Goal: Communication & Community: Answer question/provide support

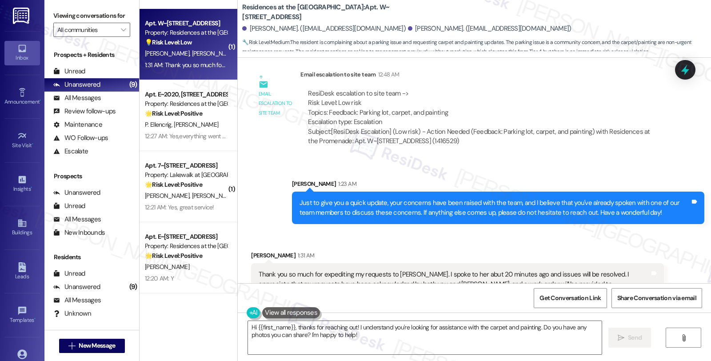
scroll to position [627, 0]
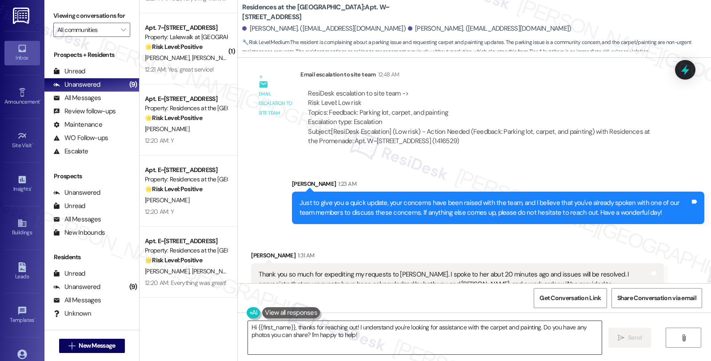
click at [249, 327] on textarea "Hi {{first_name}}, thanks for reaching out! I understand you're looking for ass…" at bounding box center [425, 337] width 354 height 33
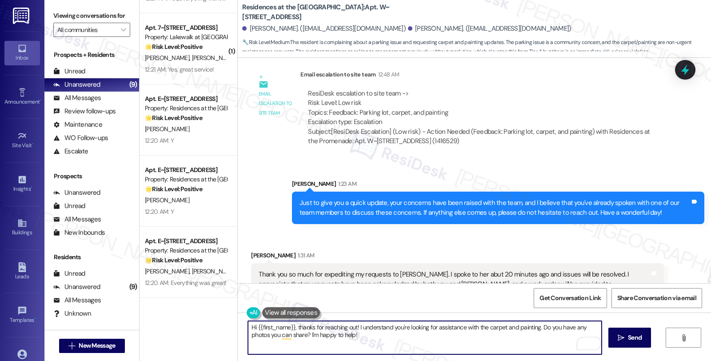
click at [248, 326] on textarea "Hi {{first_name}}, thanks for reaching out! I understand you're looking for ass…" at bounding box center [425, 337] width 354 height 33
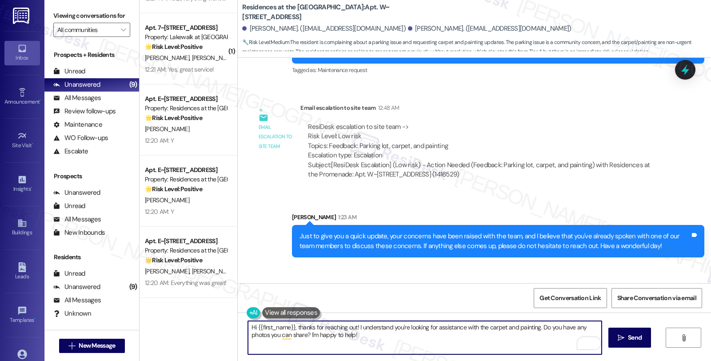
scroll to position [1058, 0]
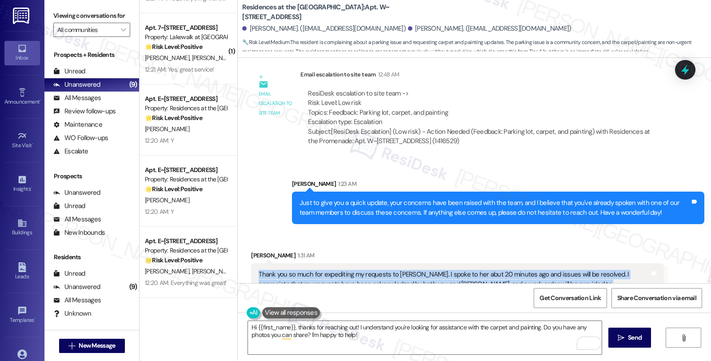
drag, startPoint x: 294, startPoint y: 263, endPoint x: 246, endPoint y: 247, distance: 50.4
click at [251, 263] on div "Thank you so much for expediting my requests to Stephanie. I spoke to her abut …" at bounding box center [457, 284] width 412 height 42
copy div "Thank you so much for expediting my requests to [PERSON_NAME]. I spoke to her a…"
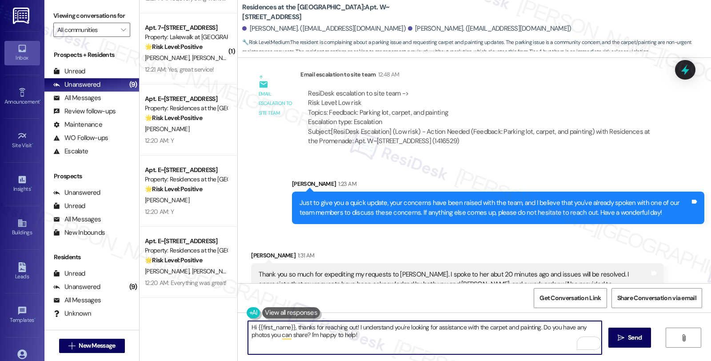
click at [319, 336] on textarea "Hi {{first_name}}, thanks for reaching out! I understand you're looking for ass…" at bounding box center [425, 337] width 354 height 33
paste textarea "You're very welcome, [PERSON_NAME]! I'm so glad to hear that you were able to s…"
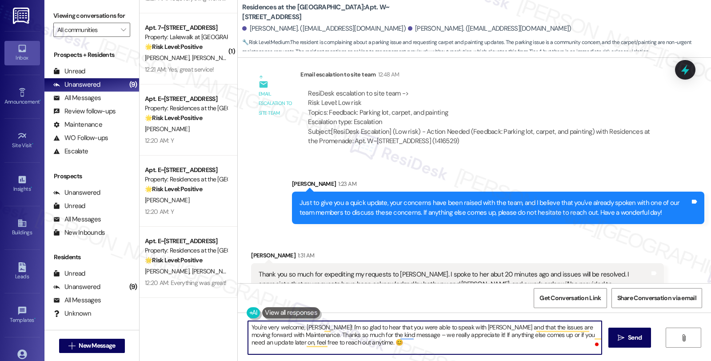
type textarea "You're very welcome, [PERSON_NAME]! I'm so glad to hear that you were able to s…"
click at [370, 345] on textarea "You're very welcome, [PERSON_NAME]! I'm so glad to hear that you were able to s…" at bounding box center [425, 337] width 354 height 33
click at [621, 339] on icon "" at bounding box center [621, 337] width 7 height 7
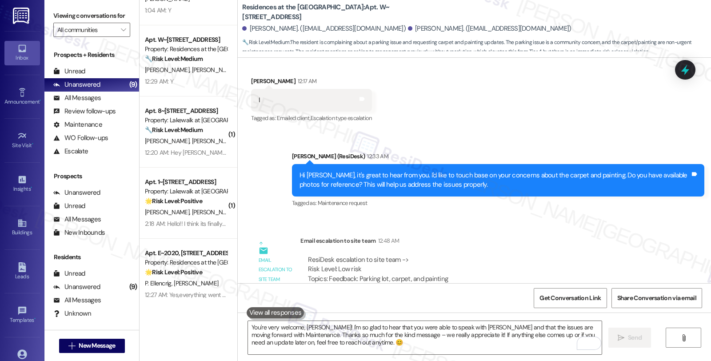
scroll to position [0, 0]
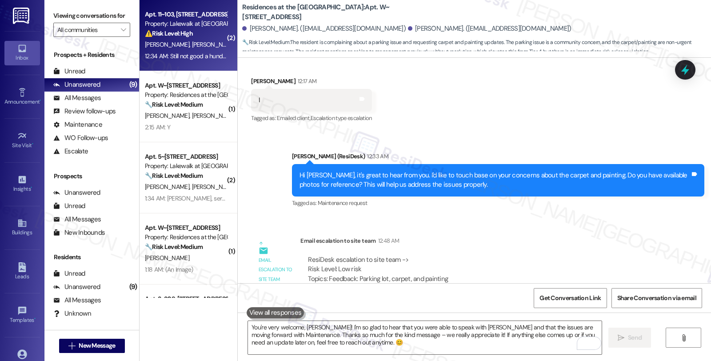
click at [190, 36] on div "⚠️ Risk Level: High The resident indicates that a maintenance request was not p…" at bounding box center [186, 33] width 82 height 9
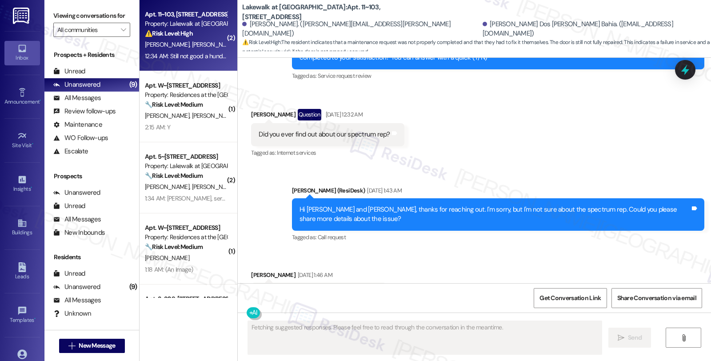
scroll to position [2616, 0]
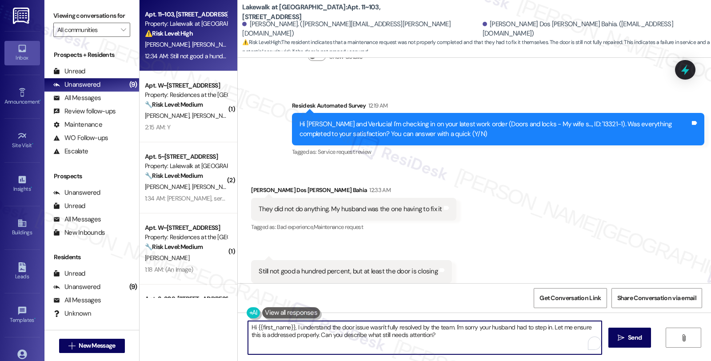
drag, startPoint x: 548, startPoint y: 326, endPoint x: 562, endPoint y: 339, distance: 19.5
click at [562, 339] on textarea "Hi {{first_name}}, I understand the door issue wasn't fully resolved by the tea…" at bounding box center [425, 337] width 354 height 33
click at [463, 341] on textarea "Hi {{first_name}}, I understand the door issue wasn't fully resolved by the tea…" at bounding box center [425, 337] width 354 height 33
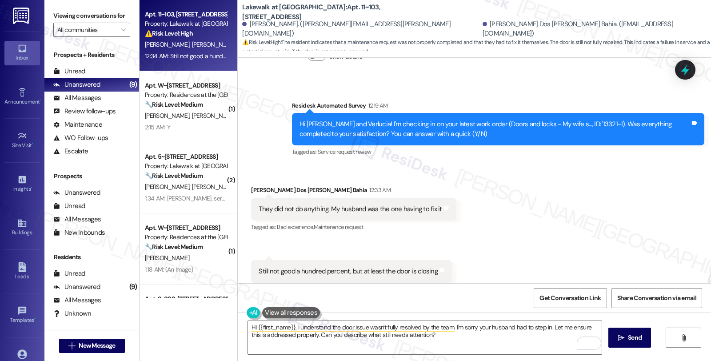
click at [256, 185] on div "Verlucia Souza Dos Santos Bahia 12:33 AM" at bounding box center [353, 191] width 205 height 12
copy div "Verlucia"
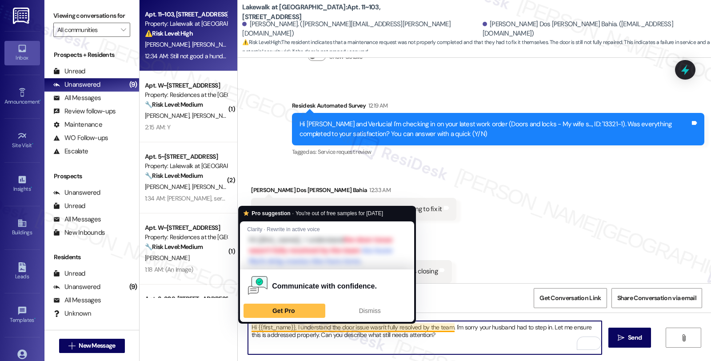
drag, startPoint x: 251, startPoint y: 329, endPoint x: 289, endPoint y: 329, distance: 37.3
click at [289, 329] on textarea "Hi {{first_name}}, I understand the door issue wasn't fully resolved by the tea…" at bounding box center [425, 337] width 354 height 33
paste textarea "Verlucia"
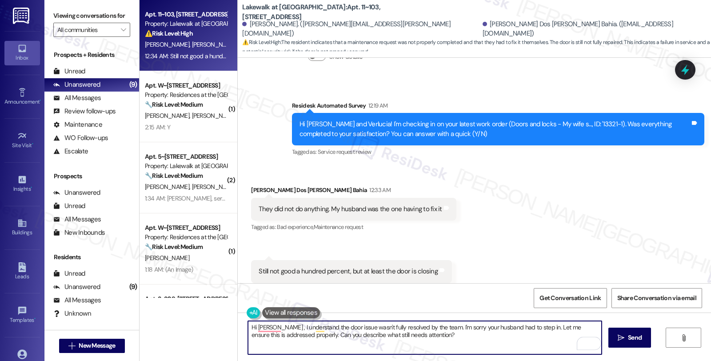
type textarea "Hi Verlucia, I understand the door issue wasn't fully resolved by the team. I'm…"
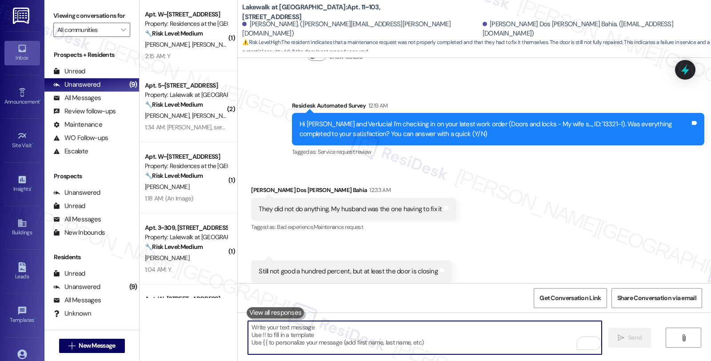
scroll to position [2688, 0]
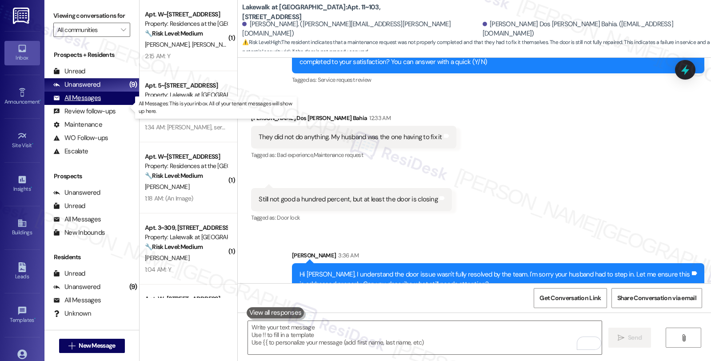
click at [105, 105] on div "All Messages (undefined)" at bounding box center [91, 98] width 95 height 13
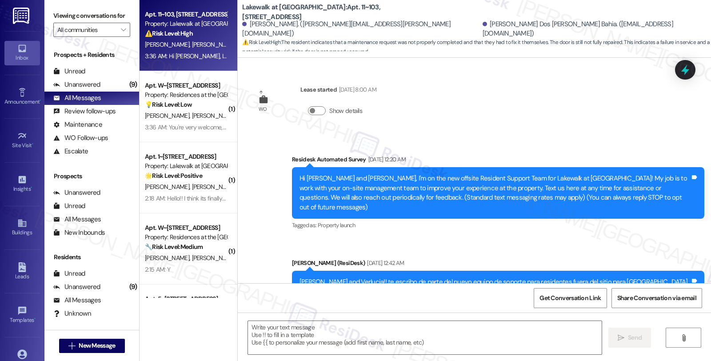
type textarea "Fetching suggested responses. Please feel free to read through the conversation…"
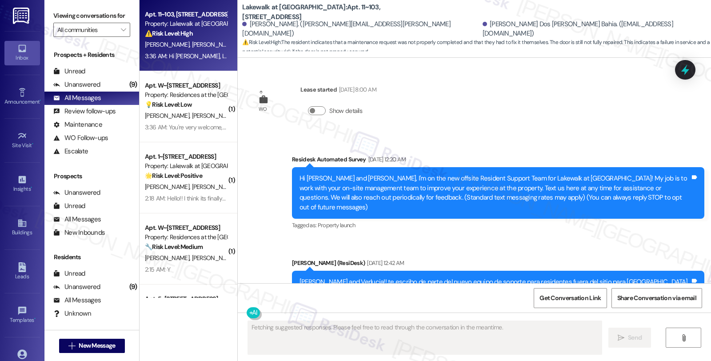
scroll to position [2616, 0]
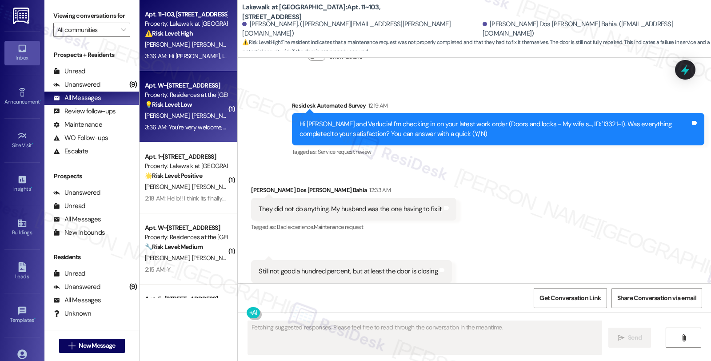
click at [200, 113] on div "[PERSON_NAME] [PERSON_NAME]" at bounding box center [186, 115] width 84 height 11
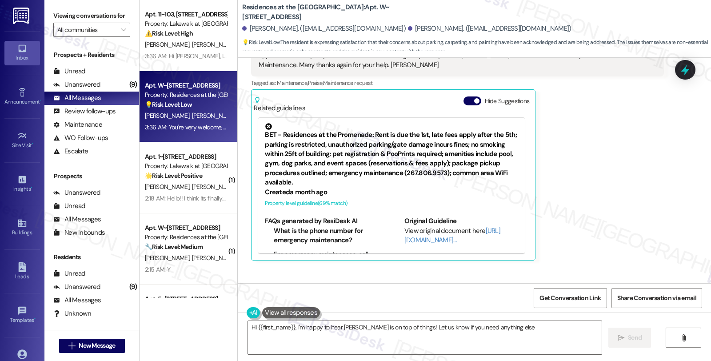
type textarea "Hi {{first_name}}, I'm happy to hear Stephanie is on top of things! Let us know…"
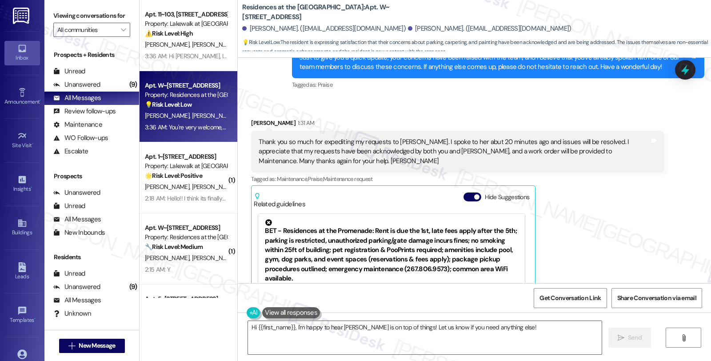
scroll to position [1282, 0]
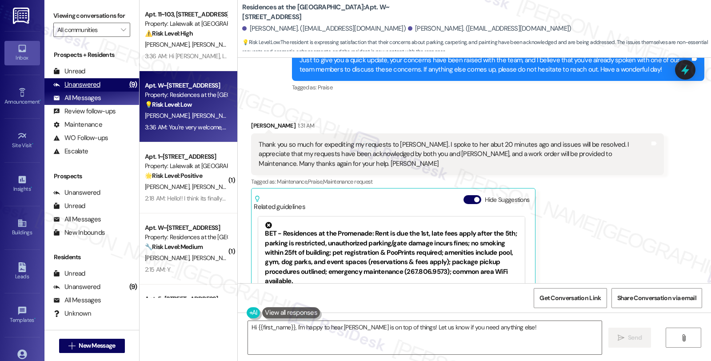
click at [113, 90] on div "Unanswered (9)" at bounding box center [91, 84] width 95 height 13
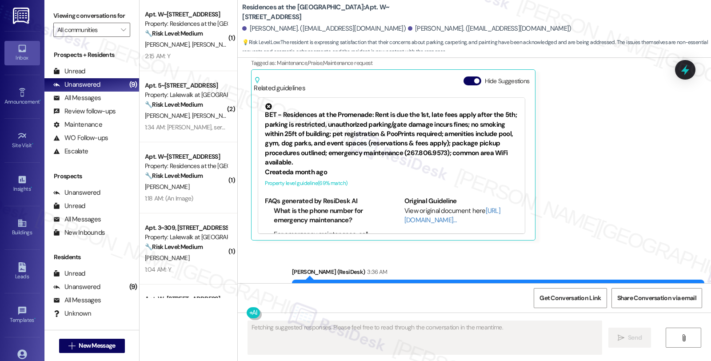
scroll to position [1430, 0]
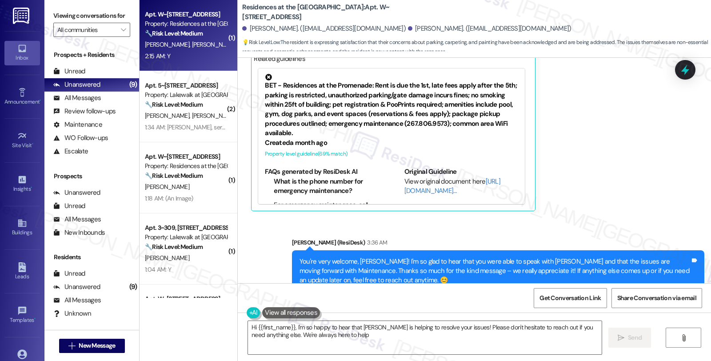
type textarea "Hi {{first_name}}, I'm so happy to hear that Stephanie is helping to resolve yo…"
click at [199, 43] on div "[PERSON_NAME] [PERSON_NAME]" at bounding box center [186, 44] width 84 height 11
type textarea "Fetching suggested responses. Please feel free to read through the conversation…"
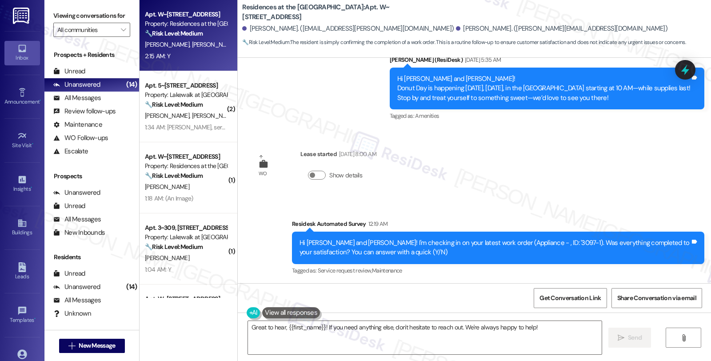
scroll to position [880, 0]
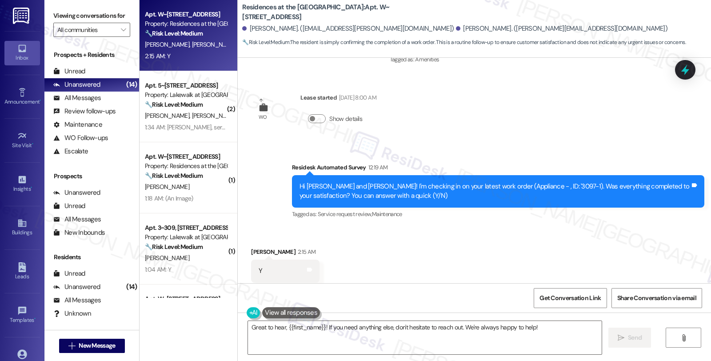
click at [251, 247] on div "Brett Meeker 2:15 AM" at bounding box center [285, 253] width 68 height 12
copy div "Brett"
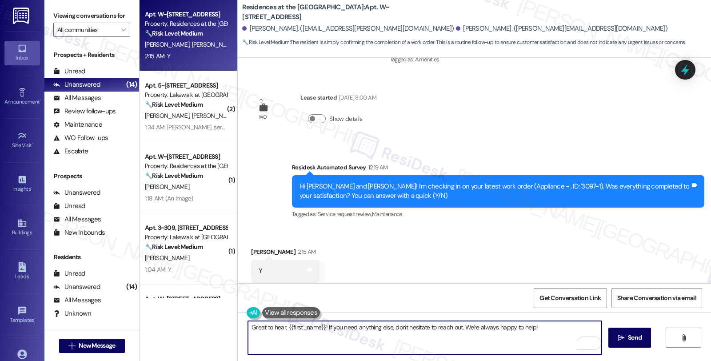
drag, startPoint x: 280, startPoint y: 327, endPoint x: 318, endPoint y: 327, distance: 37.8
click at [318, 327] on textarea "Great to hear, {{first_name}}! If you need anything else, don't hesitate to rea…" at bounding box center [425, 337] width 354 height 33
paste textarea "Brett"
click at [541, 330] on textarea "Great to hear, Brett! If you need anything else, don't hesitate to reach out. W…" at bounding box center [425, 337] width 354 height 33
click at [498, 325] on textarea "Great to hear, Brett! If you need anything else, don't hesitate to reach out. W…" at bounding box center [425, 337] width 354 height 33
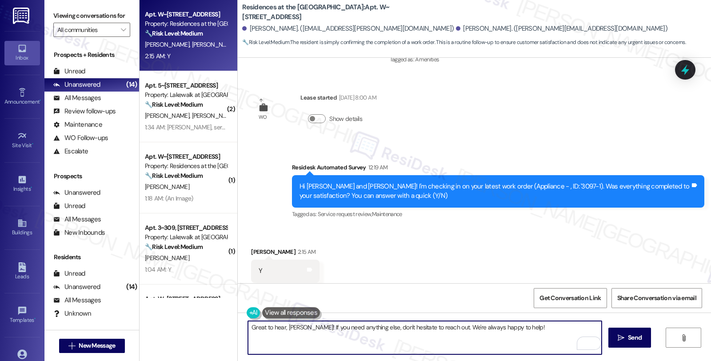
click at [498, 325] on textarea "Great to hear, Brett! If you need anything else, don't hesitate to reach out. W…" at bounding box center [425, 337] width 354 height 33
type textarea "Great to hear, [PERSON_NAME]! If you need anything else, don't hesitate to reac…"
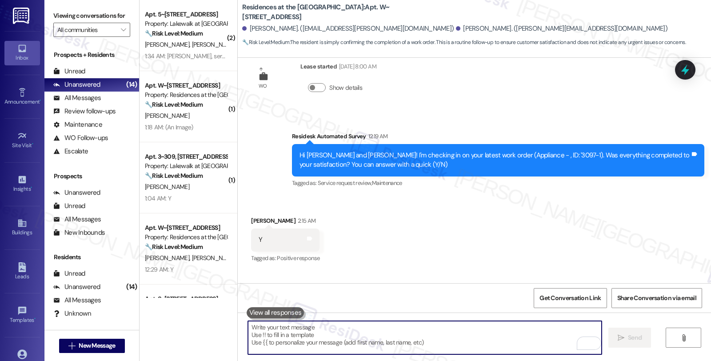
scroll to position [942, 0]
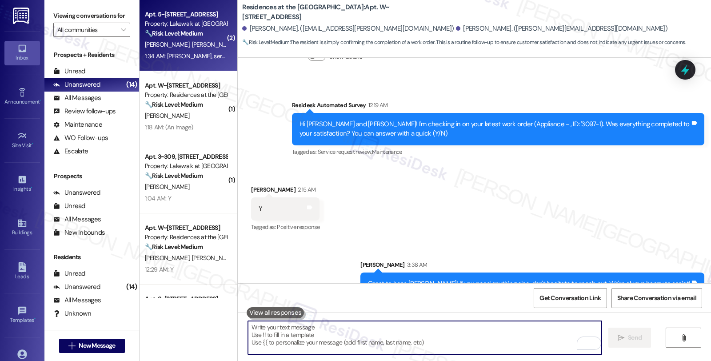
click at [196, 30] on strong "🔧 Risk Level: Medium" at bounding box center [174, 33] width 58 height 8
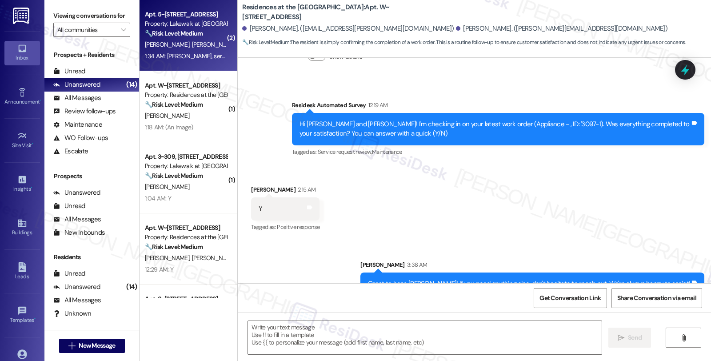
type textarea "Fetching suggested responses. Please feel free to read through the conversation…"
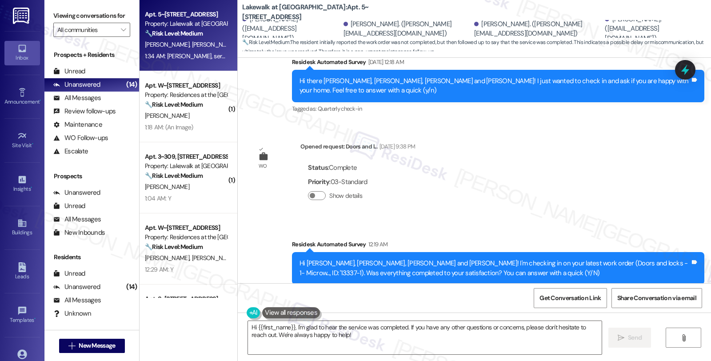
scroll to position [1174, 0]
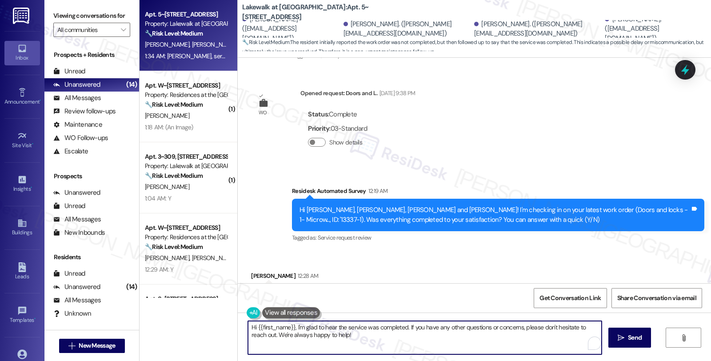
drag, startPoint x: 255, startPoint y: 334, endPoint x: 342, endPoint y: 339, distance: 87.7
click at [342, 339] on textarea "Hi {{first_name}}, I'm glad to hear the service was completed. If you have any …" at bounding box center [425, 337] width 354 height 33
click at [253, 271] on div "Valdomiro Xavier Jr 12:28 AM" at bounding box center [284, 277] width 67 height 12
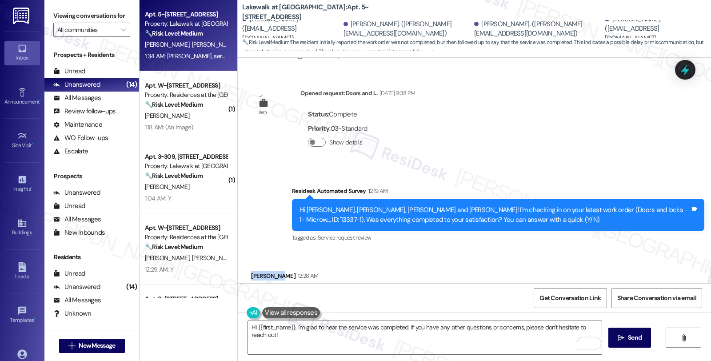
click at [253, 271] on div "Valdomiro Xavier Jr 12:28 AM" at bounding box center [284, 277] width 67 height 12
copy div "Valdomiro"
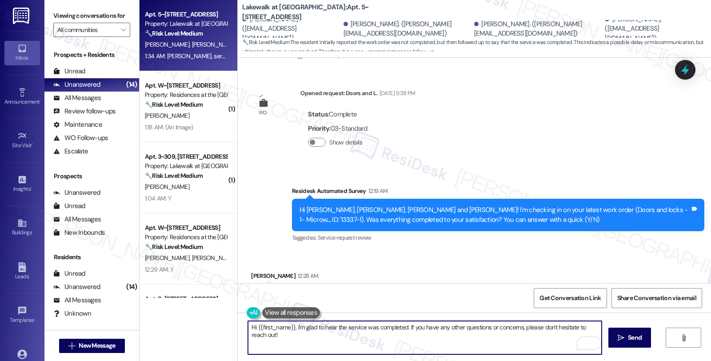
drag, startPoint x: 253, startPoint y: 327, endPoint x: 287, endPoint y: 326, distance: 33.8
click at [287, 326] on textarea "Hi {{first_name}}, I'm glad to hear the service was completed. If you have any …" at bounding box center [425, 337] width 354 height 33
paste textarea "Valdomiro"
type textarea "Hi Valdomiro, I'm glad to hear the service was completed. If you have any other…"
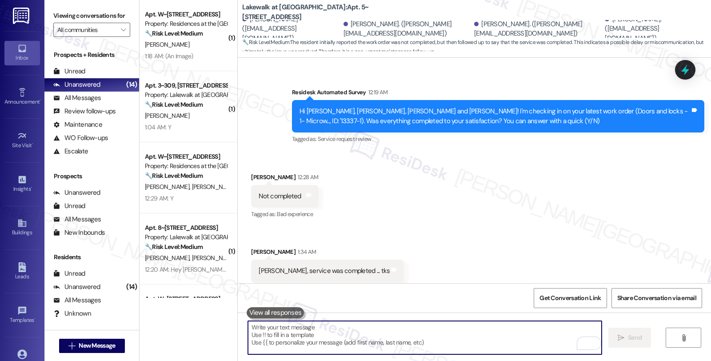
scroll to position [1334, 0]
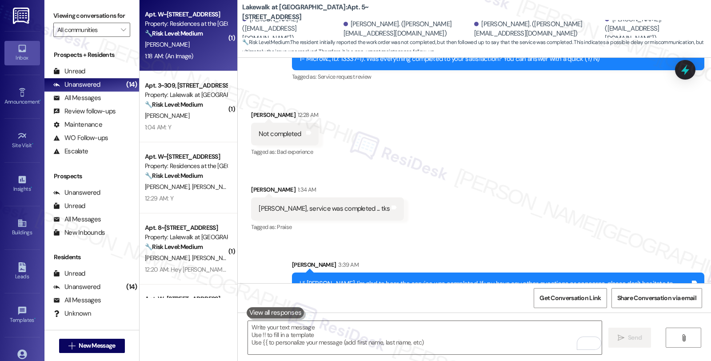
click at [188, 42] on div "D. Dephillips" at bounding box center [186, 44] width 84 height 11
type textarea "Fetching suggested responses. Please feel free to read through the conversation…"
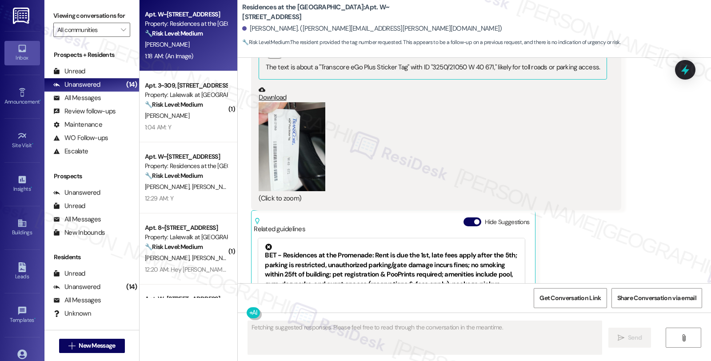
scroll to position [2454, 0]
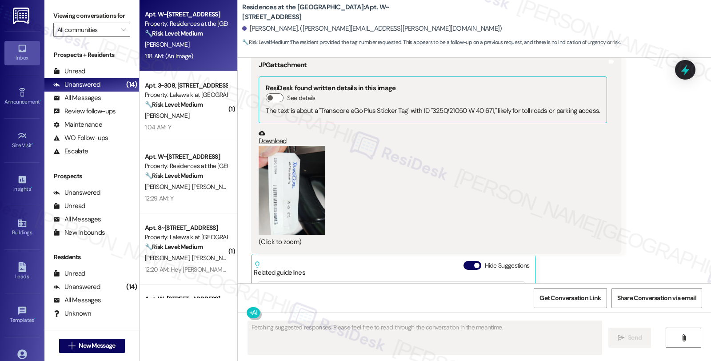
click at [295, 209] on button "Zoom image" at bounding box center [292, 190] width 67 height 89
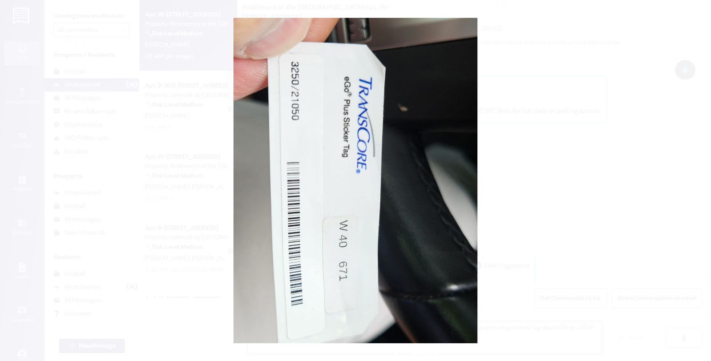
type textarea "Hi {{first_name}}, thanks for providing the tag details! I'll pass this info al…"
click at [524, 203] on button "Unzoom image" at bounding box center [355, 180] width 711 height 361
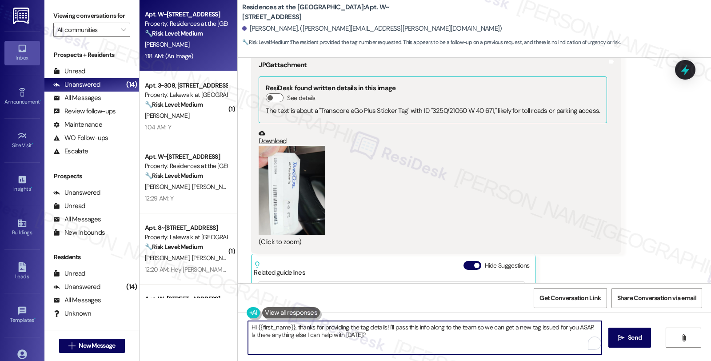
drag, startPoint x: 383, startPoint y: 327, endPoint x: 399, endPoint y: 335, distance: 18.3
click at [399, 335] on textarea "Hi {{first_name}}, thanks for providing the tag details! I'll pass this info al…" at bounding box center [425, 337] width 354 height 33
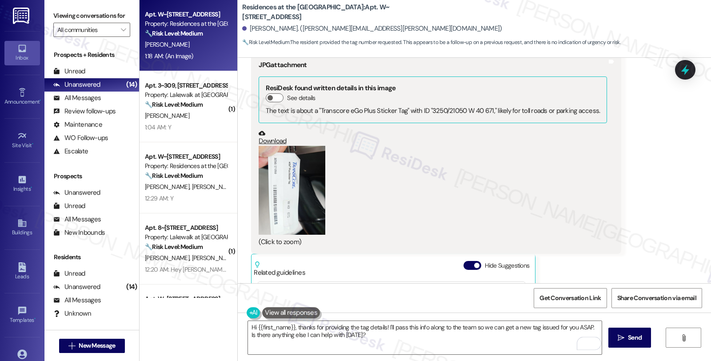
click at [303, 179] on button "Zoom image" at bounding box center [292, 190] width 67 height 89
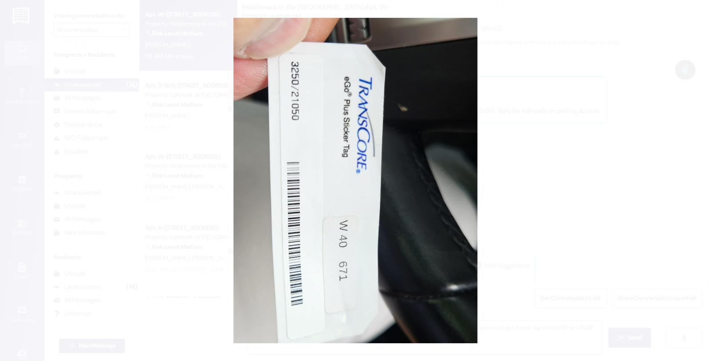
click at [550, 209] on button "Unzoom image" at bounding box center [355, 180] width 711 height 361
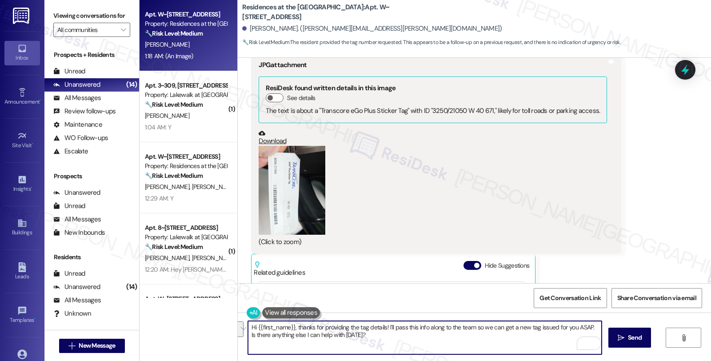
drag, startPoint x: 388, startPoint y: 329, endPoint x: 411, endPoint y: 335, distance: 23.6
click at [411, 335] on textarea "Hi {{first_name}}, thanks for providing the tag details! I'll pass this info al…" at bounding box center [425, 337] width 354 height 33
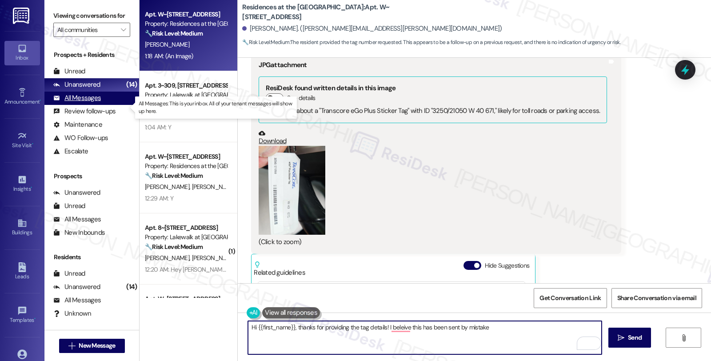
type textarea "Hi {{first_name}}, thanks for providing the tag details! I beleive this has bee…"
click at [92, 103] on div "All Messages" at bounding box center [77, 97] width 48 height 9
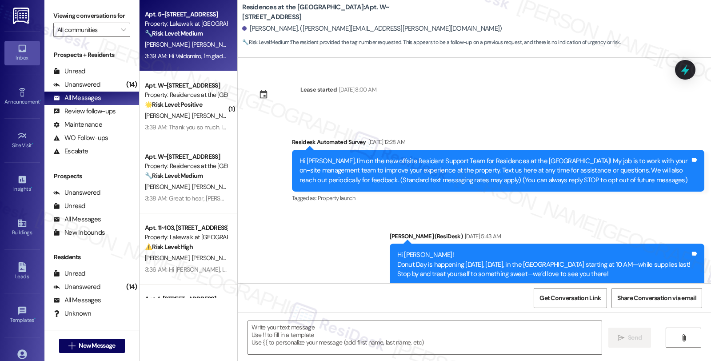
scroll to position [2601, 0]
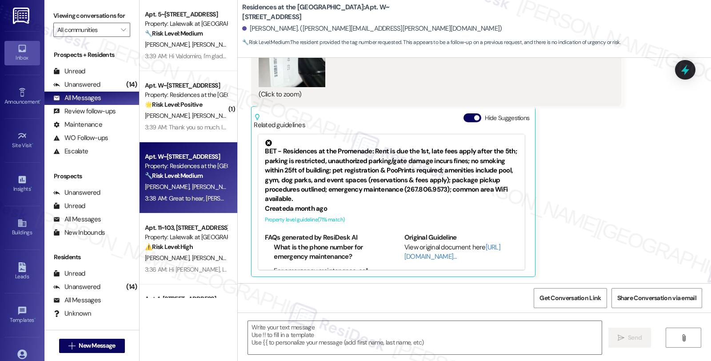
type textarea "Fetching suggested responses. Please feel free to read through the conversation…"
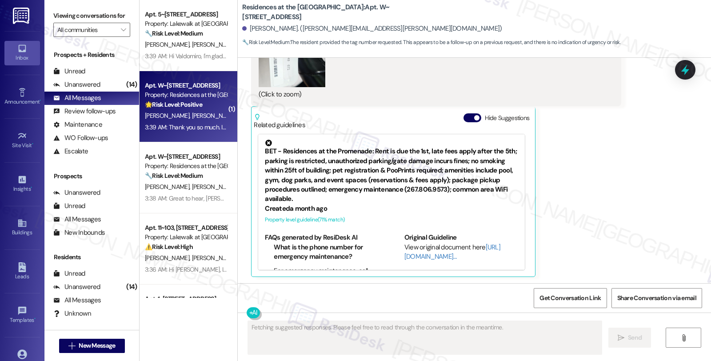
click at [189, 113] on div "[PERSON_NAME] [PERSON_NAME]" at bounding box center [186, 115] width 84 height 11
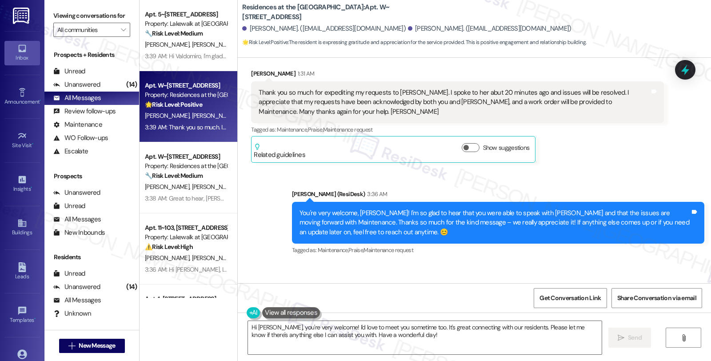
scroll to position [1361, 0]
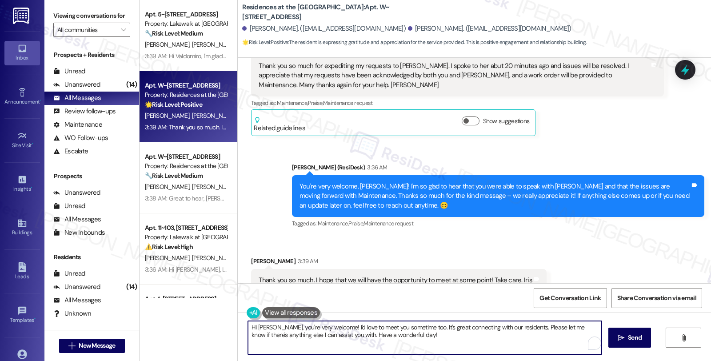
click at [404, 329] on textarea "Hi Iris, you're very welcome! I'd love to meet you sometime too. It's great con…" at bounding box center [425, 337] width 354 height 33
drag, startPoint x: 263, startPoint y: 330, endPoint x: 220, endPoint y: 327, distance: 42.8
click at [220, 327] on div "Apt. 5~202, 14012 Shoreside Way Property: Lakewalk at Hamlin 🔧 Risk Level: Medi…" at bounding box center [425, 180] width 571 height 361
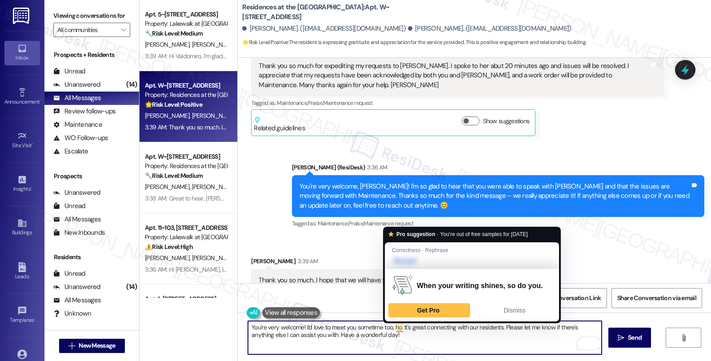
click at [396, 326] on textarea "You're very welcome! I'd love to meet you sometime too, ho. It's great connecti…" at bounding box center [425, 337] width 354 height 33
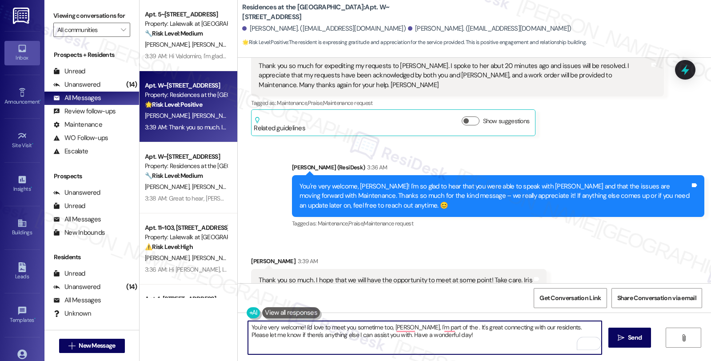
type textarea "You're very welcome! I'd love to meet you sometime too, howver, I'm part of the…"
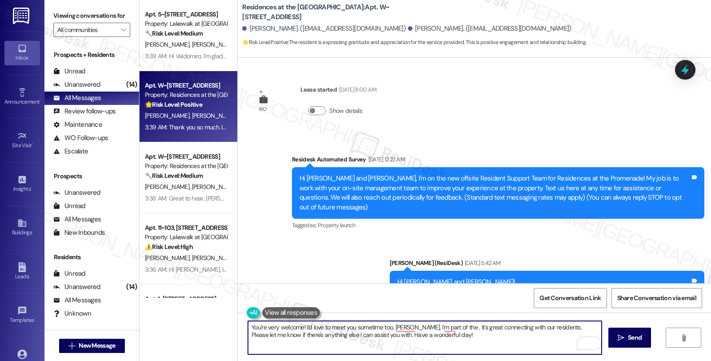
scroll to position [1361, 0]
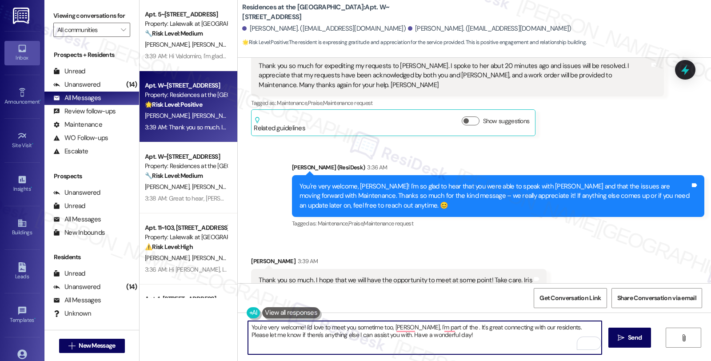
paste textarea "Resident Support Offsite Team"
drag, startPoint x: 532, startPoint y: 326, endPoint x: 543, endPoint y: 338, distance: 16.4
click at [543, 338] on textarea "You're very welcome! I'd love to meet you sometime too; however, I'm part of th…" at bounding box center [425, 337] width 354 height 33
click at [562, 326] on textarea "You're very welcome! I'd love to meet you sometime too; however, I'm part of th…" at bounding box center [425, 337] width 354 height 33
paste textarea "If I may ask...has the {{property}} lived up to your expectations so far?"
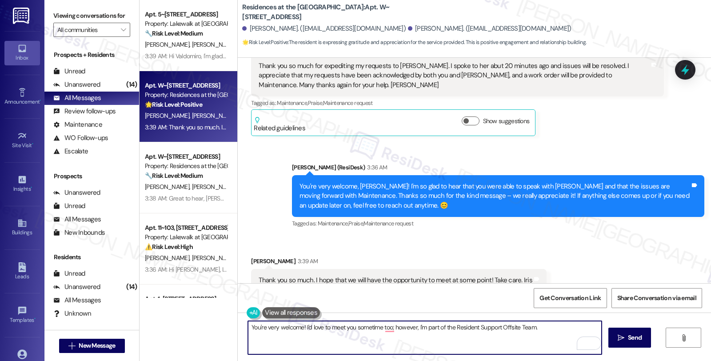
type textarea "You're very welcome! I'd love to meet you sometime too; however, I'm part of th…"
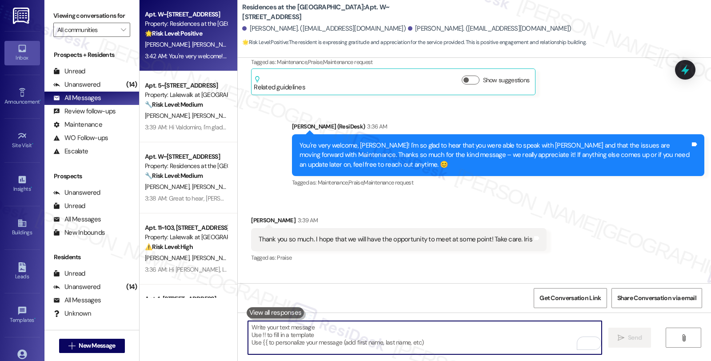
scroll to position [1432, 0]
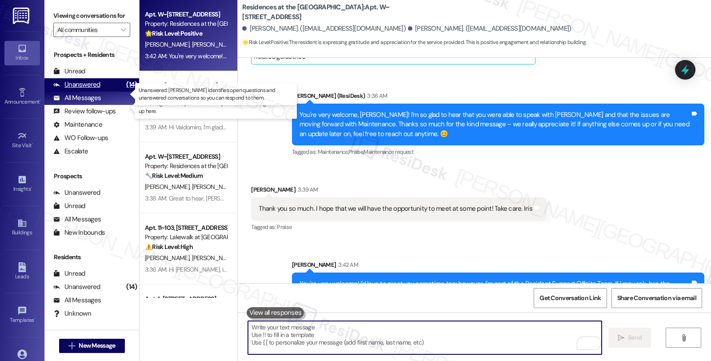
click at [94, 89] on div "Unanswered" at bounding box center [76, 84] width 47 height 9
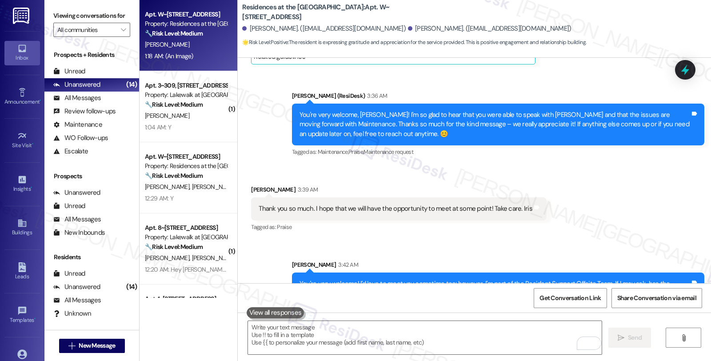
click at [189, 55] on div "1:18 AM: (An Image) 1:18 AM: (An Image)" at bounding box center [186, 56] width 84 height 11
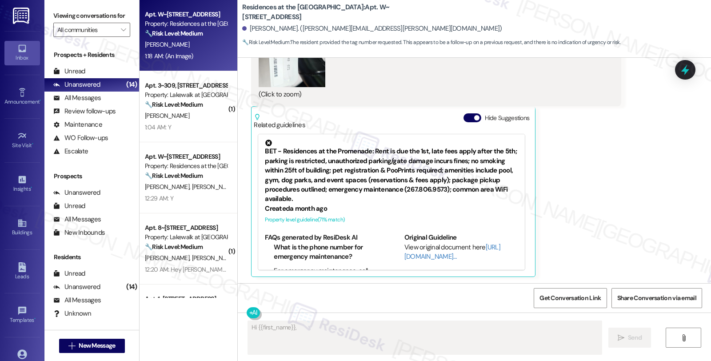
scroll to position [2602, 0]
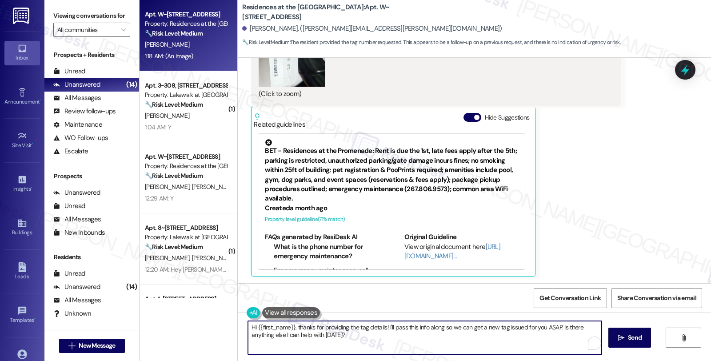
drag, startPoint x: 384, startPoint y: 327, endPoint x: 425, endPoint y: 348, distance: 45.7
click at [425, 348] on textarea "Hi {{first_name}}, thanks for providing the tag details! I'll pass this info al…" at bounding box center [425, 337] width 354 height 33
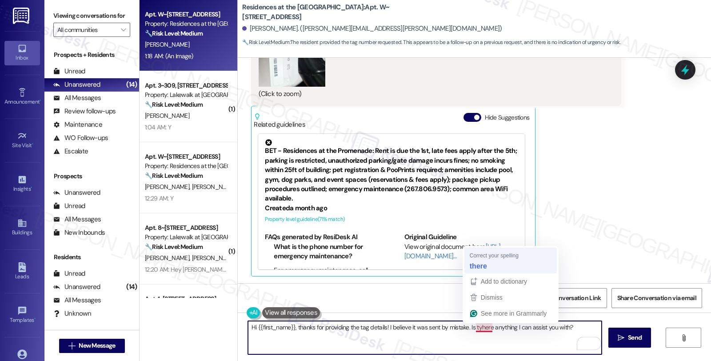
type textarea "Hi {{first_name}}, thanks for providing the tag details! I believe it was sent …"
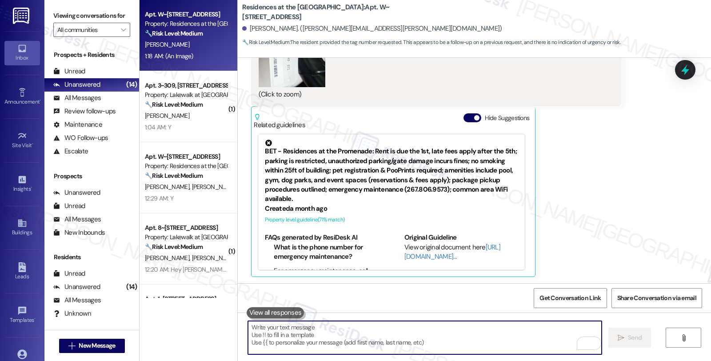
scroll to position [2663, 0]
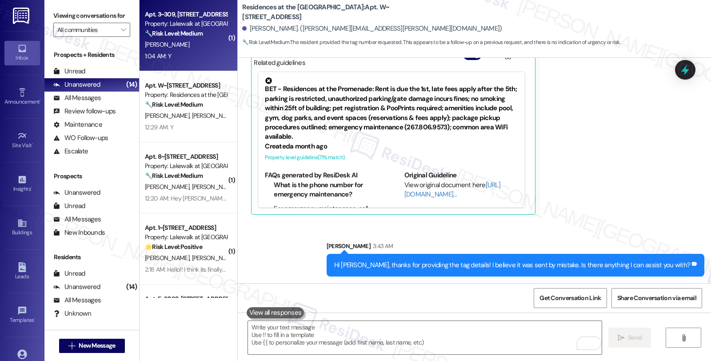
click at [172, 44] on div "J. Bloomfield" at bounding box center [186, 44] width 84 height 11
type textarea "Fetching suggested responses. Please feel free to read through the conversation…"
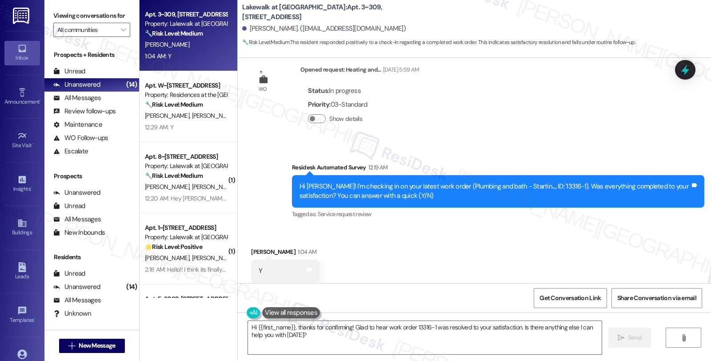
scroll to position [467, 0]
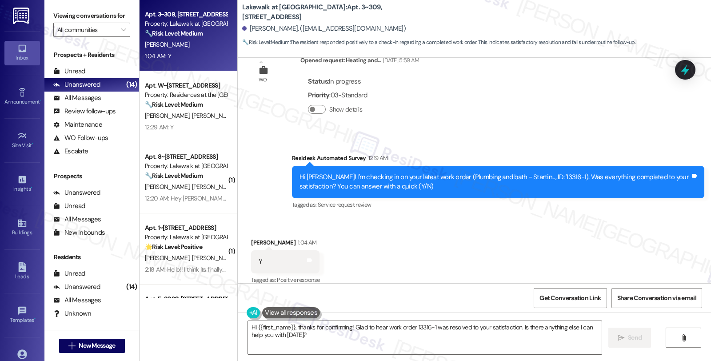
click at [454, 249] on div "Received via SMS James Bloomfield 1:04 AM Y Tags and notes Tagged as: Positive …" at bounding box center [474, 255] width 473 height 75
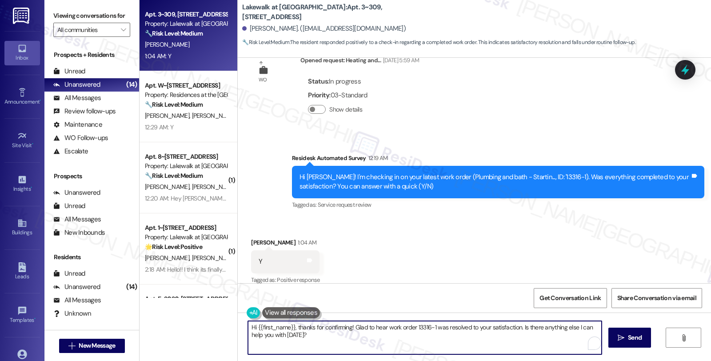
drag, startPoint x: 522, startPoint y: 329, endPoint x: 535, endPoint y: 339, distance: 17.2
click at [535, 339] on textarea "Hi {{first_name}}, thanks for confirming! Glad to hear work order 13316-1 was r…" at bounding box center [425, 337] width 354 height 33
paste textarea "Your comfort and satisfaction are important to us. Can I ask a quick favor...wo…"
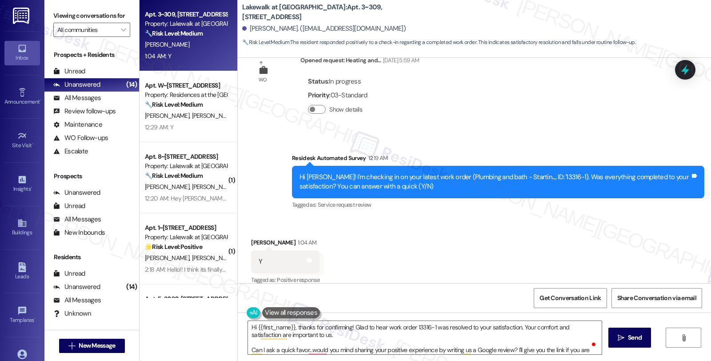
drag, startPoint x: 470, startPoint y: 251, endPoint x: 486, endPoint y: 260, distance: 18.5
click at [470, 251] on div "Received via SMS James Bloomfield 1:04 AM Y Tags and notes Tagged as: Positive …" at bounding box center [474, 255] width 473 height 75
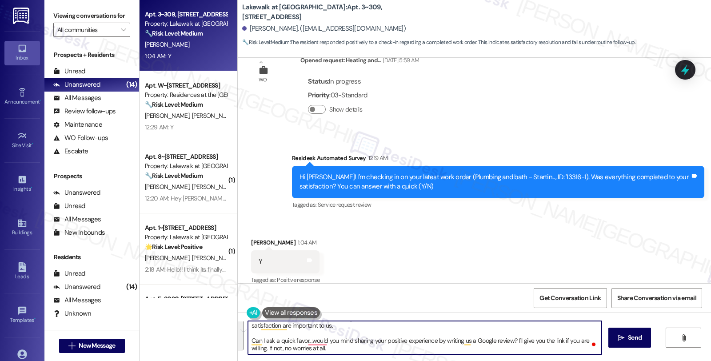
drag, startPoint x: 518, startPoint y: 327, endPoint x: 534, endPoint y: 362, distance: 38.2
click at [534, 360] on html "Inbox Go to Inbox Announcement • Send A Text Announcement Site Visit • Go to Si…" at bounding box center [355, 180] width 711 height 361
paste textarea "We strive to make your experience here as smooth as possible, and your positive…"
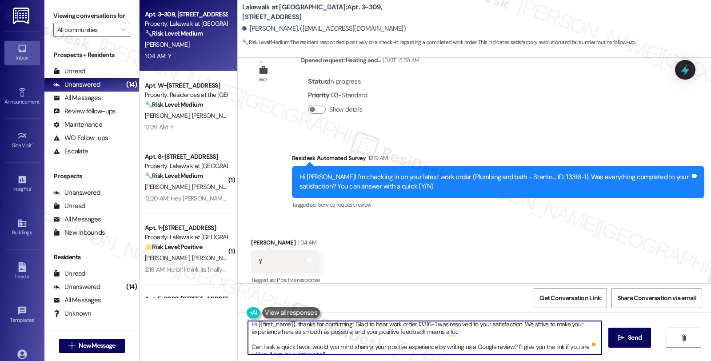
scroll to position [0, 0]
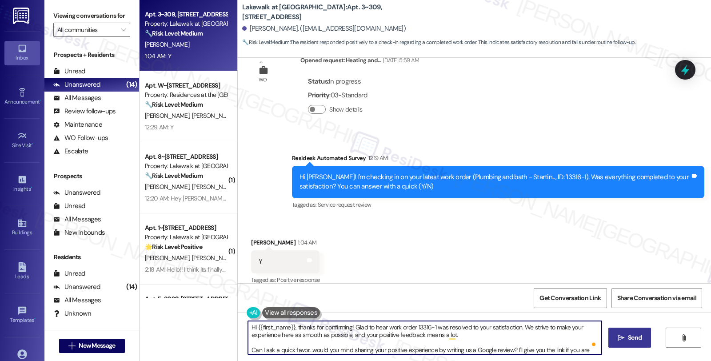
type textarea "Hi {{first_name}}, thanks for confirming! Glad to hear work order 13316-1 was r…"
click at [626, 336] on span "Send" at bounding box center [634, 337] width 17 height 9
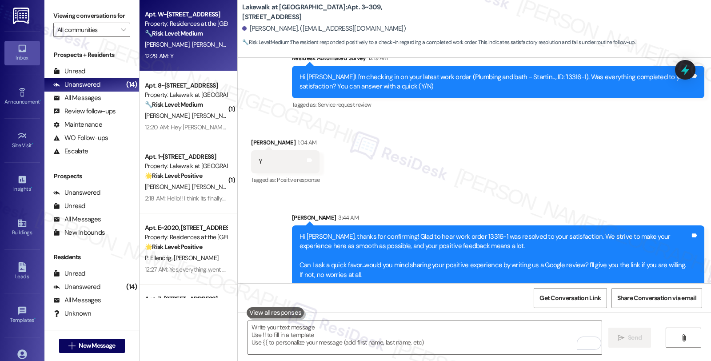
click at [182, 20] on div "Property: Residences at the [GEOGRAPHIC_DATA]" at bounding box center [186, 23] width 82 height 9
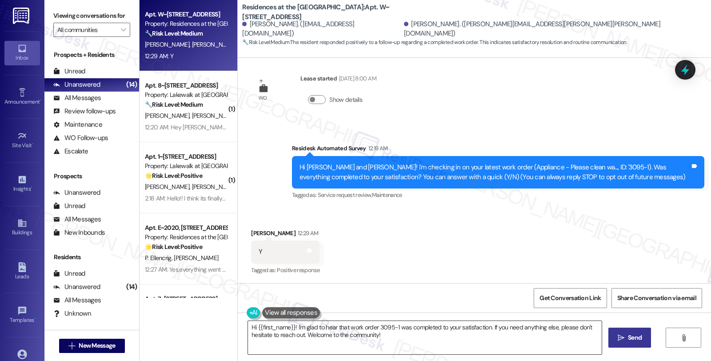
click at [473, 344] on textarea "Hi {{first_name}}! I'm glad to hear that work order 3095-1 was completed to you…" at bounding box center [425, 337] width 354 height 33
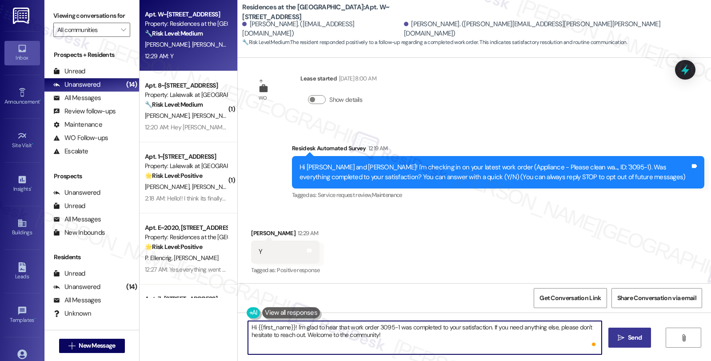
paste textarea "Hi, it’s great to hear from you and I’m glad your latest work order has been co…"
click at [250, 350] on textarea "Hi {{first_name}}! I'm glad to hear that work order 3095-1 was completed to you…" at bounding box center [425, 337] width 354 height 33
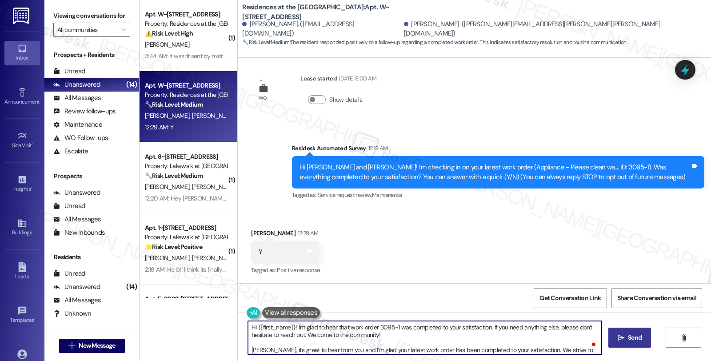
drag, startPoint x: 374, startPoint y: 327, endPoint x: 392, endPoint y: 327, distance: 18.2
click at [392, 327] on textarea "Hi {{first_name}}! I'm glad to hear that work order 3095-1 was completed to you…" at bounding box center [425, 337] width 354 height 33
click at [424, 349] on textarea "Hi {{first_name}}! I'm glad to hear that work order 3095-1 was completed to you…" at bounding box center [425, 337] width 354 height 33
paste textarea "3095-1"
drag, startPoint x: 392, startPoint y: 338, endPoint x: 229, endPoint y: 310, distance: 165.9
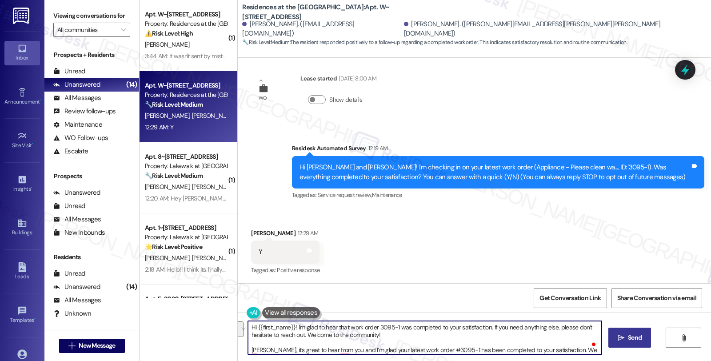
click at [229, 310] on div "( 1 ) Apt. W~4105, 1100 Market Street Property: Residences at the Promenade ⚠️ …" at bounding box center [425, 180] width 571 height 361
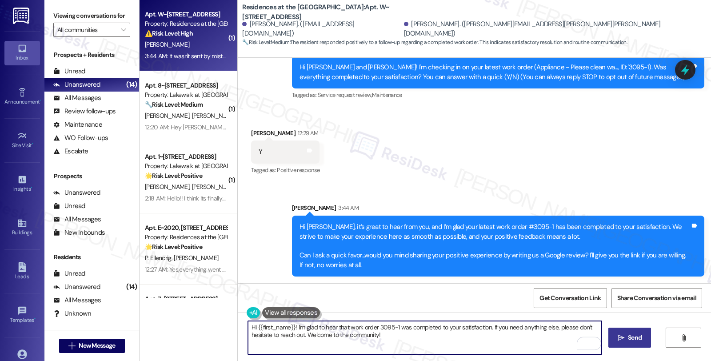
type textarea "Hi {{first_name}}! I'm glad to hear that work order 3095-1 was completed to you…"
click at [201, 41] on div "D. Dephillips" at bounding box center [186, 44] width 84 height 11
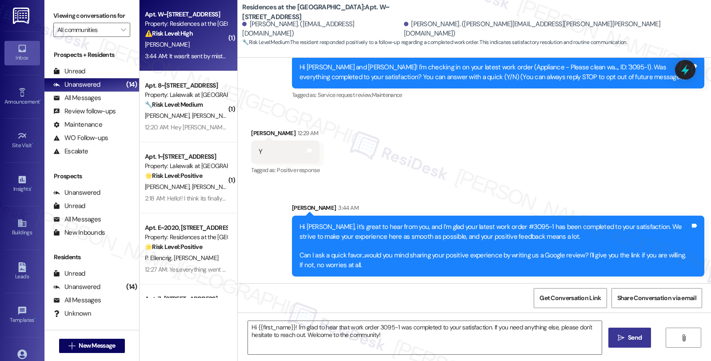
type textarea "Fetching suggested responses. Please feel free to read through the conversation…"
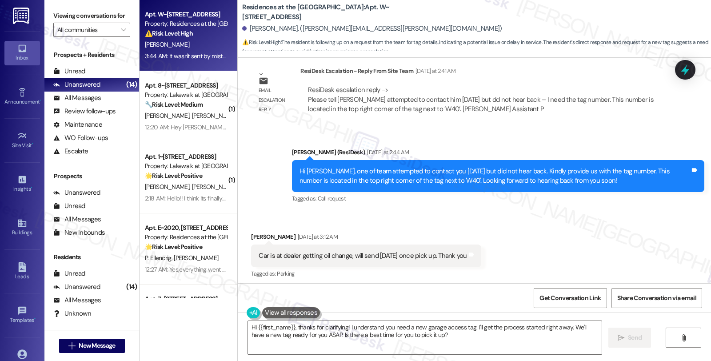
scroll to position [1948, 0]
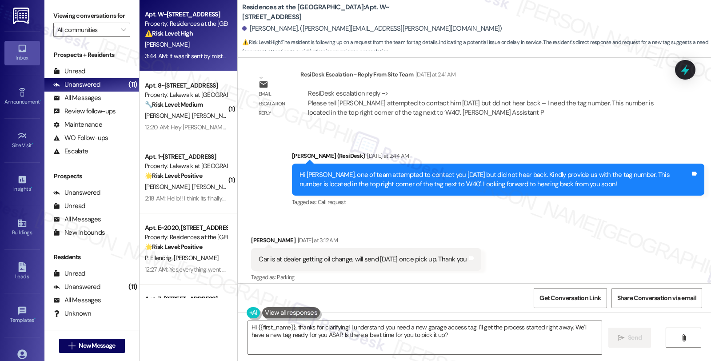
click at [583, 216] on div "Received via SMS David Dephillips Yesterday at 3:12 AM Car is at dealer getting…" at bounding box center [474, 253] width 473 height 75
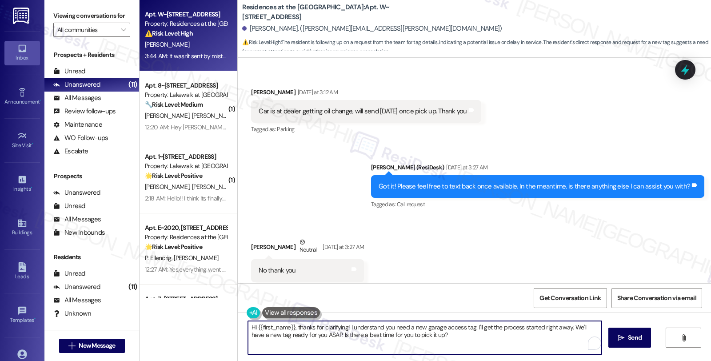
drag, startPoint x: 243, startPoint y: 327, endPoint x: 318, endPoint y: 327, distance: 75.5
click at [318, 327] on textarea "Hi {{first_name}}, thanks for clarifying! I understand you need a new garage ac…" at bounding box center [425, 337] width 354 height 33
click at [290, 326] on textarea "Hi {{first_name}}, thanks for clarifying! I understand you need a new garage ac…" at bounding box center [425, 337] width 354 height 33
drag, startPoint x: 424, startPoint y: 326, endPoint x: 427, endPoint y: 338, distance: 12.4
click at [427, 338] on textarea "Thanks for clarifying! I understand you need a new garage access tag. I'll get …" at bounding box center [425, 337] width 354 height 33
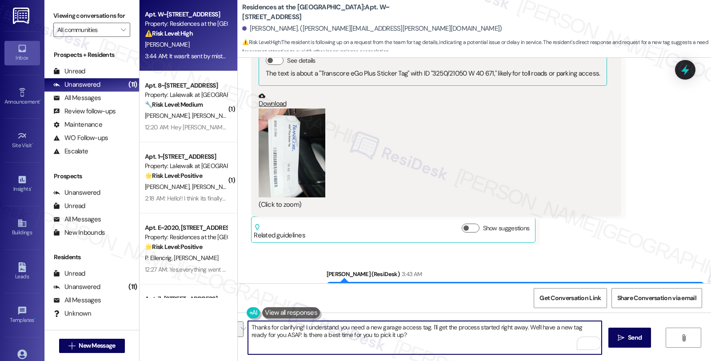
scroll to position [2689, 0]
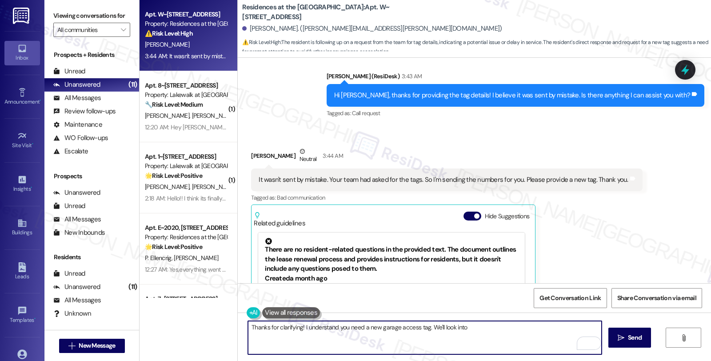
click at [425, 327] on textarea "Thanks for clarifying! I understand you need a new garage access tag. We'll loo…" at bounding box center [425, 337] width 354 height 33
click at [474, 325] on textarea "Thanks for clarifying! I understand you need a new garage access tag. We'll loo…" at bounding box center [425, 337] width 354 height 33
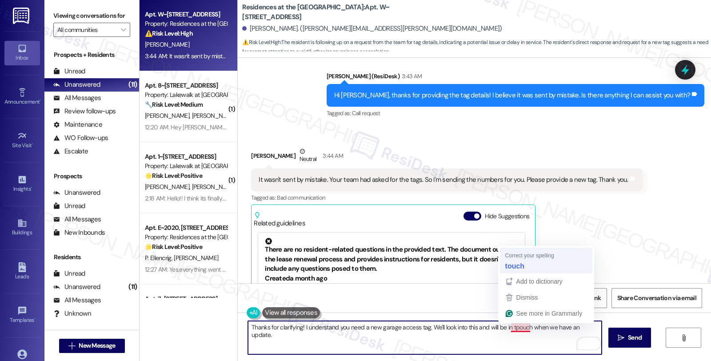
type textarea "Thanks for clarifying! I understand you need a new garage access tag. We'll loo…"
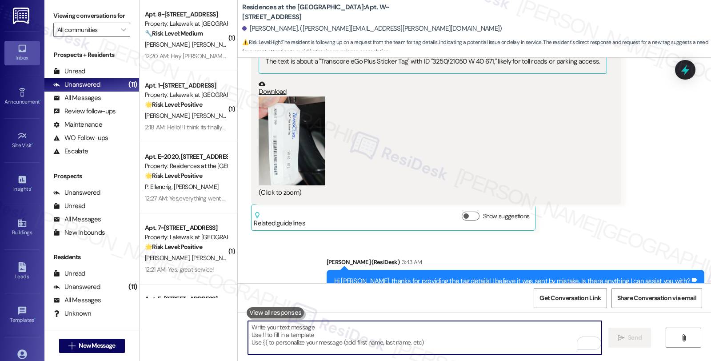
scroll to position [2454, 0]
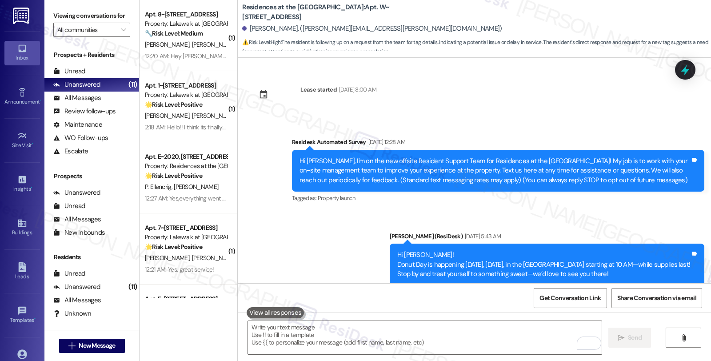
scroll to position [2454, 0]
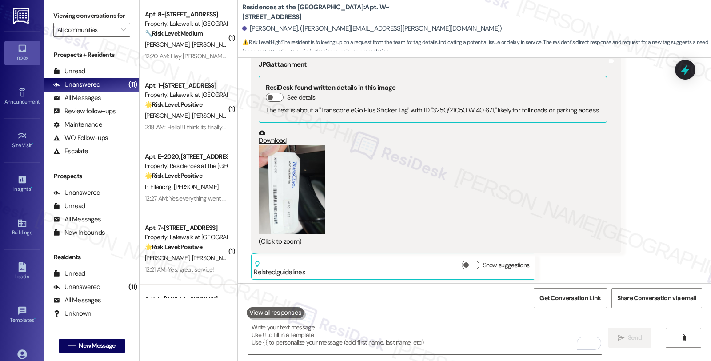
click at [269, 187] on button "Zoom image" at bounding box center [292, 189] width 67 height 89
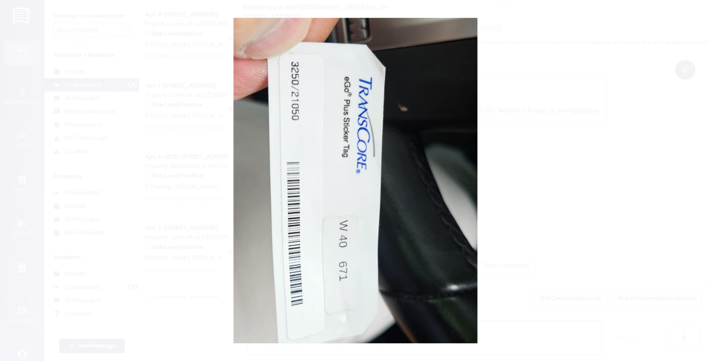
click at [566, 100] on button "Unzoom image" at bounding box center [355, 180] width 711 height 361
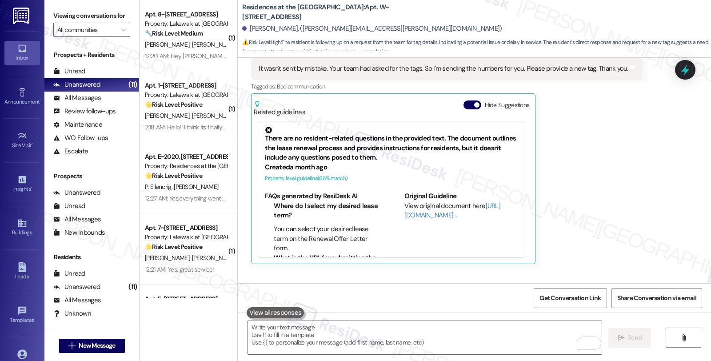
scroll to position [2849, 0]
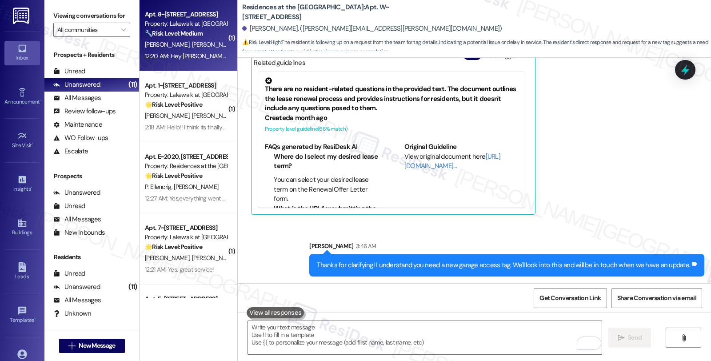
click at [196, 46] on div "J. Hill K. Loebig" at bounding box center [186, 44] width 84 height 11
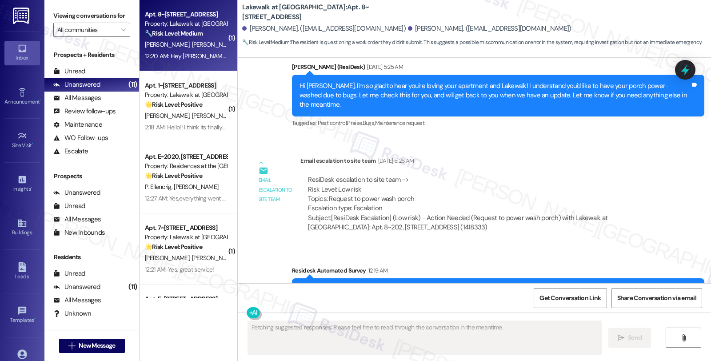
scroll to position [686, 0]
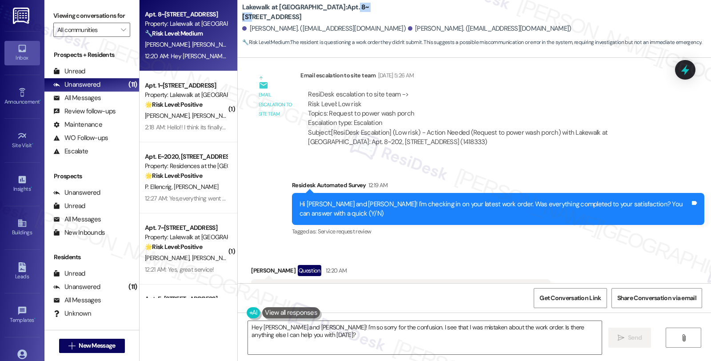
drag, startPoint x: 307, startPoint y: 13, endPoint x: 326, endPoint y: 13, distance: 19.6
click at [326, 13] on b "Lakewalk at Hamlin: Apt. 8~202, 14012 Shoreside Way" at bounding box center [331, 12] width 178 height 19
click at [324, 18] on div "Lakewalk at Hamlin: Apt. 8~202, 14012 Shoreside Way Justin Hill. (jhill42207@gm…" at bounding box center [476, 24] width 469 height 45
drag, startPoint x: 308, startPoint y: 14, endPoint x: 329, endPoint y: 14, distance: 20.4
click at [329, 14] on b "Lakewalk at Hamlin: Apt. 8~202, 14012 Shoreside Way" at bounding box center [331, 12] width 178 height 19
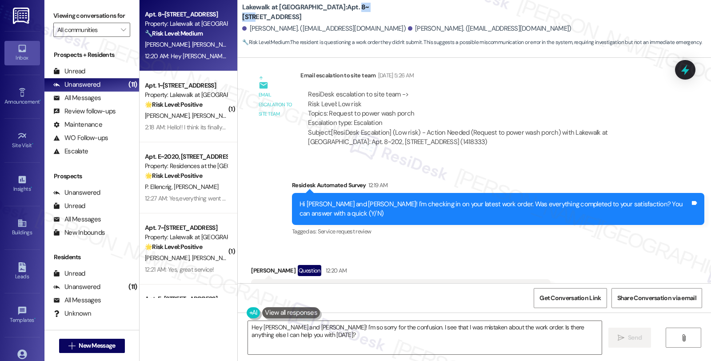
copy b "8~202,"
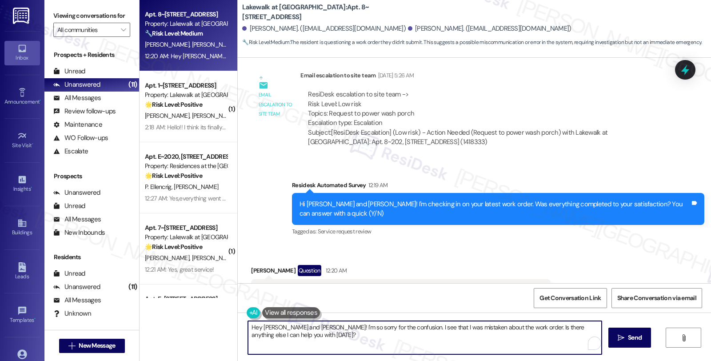
drag, startPoint x: 282, startPoint y: 327, endPoint x: 255, endPoint y: 324, distance: 27.7
click at [255, 324] on textarea "Hey Justin and Kaitlyn! I'm so sorry for the confusion. I see that I was mistak…" at bounding box center [425, 337] width 354 height 33
drag, startPoint x: 353, startPoint y: 329, endPoint x: 599, endPoint y: 325, distance: 245.3
click at [599, 325] on textarea "Hey Kaitlyn! I'm so sorry for the confusion. I see that I was mistaken about th…" at bounding box center [425, 337] width 354 height 33
paste textarea "12386-1"
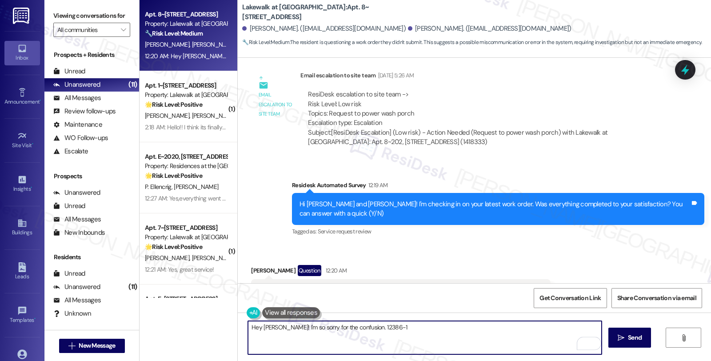
click at [414, 330] on textarea "Hey Kaitlyn! I'm so sorry for the confusion. 12386-1" at bounding box center [425, 337] width 354 height 33
click at [353, 329] on textarea "Hey Kaitlyn! I'm so sorry for the confusion. 12386-1" at bounding box center [425, 337] width 354 height 33
click at [470, 330] on textarea "Hey Kaitlyn! I'm so sorry for the confusion. The latest work order is 12386-1" at bounding box center [425, 337] width 354 height 33
click at [415, 326] on textarea "Hey Kaitlyn! I'm so sorry for the confusion. The latest work order is 12386-1" at bounding box center [425, 337] width 354 height 33
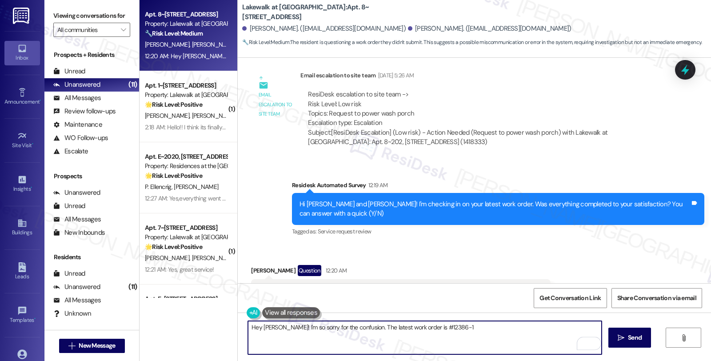
click at [460, 332] on textarea "Hey Kaitlyn! I'm so sorry for the confusion. The latest work order is #12386-1" at bounding box center [425, 337] width 354 height 33
click at [534, 327] on textarea "Hey Kaitlyn! I'm so sorry for the confusion. The latest work order is #12386-1,…" at bounding box center [425, 337] width 354 height 33
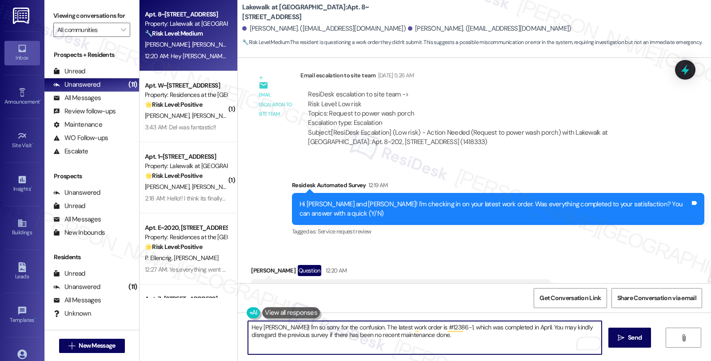
click at [441, 336] on textarea "Hey [PERSON_NAME]! I'm so sorry for the confusion. The latest work order is #12…" at bounding box center [425, 337] width 354 height 33
type textarea "Hey [PERSON_NAME]! I'm so sorry for the confusion. The latest work order is #12…"
click at [619, 334] on icon "" at bounding box center [621, 337] width 7 height 7
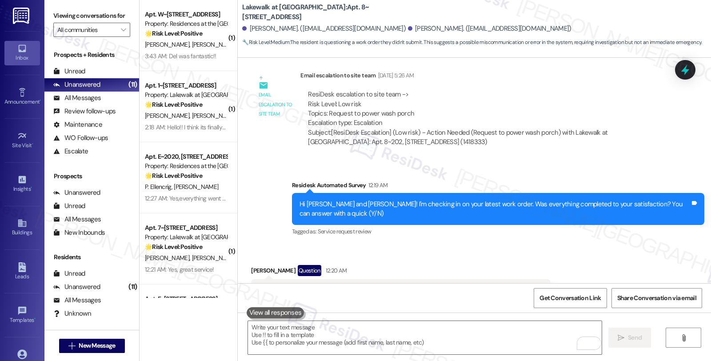
scroll to position [758, 0]
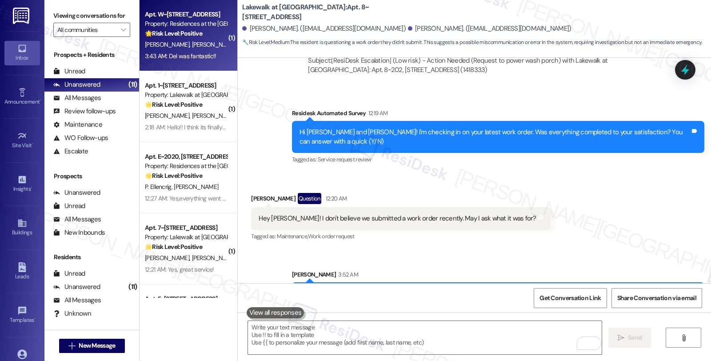
click at [220, 32] on div "Apt. W~4141, 1100 Market Street Property: Residences at the Promenade 🌟 Risk Le…" at bounding box center [189, 35] width 98 height 71
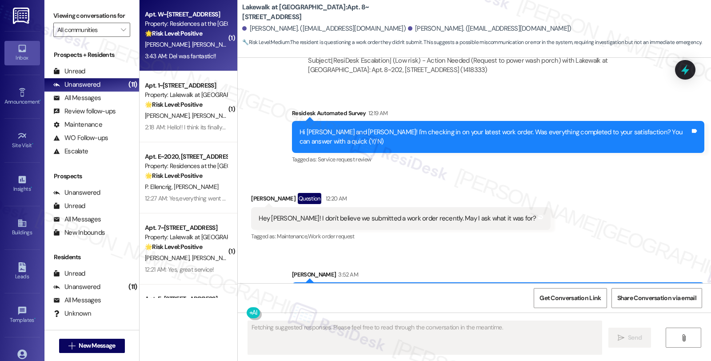
type textarea "Fetching suggested responses. Please feel free to read through the conversation…"
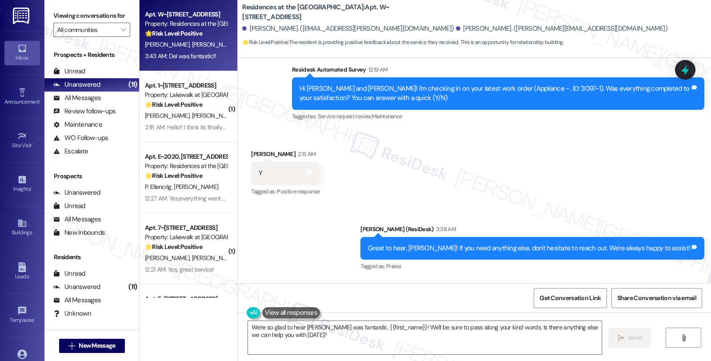
scroll to position [980, 0]
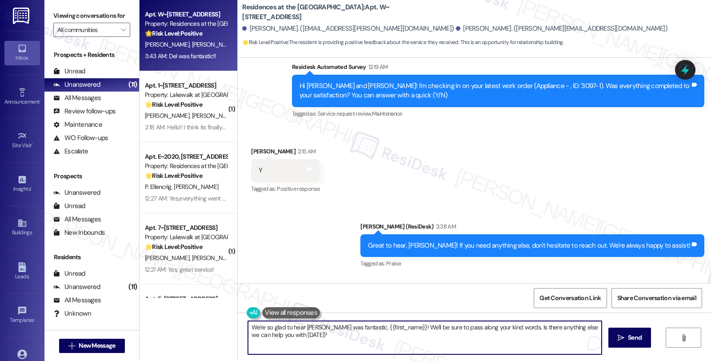
drag, startPoint x: 346, startPoint y: 326, endPoint x: 394, endPoint y: 349, distance: 53.9
click at [394, 349] on textarea "We're so glad to hear Del was fantastic, {{first_name}}! We'll be sure to pass …" at bounding box center [425, 337] width 354 height 33
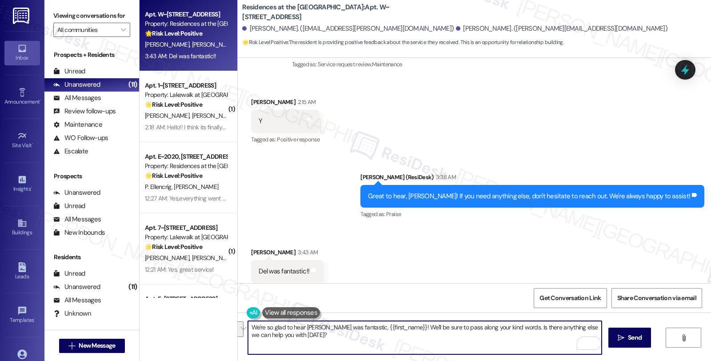
click at [251, 247] on div "Margo Meeker 3:43 AM" at bounding box center [287, 253] width 72 height 12
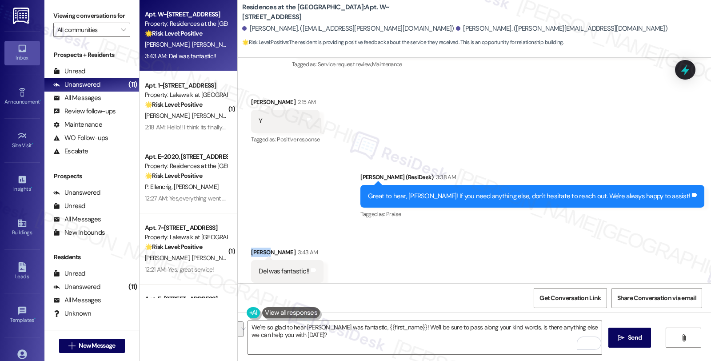
click at [251, 247] on div "Margo Meeker 3:43 AM" at bounding box center [287, 253] width 72 height 12
copy div "Margo"
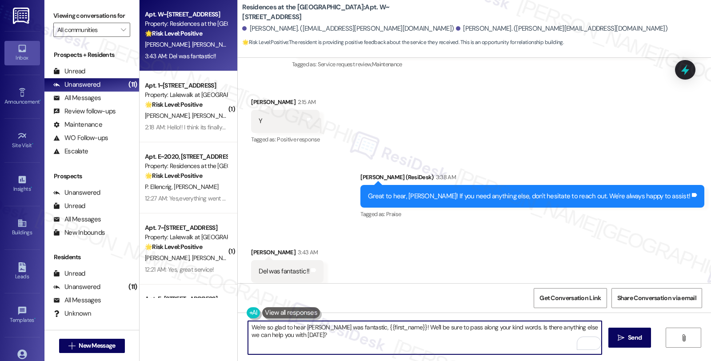
drag, startPoint x: 346, startPoint y: 326, endPoint x: 381, endPoint y: 326, distance: 35.5
click at [381, 326] on textarea "We're so glad to hear Del was fantastic, {{first_name}}! We'll be sure to pass …" at bounding box center [425, 337] width 354 height 33
paste textarea "Margo"
click at [367, 327] on textarea "We're so glad to hear Del was fantastic, Margo! We'll be sure to pass along you…" at bounding box center [425, 337] width 354 height 33
click at [367, 330] on textarea "We're so glad to hear Del was fantastic, Margo! Thank you for your kind words." at bounding box center [425, 337] width 354 height 33
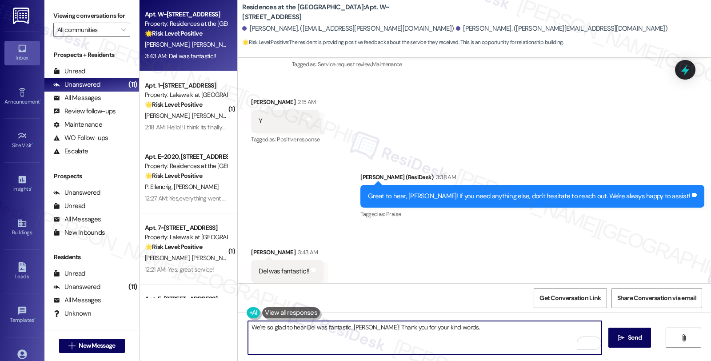
click at [468, 330] on textarea "We're so glad to hear Del was fantastic, Margo! Thank you for your kind words." at bounding box center [425, 337] width 354 height 33
paste textarea "Should you have other concerns, please feel free to reach out. Have a great day!"
type textarea "We're so glad to hear Del was fantastic, [PERSON_NAME]! Thank you for your kind…"
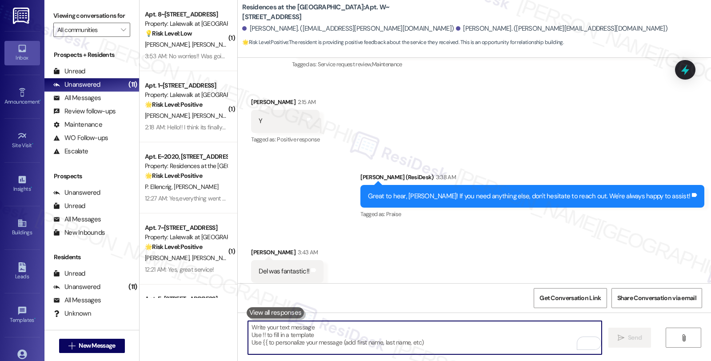
scroll to position [1101, 0]
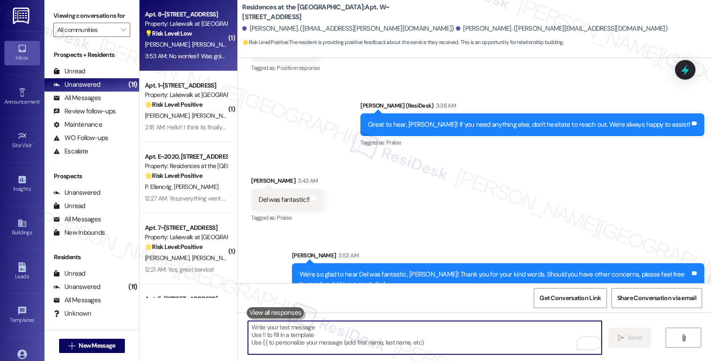
click at [179, 46] on div "J. Hill K. Loebig" at bounding box center [186, 44] width 84 height 11
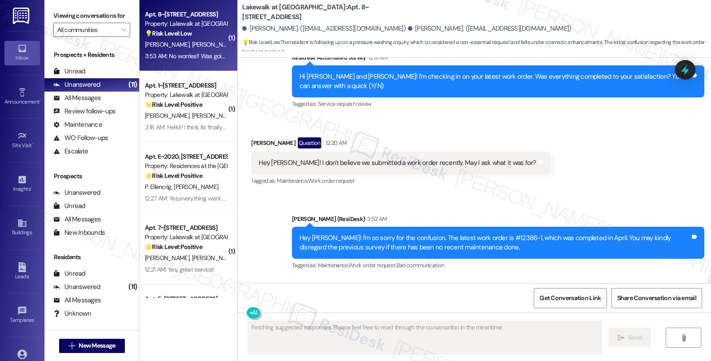
scroll to position [846, 0]
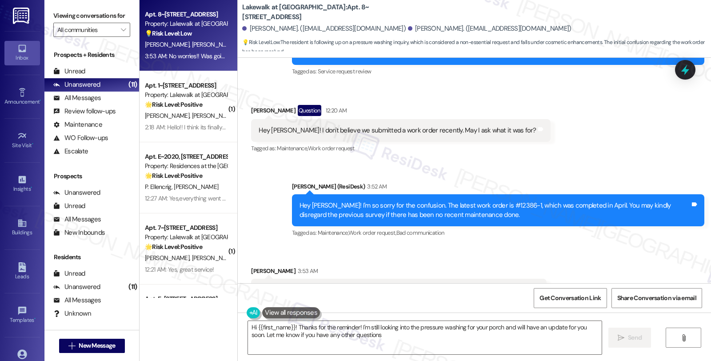
type textarea "Hi {{first_name}}! Thanks for the reminder! I'm still looking into the pressure…"
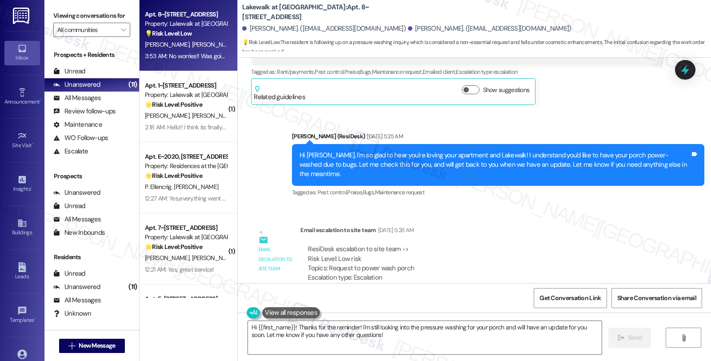
scroll to position [549, 0]
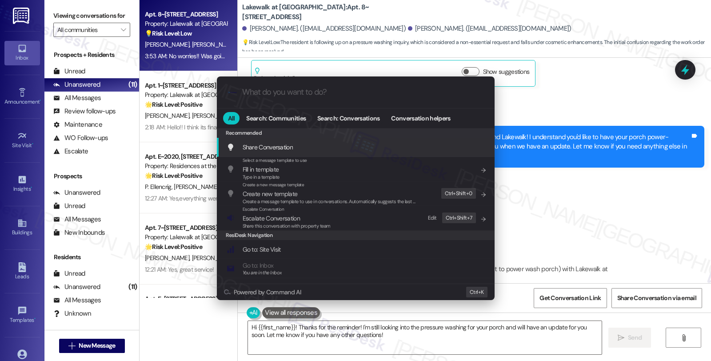
type input "m"
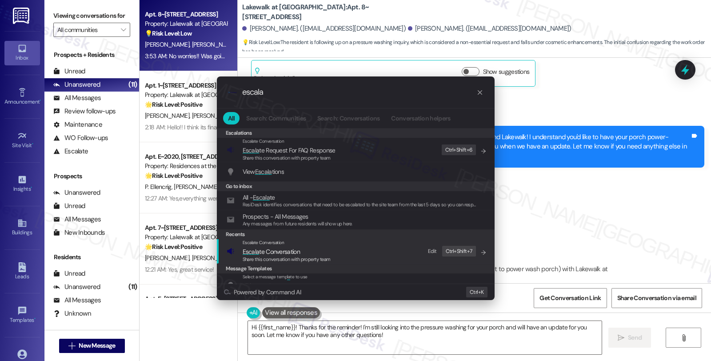
type input "escala"
click at [285, 247] on span "Escala te Conversation" at bounding box center [271, 252] width 57 height 10
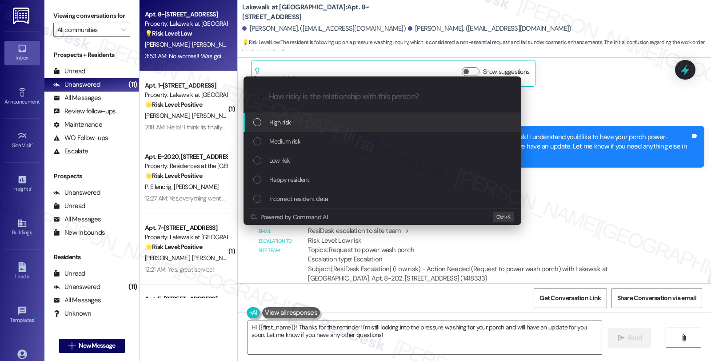
click at [602, 149] on div "Escalate Conversation How risky is the relationship with this person? Topics (e…" at bounding box center [355, 180] width 711 height 361
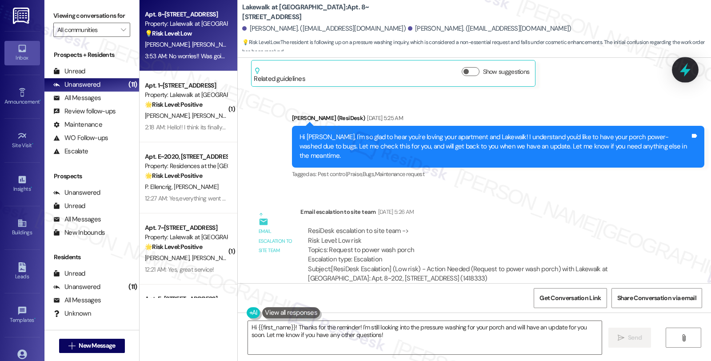
click at [688, 76] on icon at bounding box center [685, 69] width 15 height 15
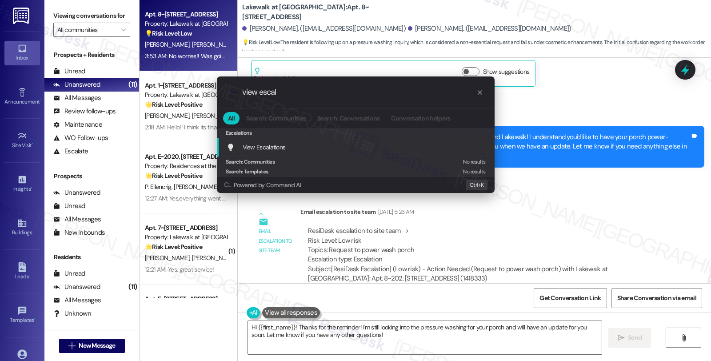
type input "view escal"
click at [247, 141] on div "View Escal ations Add shortcut" at bounding box center [356, 147] width 278 height 19
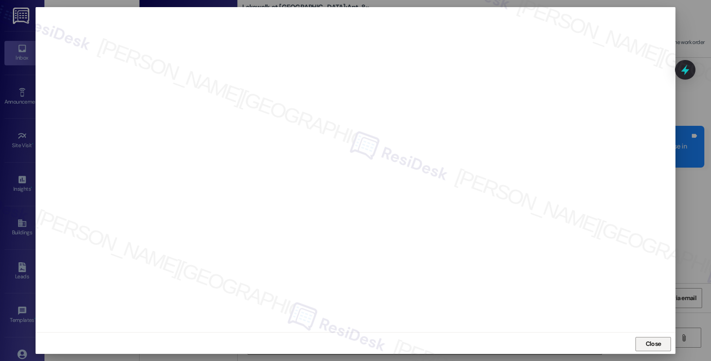
click at [646, 341] on span "Close" at bounding box center [654, 343] width 16 height 9
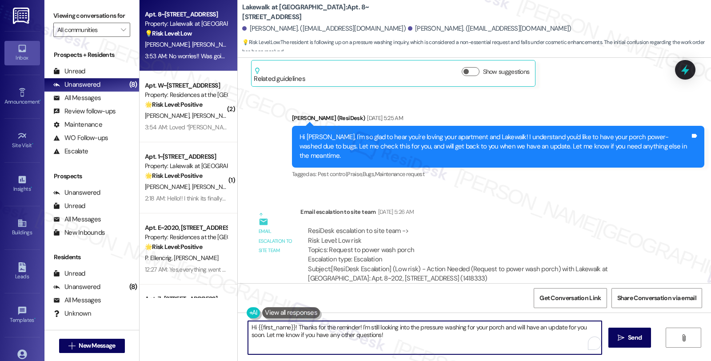
drag, startPoint x: 293, startPoint y: 325, endPoint x: 200, endPoint y: 325, distance: 92.9
click at [200, 325] on div "Apt. 8~202, 14012 Shoreside Way Property: Lakewalk at Hamlin 💡 Risk Level: Low …" at bounding box center [425, 180] width 571 height 361
click at [310, 325] on textarea "Thanks for the reminder! I'm still looking into the pressure washing for your p…" at bounding box center [425, 337] width 354 height 33
click at [310, 327] on textarea "Thanks for the reminder! I'm still looking into the pressure washing for your p…" at bounding box center [425, 337] width 354 height 33
click at [309, 324] on textarea "Thanks for the reminder! I'm still looking into the pressure washing for your p…" at bounding box center [425, 337] width 354 height 33
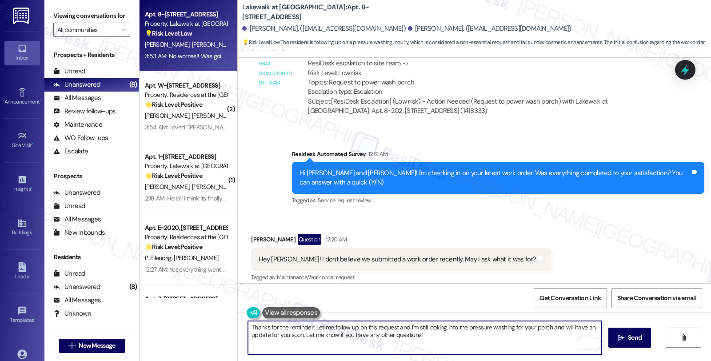
scroll to position [846, 0]
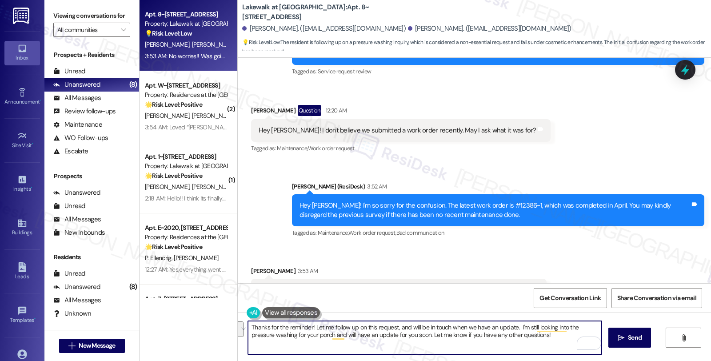
click at [398, 332] on textarea "Thanks for the reminder! Let me follow up on this request, and will be in touch…" at bounding box center [425, 337] width 354 height 33
click at [303, 335] on textarea "Thanks for the reminder! Let me follow up on this request, and will be in touch…" at bounding box center [425, 337] width 354 height 33
type textarea "Thanks for the reminder! Let me follow up on this request, and will be in touch…"
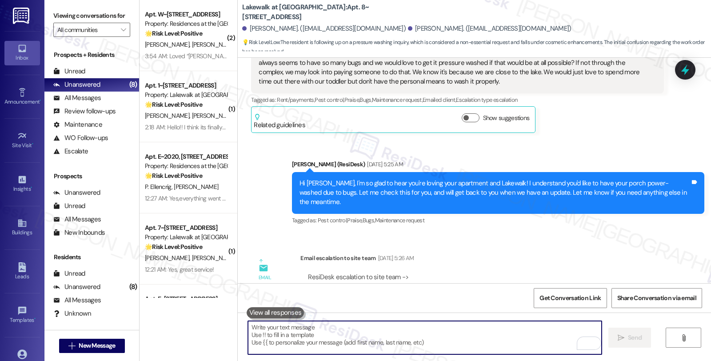
scroll to position [500, 0]
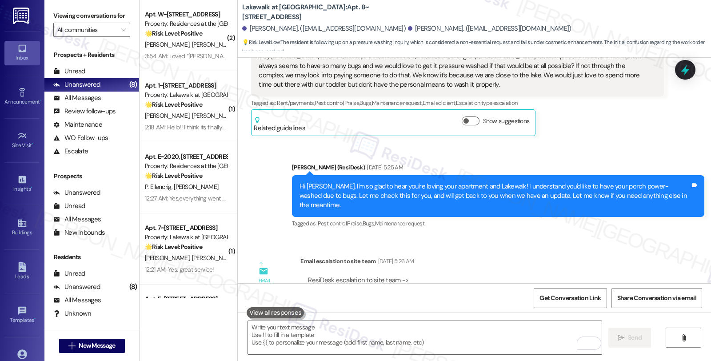
drag, startPoint x: 322, startPoint y: 258, endPoint x: 418, endPoint y: 259, distance: 96.0
click at [418, 275] on div "ResiDesk escalation to site team -> Risk Level: Low risk Topics: Request to pow…" at bounding box center [482, 294] width 348 height 38
copy div "Request to power wash porch"
click at [689, 74] on icon at bounding box center [685, 69] width 15 height 15
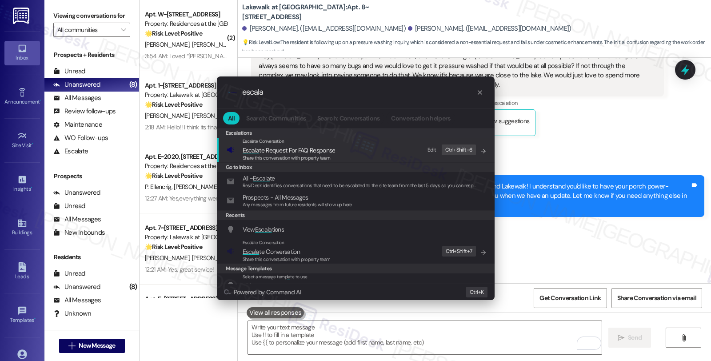
type input "escala"
click at [278, 248] on span "Escala te Conversation" at bounding box center [271, 251] width 57 height 8
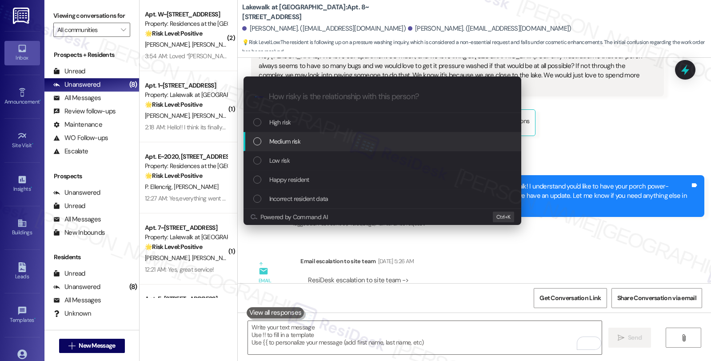
click at [291, 141] on span "Medium risk" at bounding box center [284, 141] width 31 height 10
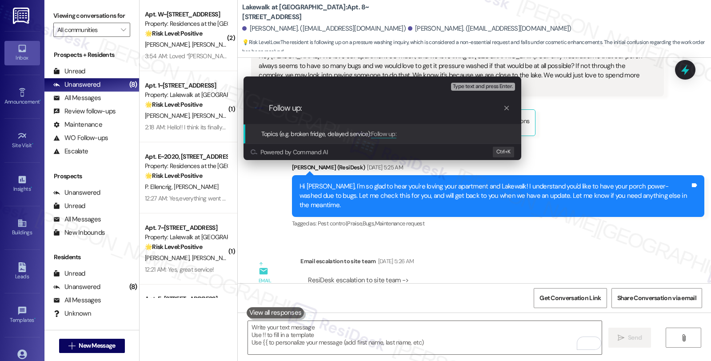
paste input "Request to power wash porch"
type input "Follow up: Request to power wash porch"
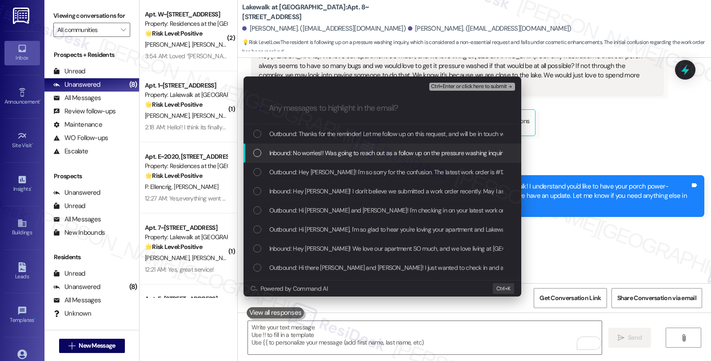
click at [292, 149] on span "Inbound: No worries!! Was going to reach out as a follow up on the pressure was…" at bounding box center [406, 153] width 275 height 10
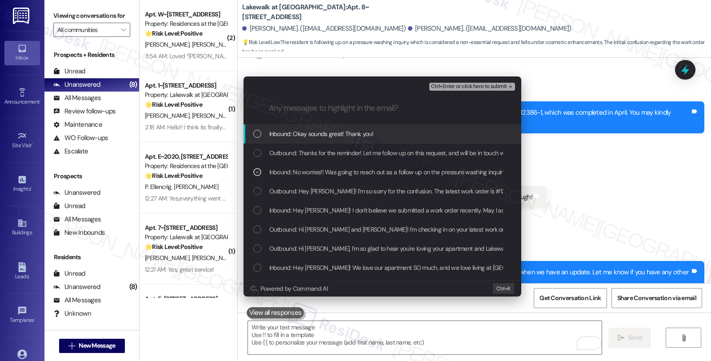
scroll to position [979, 0]
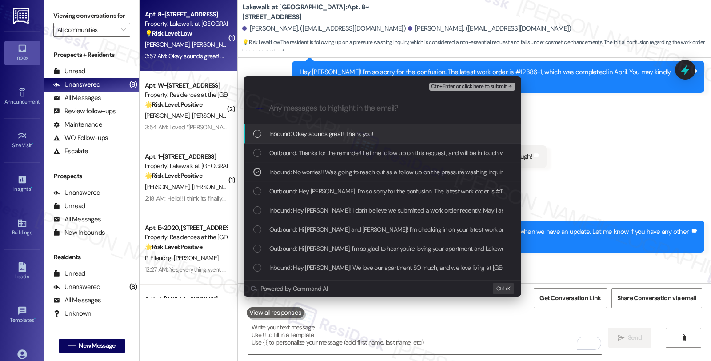
click at [315, 135] on span "Inbound: Okay sounds great! Thank you!" at bounding box center [321, 134] width 104 height 10
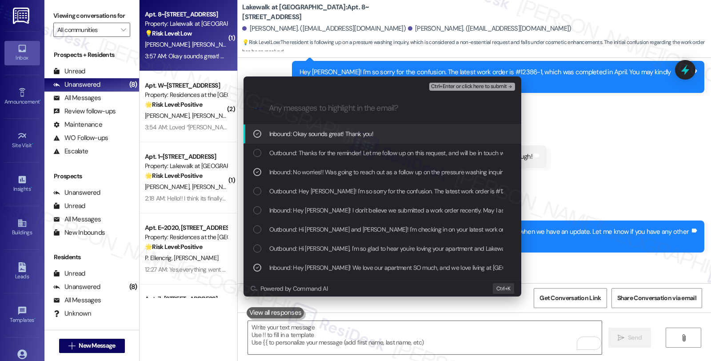
click at [469, 86] on span "Ctrl+Enter or click here to submit" at bounding box center [469, 87] width 76 height 6
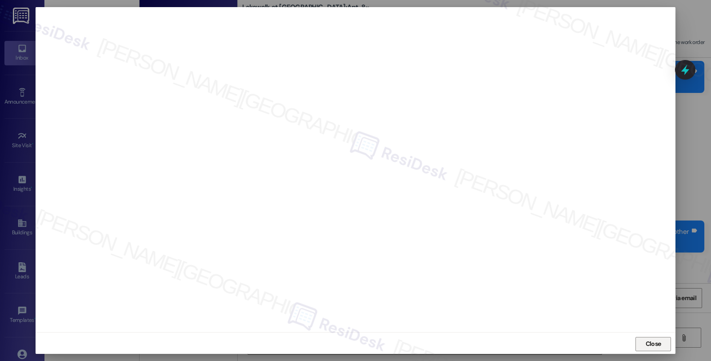
click at [648, 345] on span "Close" at bounding box center [654, 343] width 16 height 9
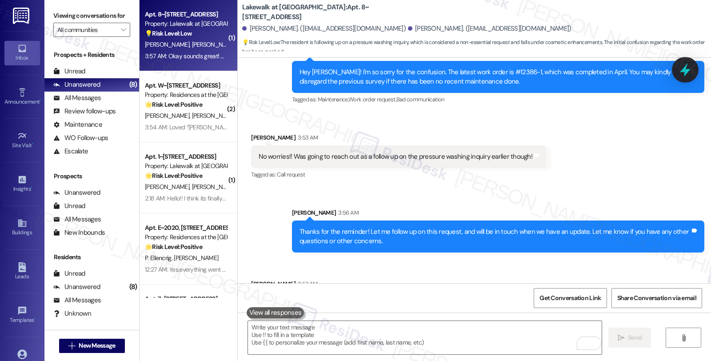
click at [686, 68] on icon at bounding box center [685, 69] width 15 height 15
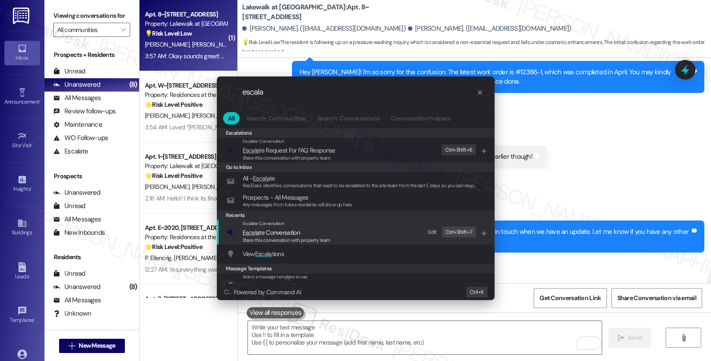
type input "escala"
click at [281, 229] on span "Escala te Conversation" at bounding box center [271, 232] width 57 height 8
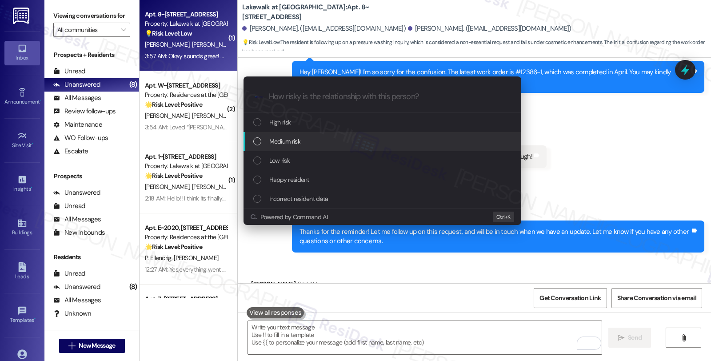
click at [281, 143] on span "Medium risk" at bounding box center [284, 141] width 31 height 10
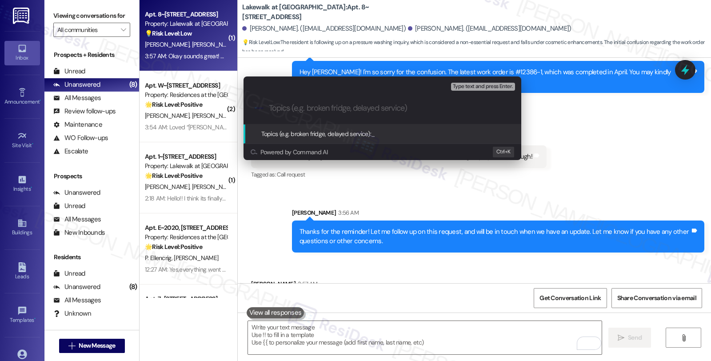
paste input "Follow up: Request to power wash porch"
type input "Follow up: Request to power wash porch"
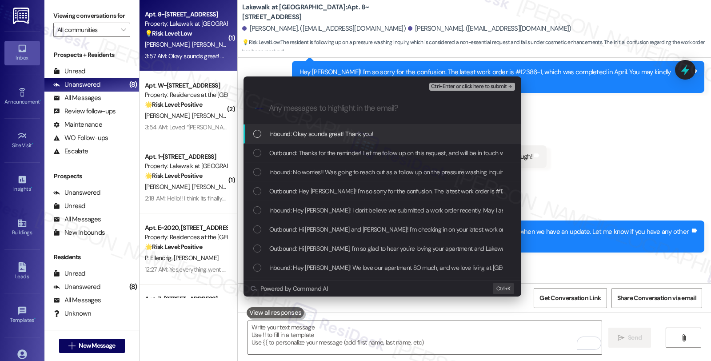
click at [283, 134] on span "Inbound: Okay sounds great! Thank you!" at bounding box center [321, 134] width 104 height 10
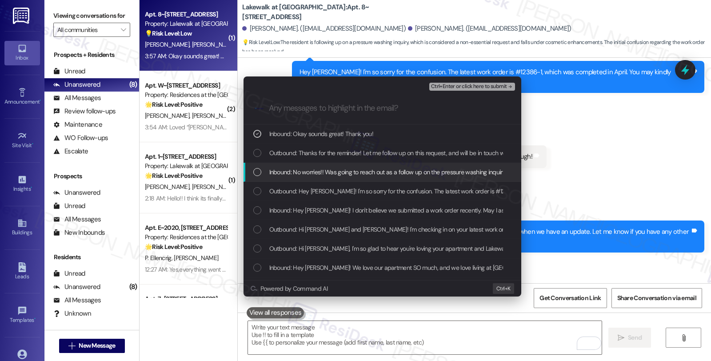
click at [285, 171] on span "Inbound: No worries!! Was going to reach out as a follow up on the pressure was…" at bounding box center [406, 172] width 275 height 10
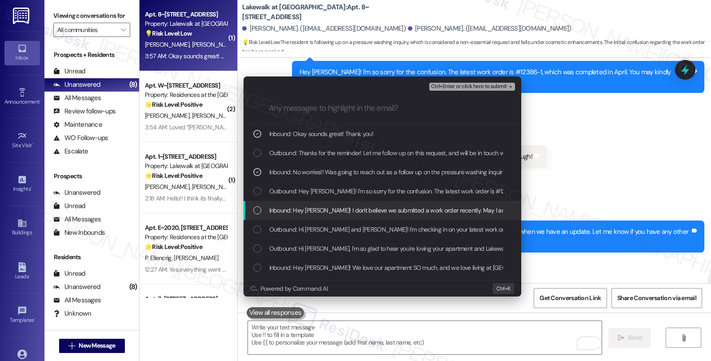
click at [291, 208] on span "Inbound: Hey Sarah! I don't believe we submitted a work order recently. May I a…" at bounding box center [409, 210] width 280 height 10
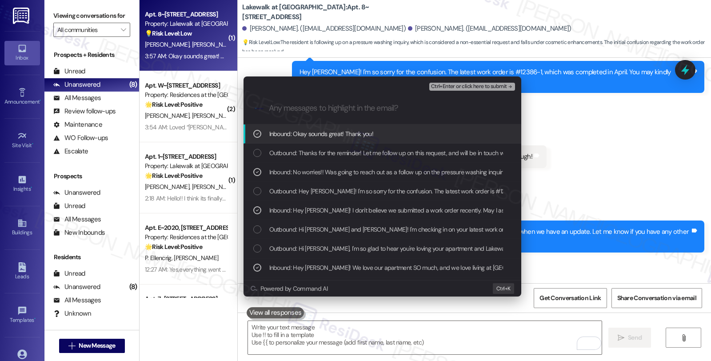
click at [483, 87] on span "Ctrl+Enter or click here to submit" at bounding box center [469, 87] width 76 height 6
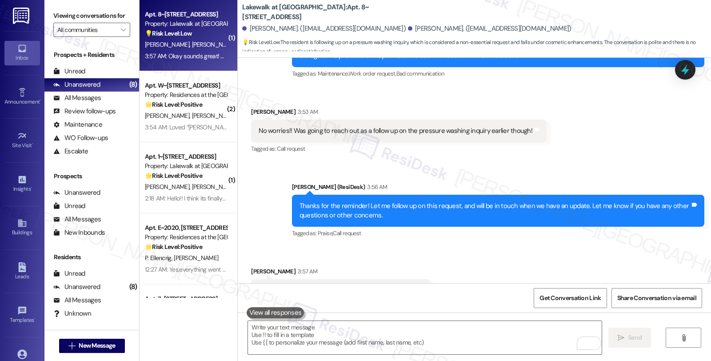
scroll to position [1005, 0]
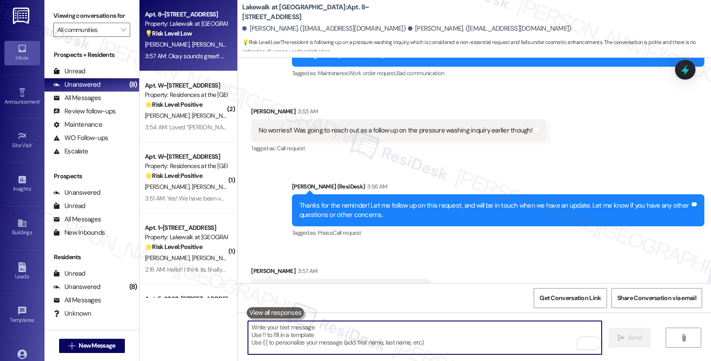
click at [288, 326] on textarea "To enrich screen reader interactions, please activate Accessibility in Grammarl…" at bounding box center [425, 337] width 354 height 33
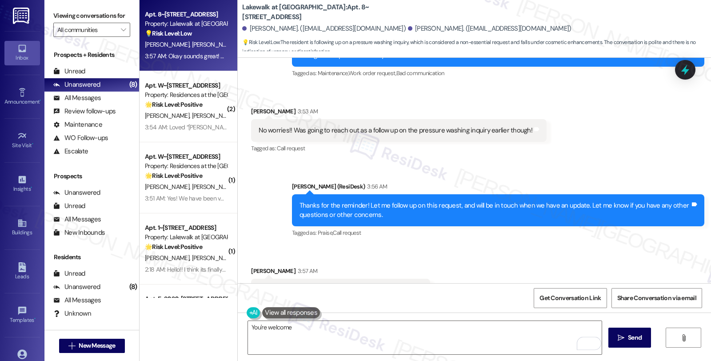
click at [251, 266] on div "[PERSON_NAME] 3:57 AM" at bounding box center [340, 272] width 179 height 12
copy div "[PERSON_NAME]"
click at [304, 320] on div "You're welcome  Send " at bounding box center [474, 345] width 473 height 67
click at [307, 326] on textarea "You're welcome" at bounding box center [425, 337] width 354 height 33
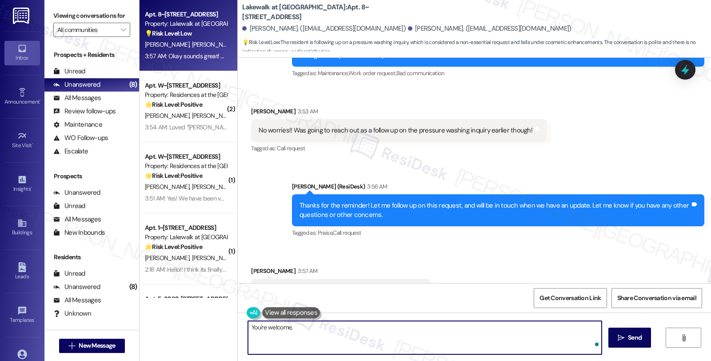
paste textarea "[PERSON_NAME]"
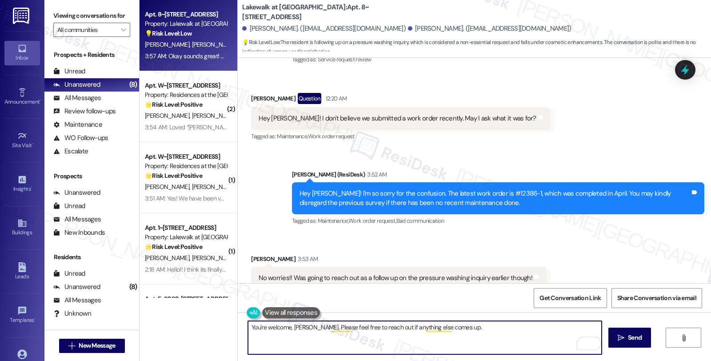
scroll to position [857, 0]
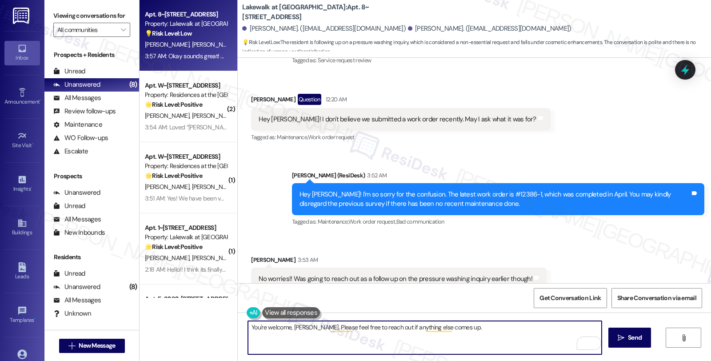
type textarea "You're welcome, [PERSON_NAME]. Please feel free to reach out if anything else c…"
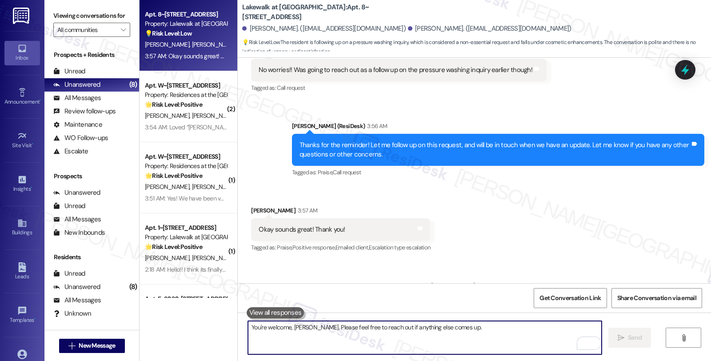
scroll to position [1067, 0]
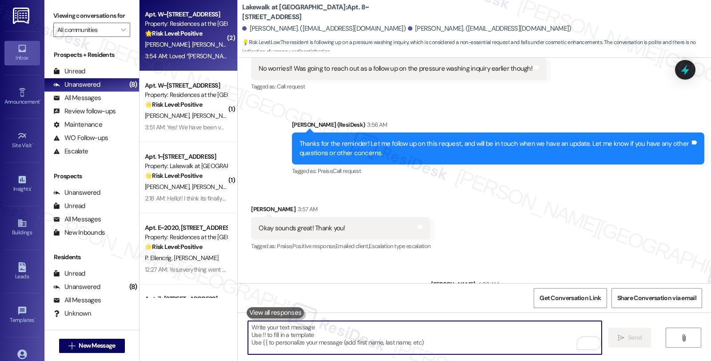
click at [194, 39] on div "[PERSON_NAME] [PERSON_NAME]" at bounding box center [186, 44] width 84 height 11
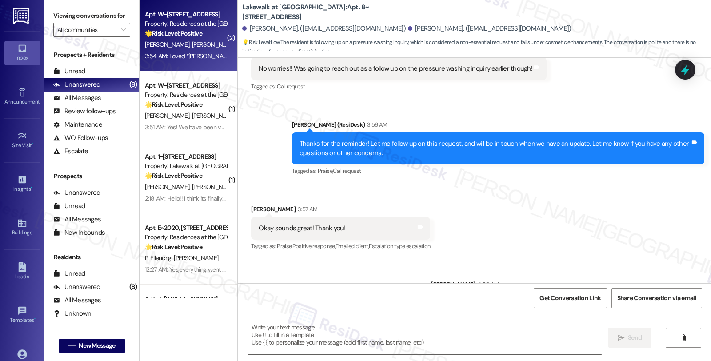
type textarea "Fetching suggested responses. Please feel free to read through the conversation…"
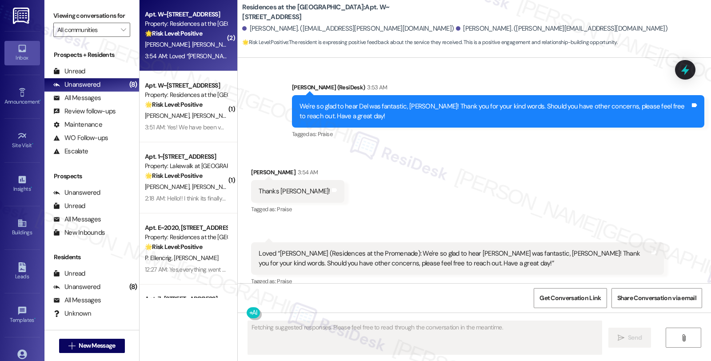
scroll to position [1287, 0]
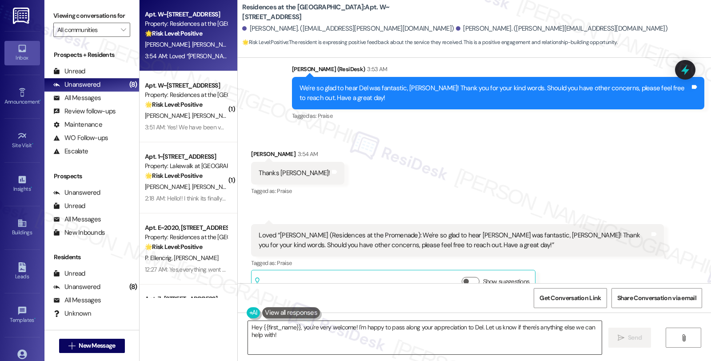
click at [304, 327] on textarea "Hey {{first_name}}, you're very welcome! I'm happy to pass along your appreciat…" at bounding box center [425, 337] width 354 height 33
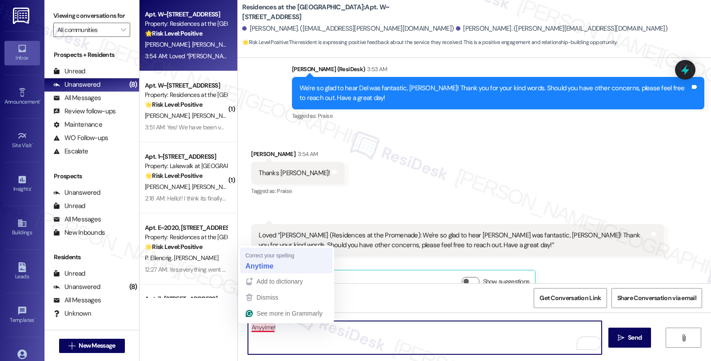
type textarea "Anytime!"
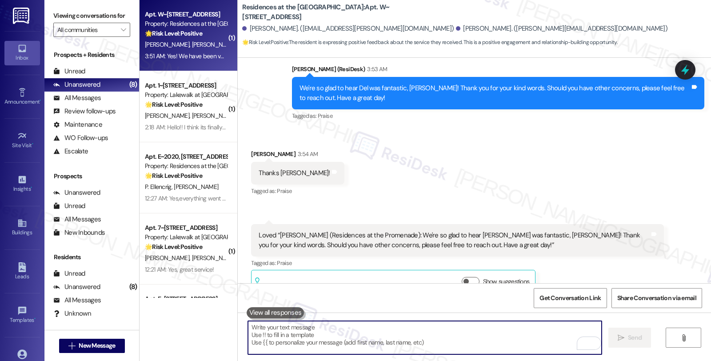
click at [191, 60] on div "3:51 AM: Yes! We have been very happy living here. 3:51 AM: Yes! We have been v…" at bounding box center [186, 56] width 84 height 11
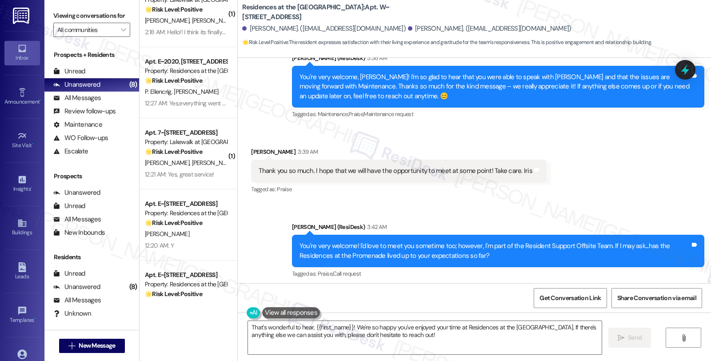
scroll to position [1520, 0]
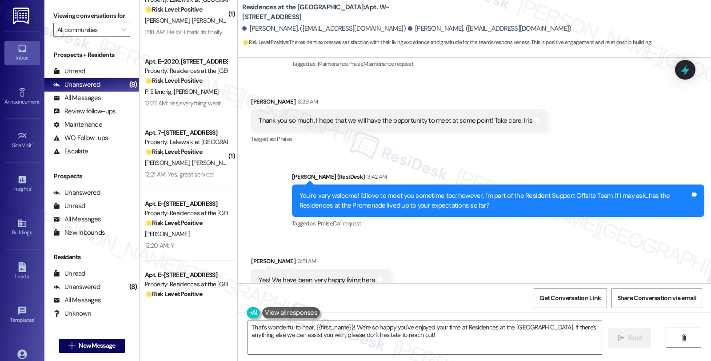
click at [430, 247] on div "Received via SMS Iris Katz 3:51 AM Yes! We have been very happy living here. Ta…" at bounding box center [474, 273] width 473 height 75
click at [350, 323] on textarea "That's wonderful to hear, {{first_name}}! We're so happy you've enjoyed your ti…" at bounding box center [425, 337] width 354 height 33
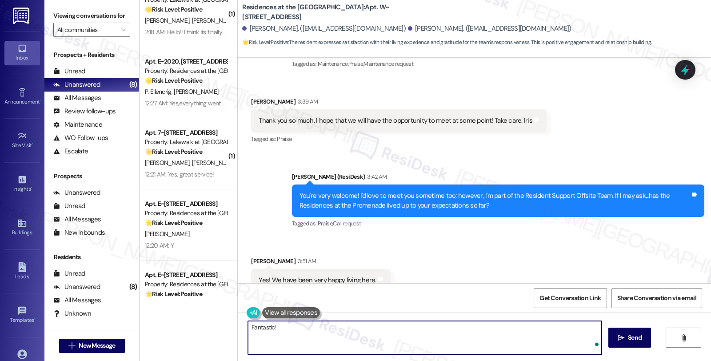
paste textarea "Kaitlyn"
type textarea "Fantastic! Kaitlyn"
click at [398, 334] on textarea "Fantastic! Kaitlyn" at bounding box center [425, 337] width 354 height 33
click at [279, 329] on textarea "Fantastic! Kaitlyn" at bounding box center [425, 337] width 354 height 33
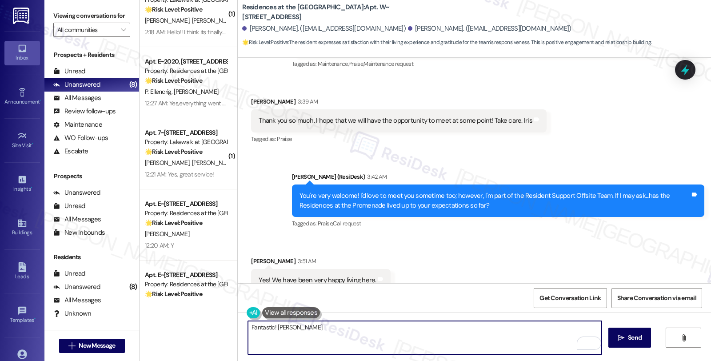
paste textarea "Can I ask a quick favor...would you mind sharing your positive experience by wr…"
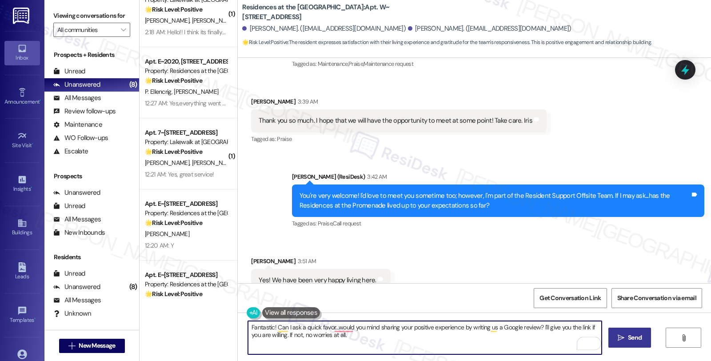
type textarea "Fantastic! Can I ask a quick favor...would you mind sharing your positive exper…"
click at [628, 333] on span "Send" at bounding box center [635, 337] width 14 height 9
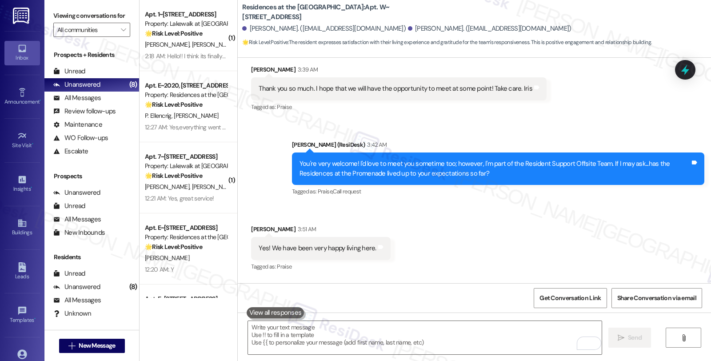
scroll to position [1592, 0]
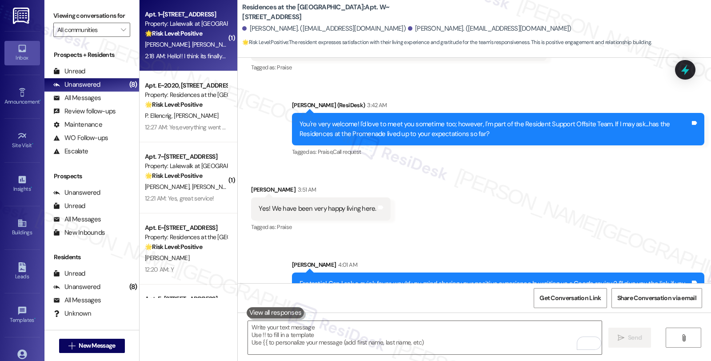
click at [192, 33] on strong "🌟 Risk Level: Positive" at bounding box center [173, 33] width 57 height 8
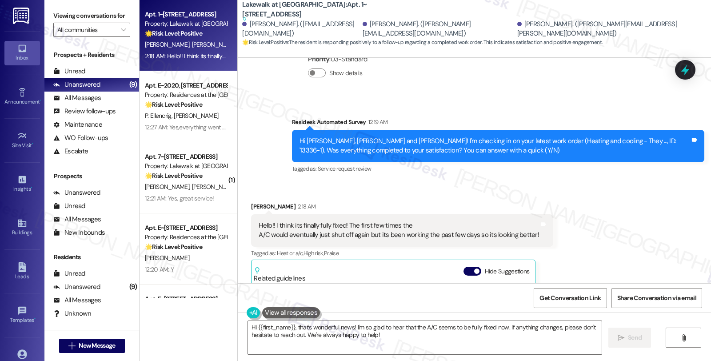
scroll to position [1071, 0]
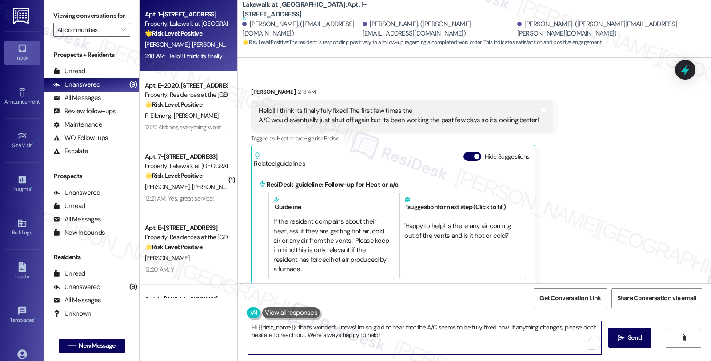
drag, startPoint x: 503, startPoint y: 327, endPoint x: 519, endPoint y: 339, distance: 20.3
click at [519, 339] on textarea "Hi {{first_name}}, that's wonderful news! I'm so glad to hear that the A/C seem…" at bounding box center [425, 337] width 354 height 33
paste textarea "We strive to make your experience here as smooth as possible, and your positive…"
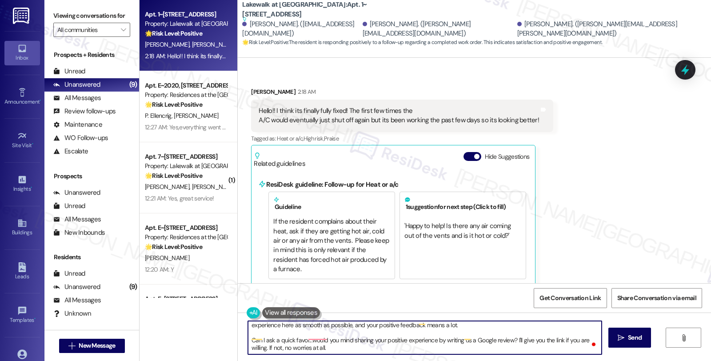
scroll to position [0, 0]
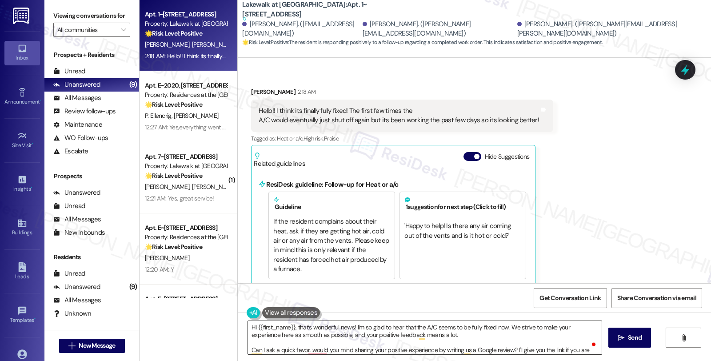
click at [407, 344] on textarea "Hi {{first_name}}, that's wonderful news! I'm so glad to hear that the A/C seem…" at bounding box center [425, 337] width 354 height 33
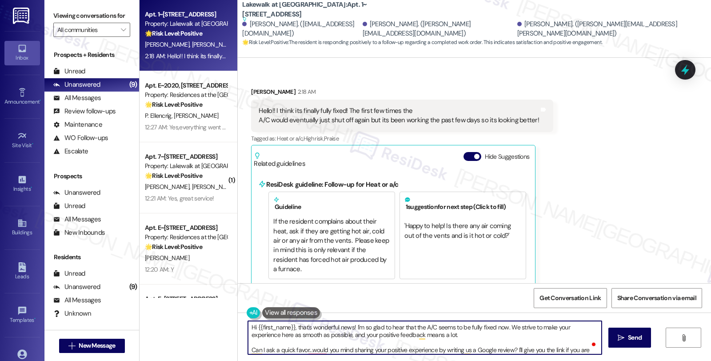
scroll to position [17, 0]
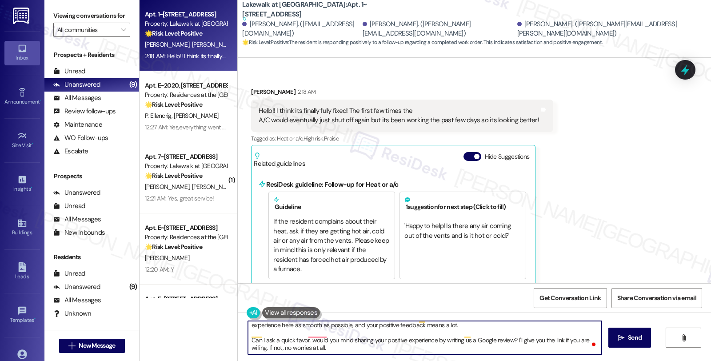
drag, startPoint x: 246, startPoint y: 350, endPoint x: 428, endPoint y: 362, distance: 182.6
click at [428, 360] on html "Inbox Go to Inbox Announcement • Send A Text Announcement Site Visit • Go to Si…" at bounding box center [355, 180] width 711 height 361
paste textarea "If I may ask...has the {{property}} lived up to your expectations so far?"
type textarea "Hi {{first_name}}, that's wonderful news! I'm so glad to hear that the A/C seem…"
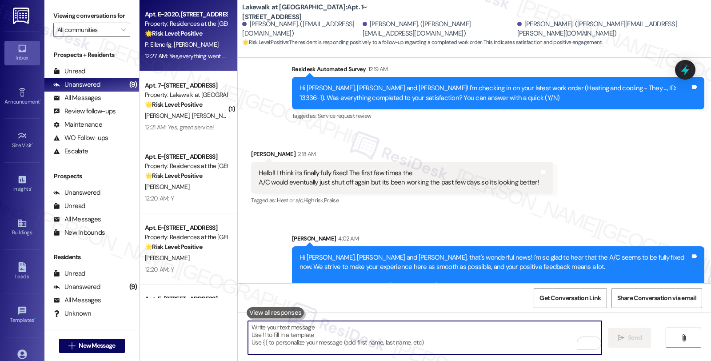
scroll to position [0, 0]
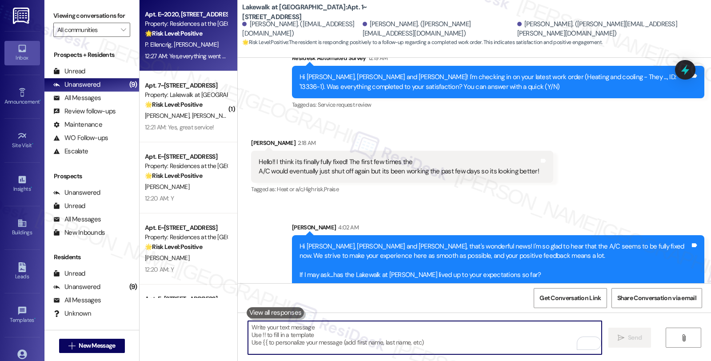
click at [202, 40] on div "P. Ellencrig R. Fittingoff" at bounding box center [186, 44] width 84 height 11
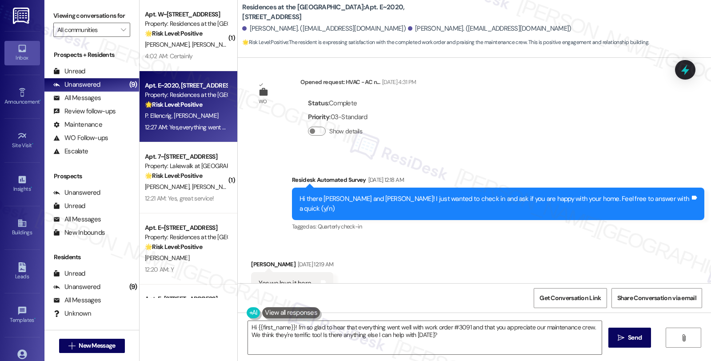
scroll to position [1570, 0]
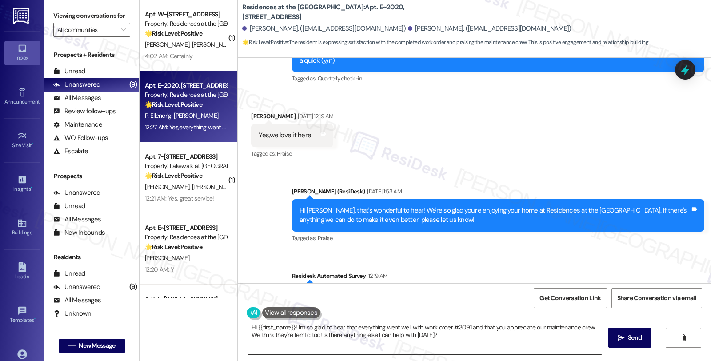
click at [452, 347] on textarea "Hi {{first_name}}! I'm so glad to hear that everything went well with work orde…" at bounding box center [425, 337] width 354 height 33
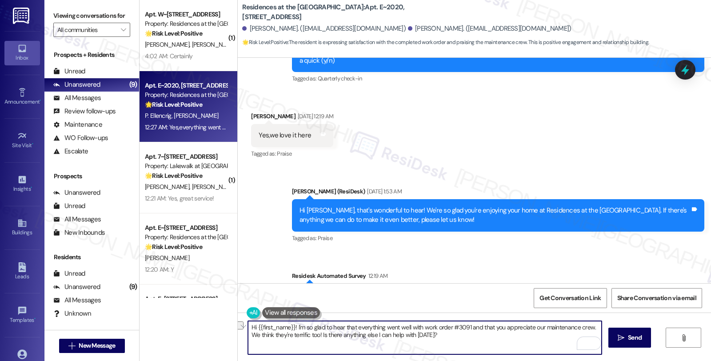
drag, startPoint x: 318, startPoint y: 335, endPoint x: 492, endPoint y: 338, distance: 174.2
click at [492, 338] on textarea "Hi {{first_name}}! I'm so glad to hear that everything went well with work orde…" at bounding box center [425, 337] width 354 height 33
paste textarea "We strive to make your experience here as smooth as possible, and your positive…"
type textarea "Hi {{first_name}}! I'm so glad to hear that everything went well with work orde…"
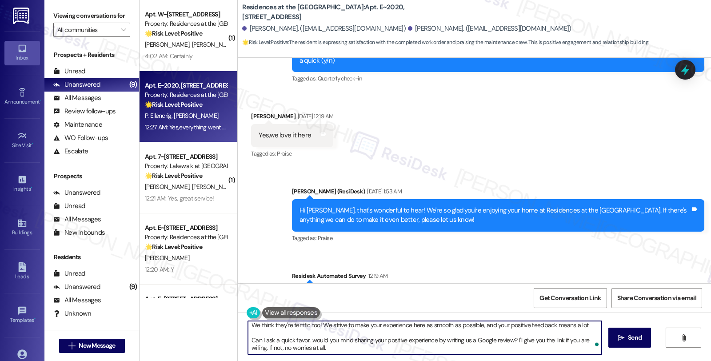
scroll to position [15, 0]
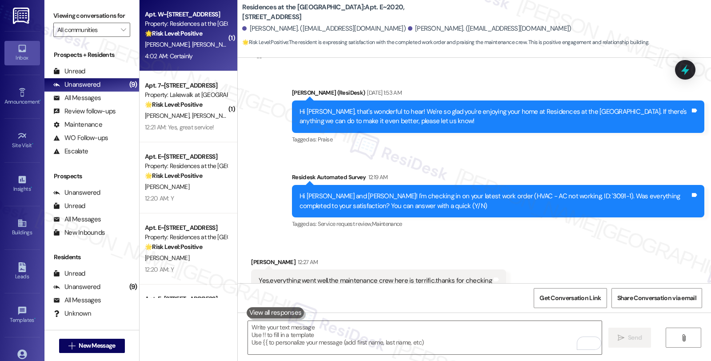
click at [204, 48] on div "I. Katz I. Katz" at bounding box center [186, 44] width 84 height 11
type textarea "Fetching suggested responses. Please feel free to read through the conversation…"
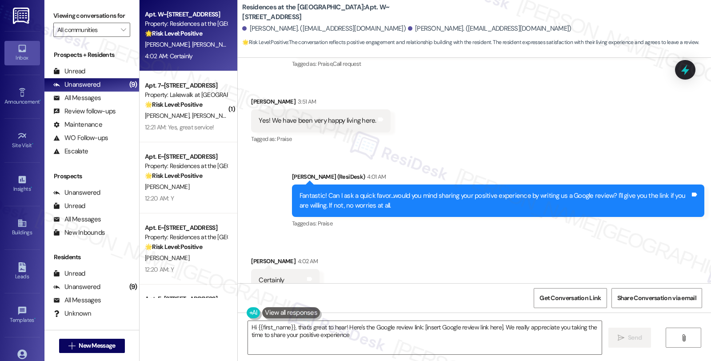
type textarea "Hi {{first_name}}, that's great to hear! Here's the Google review link: [insert…"
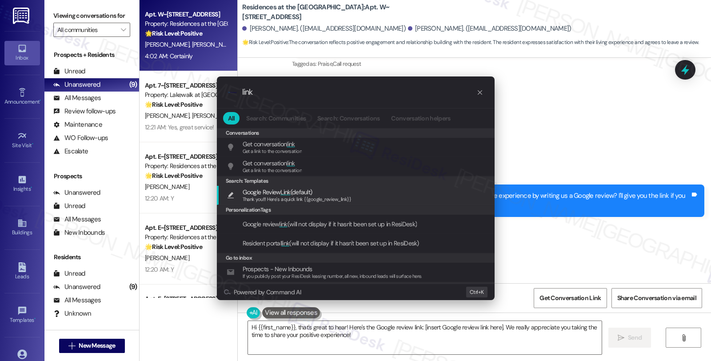
type input "link"
click at [345, 196] on div "Thank you!!! Here's a quick link {{google_review_link}}" at bounding box center [297, 200] width 109 height 8
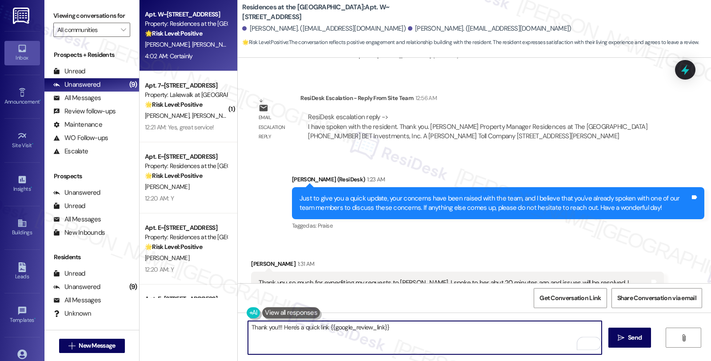
scroll to position [1136, 0]
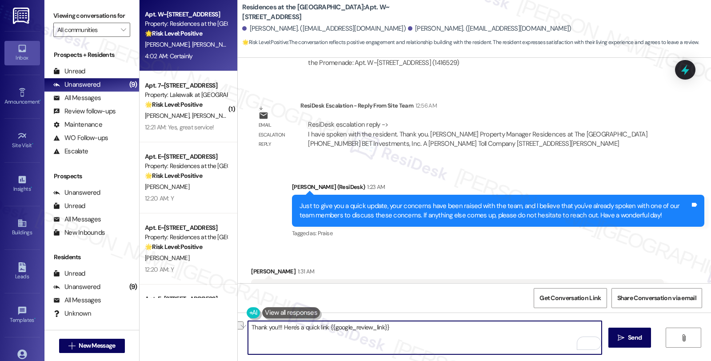
drag, startPoint x: 247, startPoint y: 329, endPoint x: 285, endPoint y: 320, distance: 39.7
click at [277, 327] on textarea "Thank you!!! Here's a quick link {{google_review_link}}" at bounding box center [425, 337] width 354 height 33
type textarea "Awesome! Here's a quick link {{google_review_link}}"
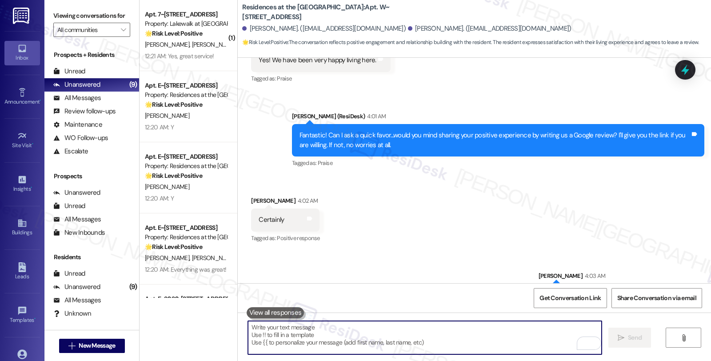
scroll to position [1742, 0]
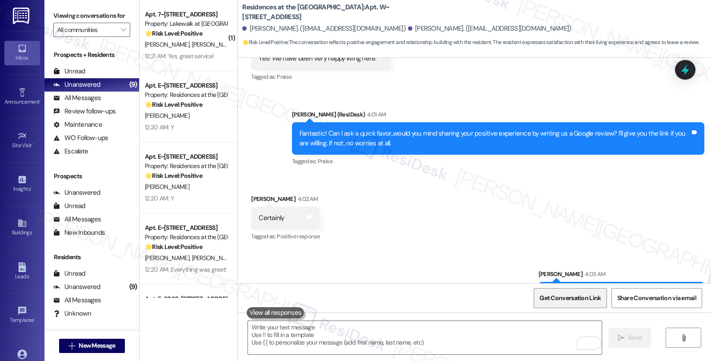
click at [578, 295] on span "Get Conversation Link" at bounding box center [569, 297] width 61 height 9
drag, startPoint x: 352, startPoint y: 28, endPoint x: 368, endPoint y: 28, distance: 15.6
click at [408, 28] on div "Iris Katz. (heatwave68@verizon.net)" at bounding box center [490, 28] width 164 height 9
copy div "Iris Katz"
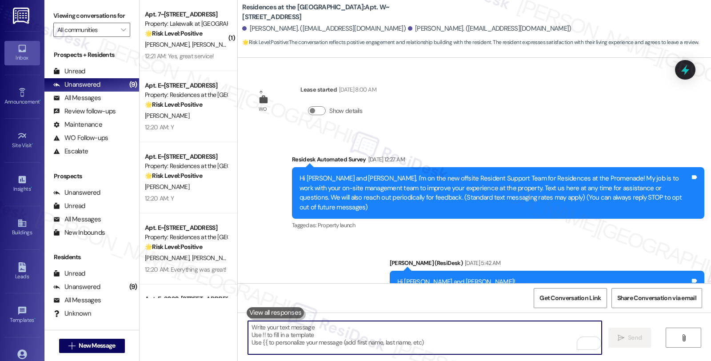
click at [366, 337] on textarea "To enrich screen reader interactions, please activate Accessibility in Grammarl…" at bounding box center [425, 337] width 354 height 33
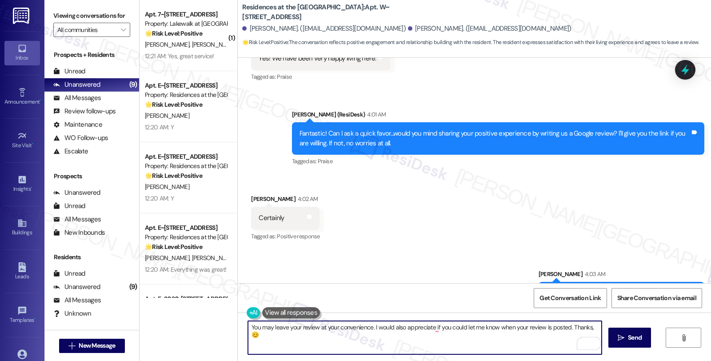
click at [585, 329] on textarea "You may leave your review at your convenience. I would also appreciate if you c…" at bounding box center [425, 337] width 354 height 33
type textarea "You may leave your review at your convenience. I would also appreciate if you c…"
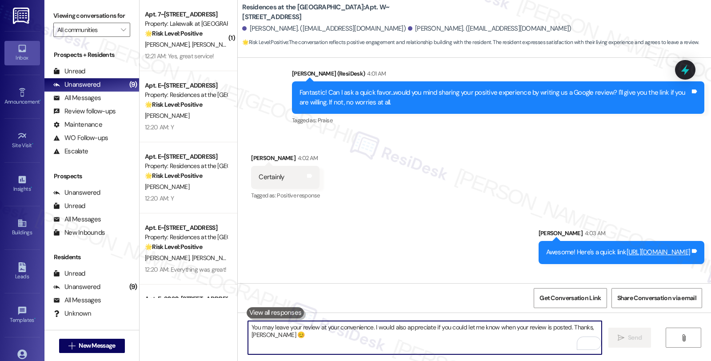
scroll to position [1803, 0]
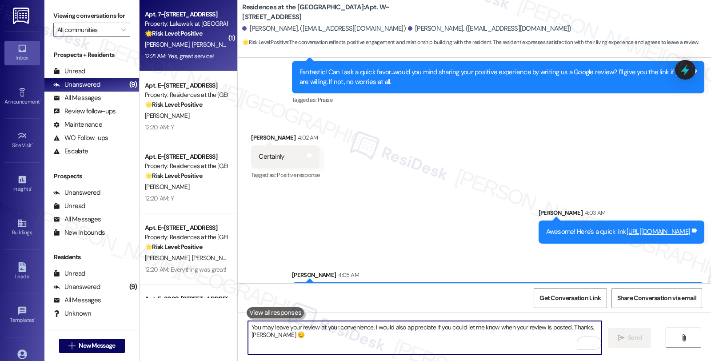
click at [176, 25] on div "Property: Lakewalk at [GEOGRAPHIC_DATA]" at bounding box center [186, 23] width 82 height 9
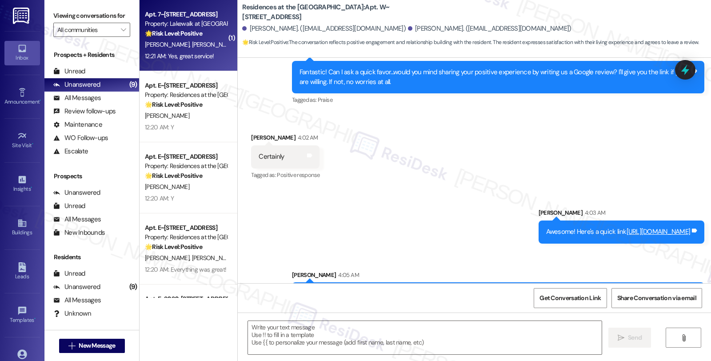
type textarea "Fetching suggested responses. Please feel free to read through the conversation…"
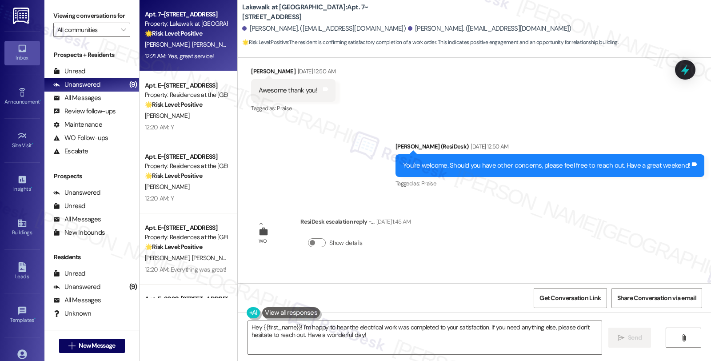
scroll to position [1417, 0]
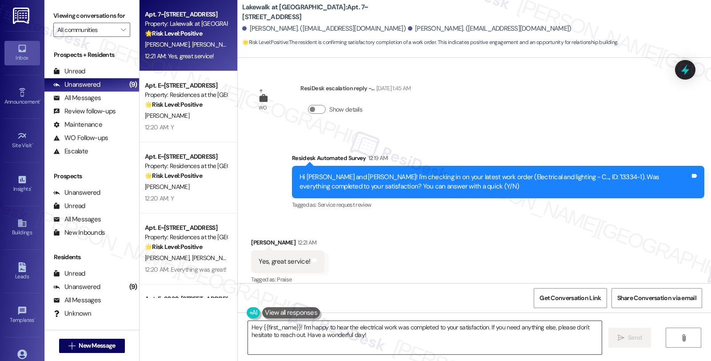
click at [478, 331] on textarea "Hey {{first_name}}! I'm happy to hear the electrical work was completed to your…" at bounding box center [425, 337] width 354 height 33
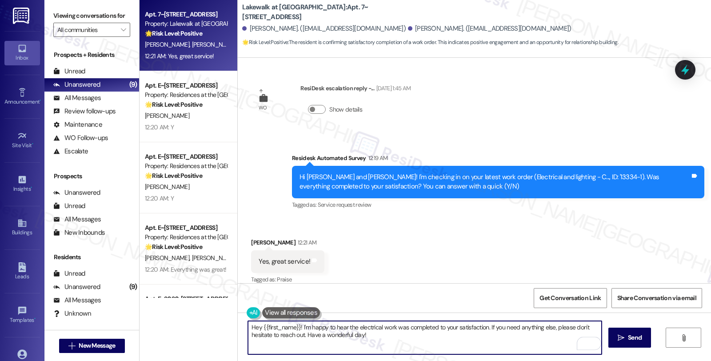
drag, startPoint x: 486, startPoint y: 325, endPoint x: 492, endPoint y: 349, distance: 24.9
click at [492, 349] on textarea "Hey {{first_name}}! I'm happy to hear the electrical work was completed to your…" at bounding box center [425, 337] width 354 height 33
paste textarea "We strive to make your experience here as smooth as possible, and your positive…"
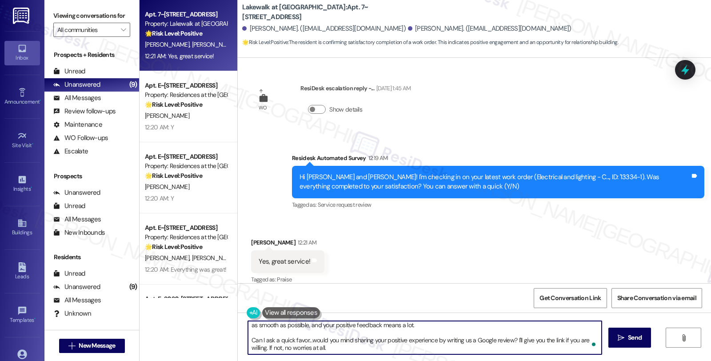
scroll to position [15, 0]
type textarea "Hey {{first_name}}! I'm happy to hear the electrical work was completed to your…"
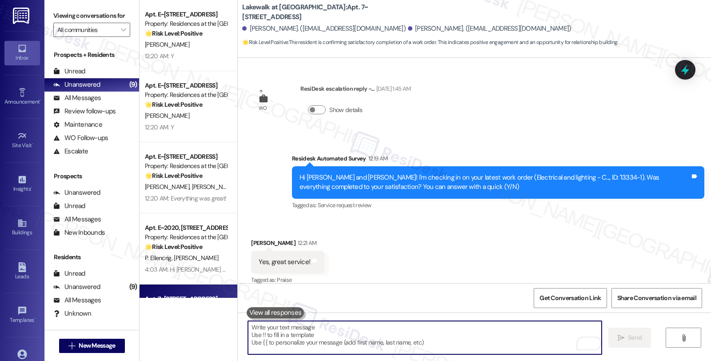
scroll to position [1517, 0]
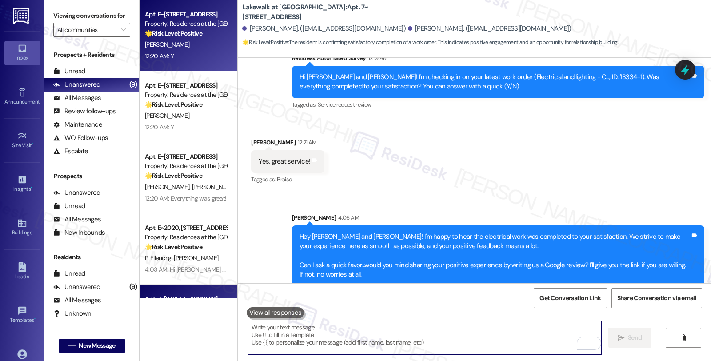
click at [205, 23] on div "Property: Residences at the [GEOGRAPHIC_DATA]" at bounding box center [186, 23] width 82 height 9
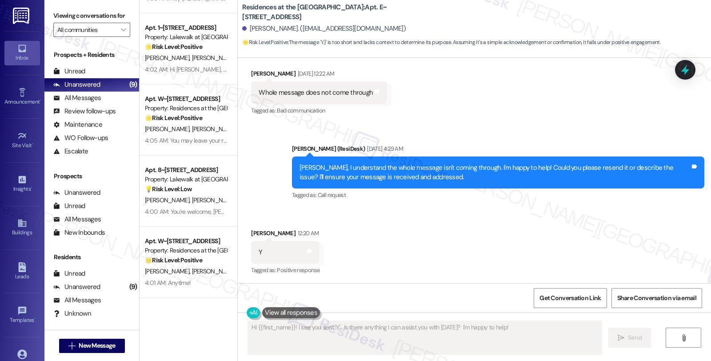
scroll to position [95, 0]
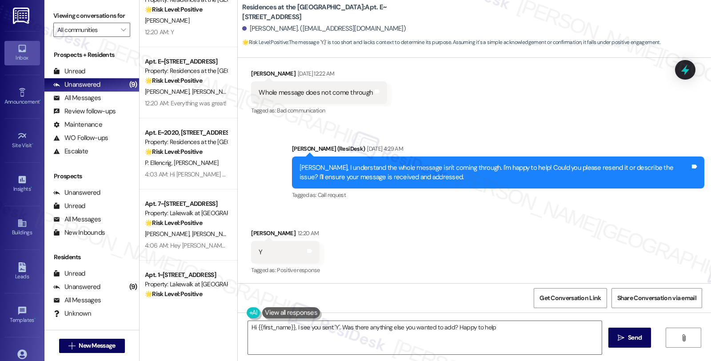
type textarea "Hi {{first_name}}, I see you sent 'Y'. Was there anything else you wanted to ad…"
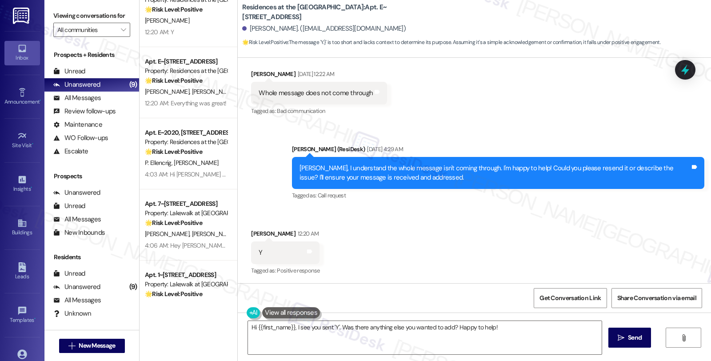
scroll to position [68, 0]
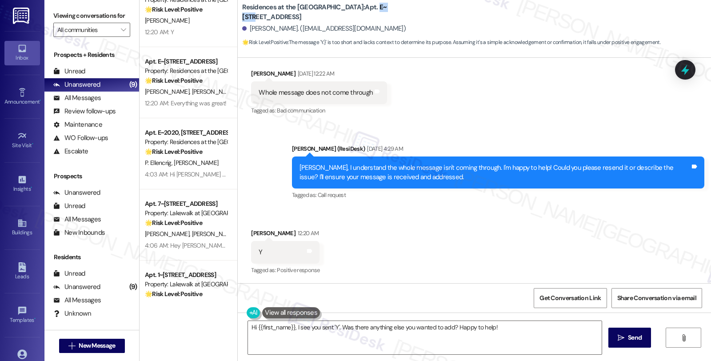
drag, startPoint x: 341, startPoint y: 6, endPoint x: 361, endPoint y: 6, distance: 20.4
click at [361, 6] on b "Residences at the Promenade: Apt. E~3041, 1100 Market Street" at bounding box center [331, 12] width 178 height 19
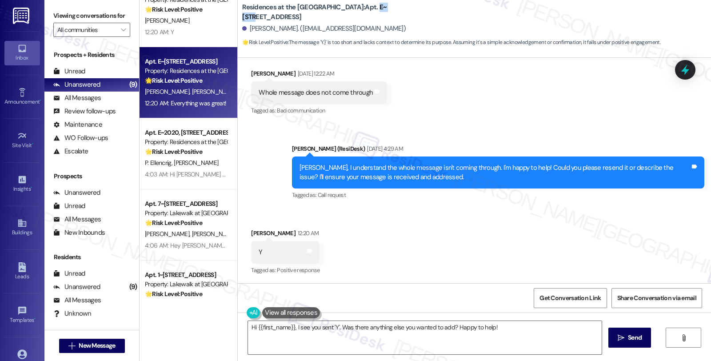
copy b "E~3041"
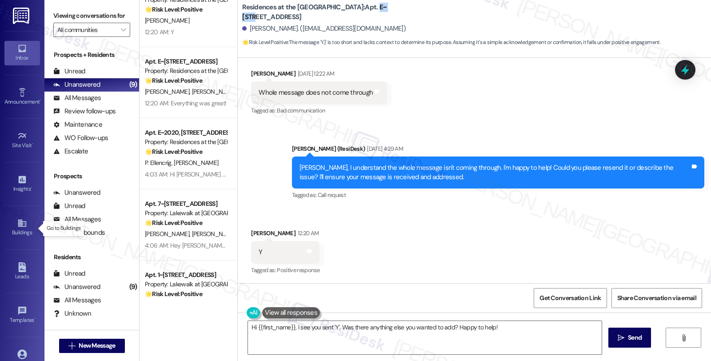
drag, startPoint x: 19, startPoint y: 226, endPoint x: 27, endPoint y: 214, distance: 13.8
click at [20, 226] on icon at bounding box center [22, 223] width 10 height 10
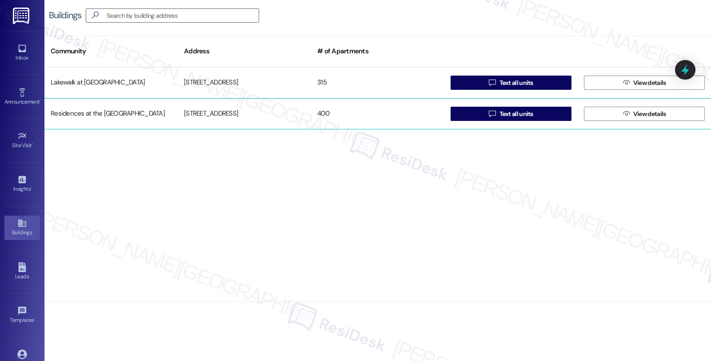
click at [220, 116] on div "1100 Market Street" at bounding box center [244, 114] width 133 height 18
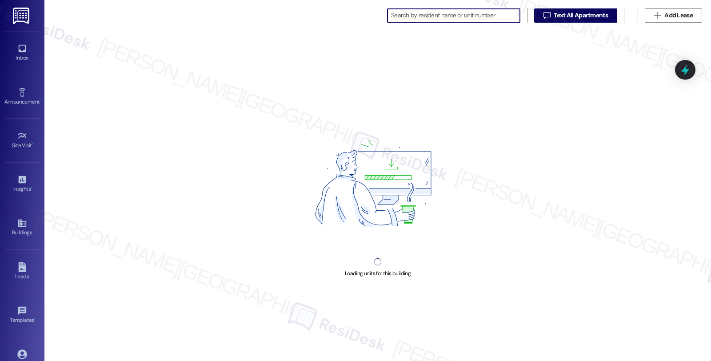
click at [427, 14] on input at bounding box center [455, 15] width 129 height 12
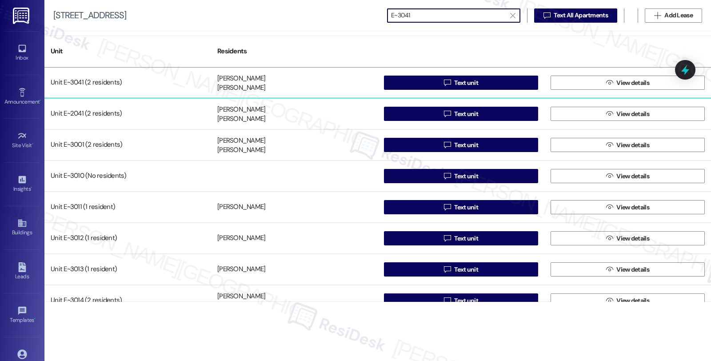
type input "E~3041"
click at [289, 79] on div "Gloria Adomaitis Michael Adomaitis" at bounding box center [294, 83] width 167 height 18
click at [294, 81] on div "Gloria Adomaitis Michael Adomaitis" at bounding box center [294, 83] width 167 height 18
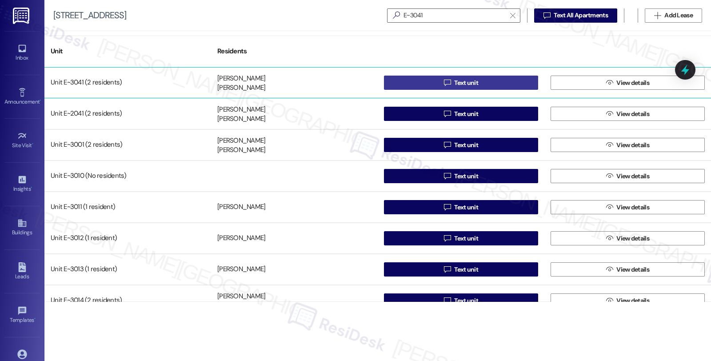
click at [408, 81] on button " Text unit" at bounding box center [461, 83] width 154 height 14
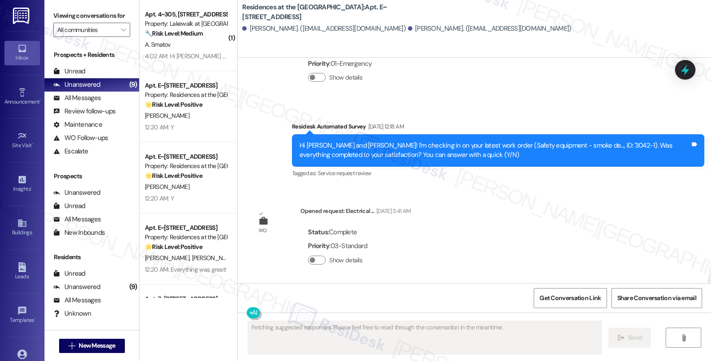
scroll to position [387, 0]
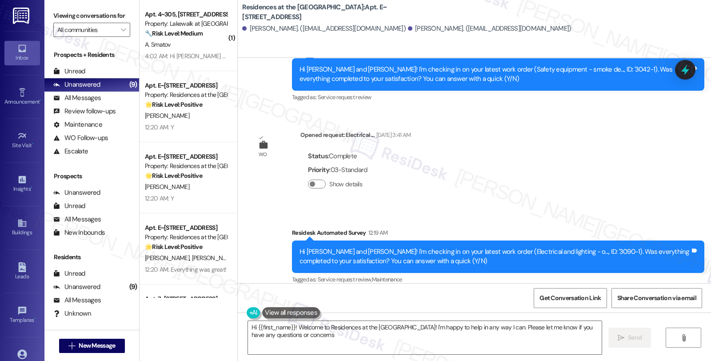
type textarea "Hi {{first_name}}! Welcome to Residences at the Promenade! I'm happy to help in…"
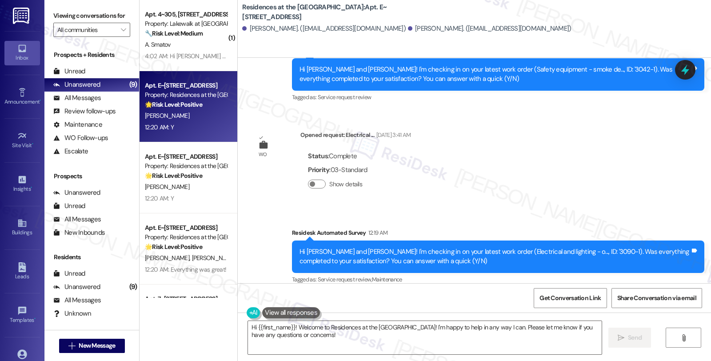
click at [214, 92] on div "Property: Residences at the [GEOGRAPHIC_DATA]" at bounding box center [186, 94] width 82 height 9
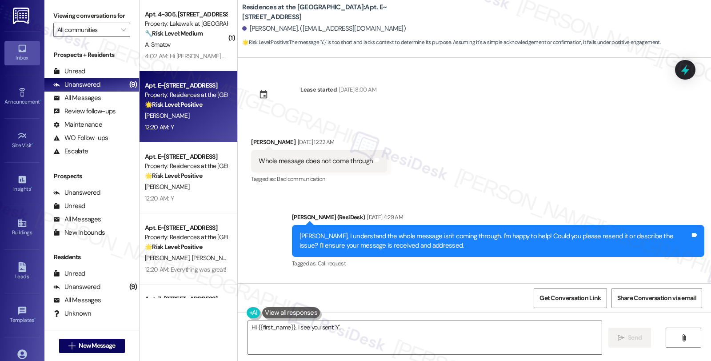
scroll to position [68, 0]
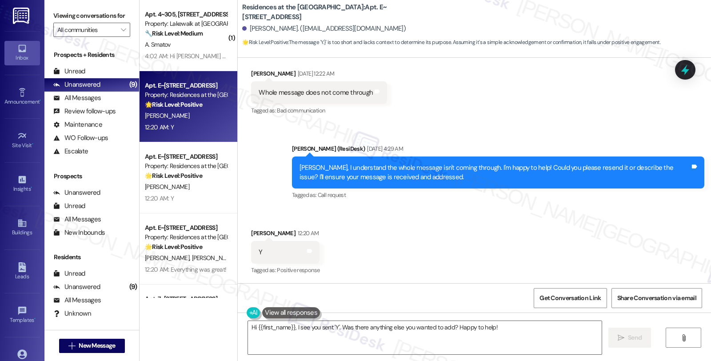
click at [447, 252] on div "Received via SMS Gloria Adomaitis 12:20 AM Y Tags and notes Tagged as: Positive…" at bounding box center [474, 245] width 473 height 75
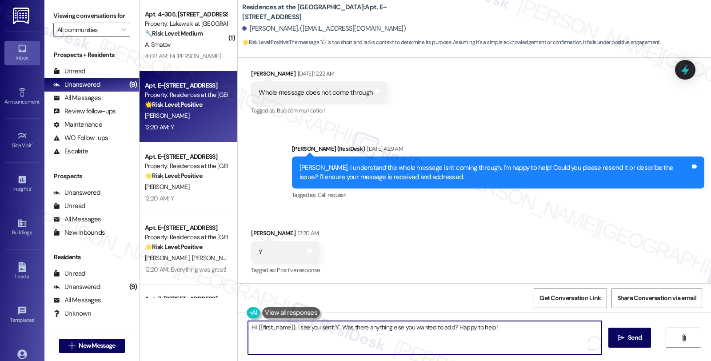
drag, startPoint x: 291, startPoint y: 327, endPoint x: 543, endPoint y: 343, distance: 252.9
click at [543, 343] on textarea "Hi {{first_name}}, I see you sent 'Y'. Was there anything else you wanted to ad…" at bounding box center [425, 337] width 354 height 33
paste textarea "it’s great to hear from you and I’m glad your latest work order has been comple…"
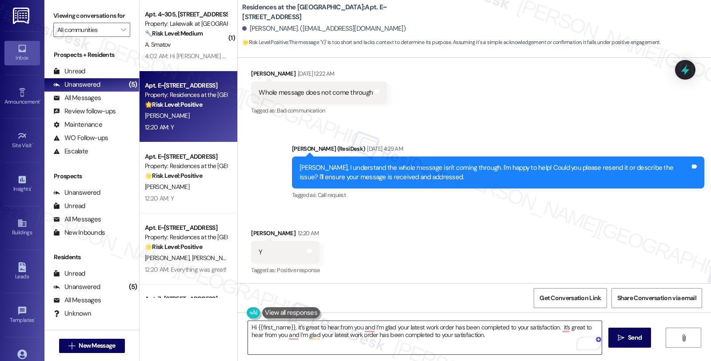
click at [503, 339] on textarea "Hi {{first_name}}, it’s great to hear from you and I’m glad your latest work or…" at bounding box center [425, 337] width 354 height 33
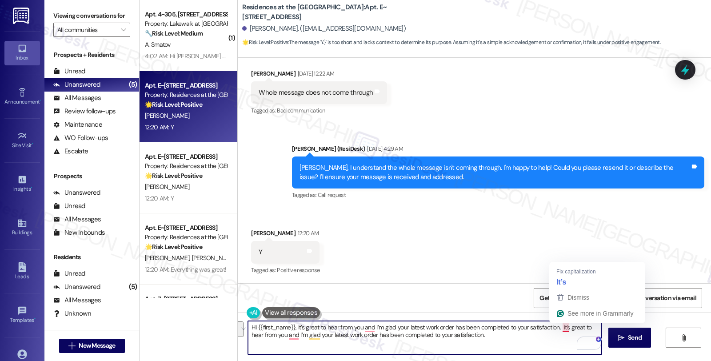
drag, startPoint x: 555, startPoint y: 326, endPoint x: 560, endPoint y: 339, distance: 13.6
click at [560, 339] on textarea "Hi {{first_name}}, it’s great to hear from you and I’m glad your latest work or…" at bounding box center [425, 337] width 354 height 33
paste textarea "We would love to hear your honest feedback. How would you rate your overall sat…"
type textarea "Hi {{first_name}}, it’s great to hear from you and I’m glad your latest work or…"
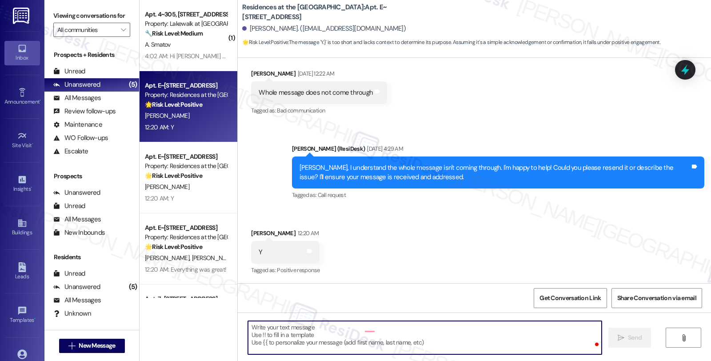
type textarea "Fetching suggested responses. Please feel free to read through the conversation…"
click at [178, 109] on div "Apt. E~2025, 1100 Market Street Property: Residences at the Promenade 🌟 Risk Le…" at bounding box center [186, 95] width 84 height 30
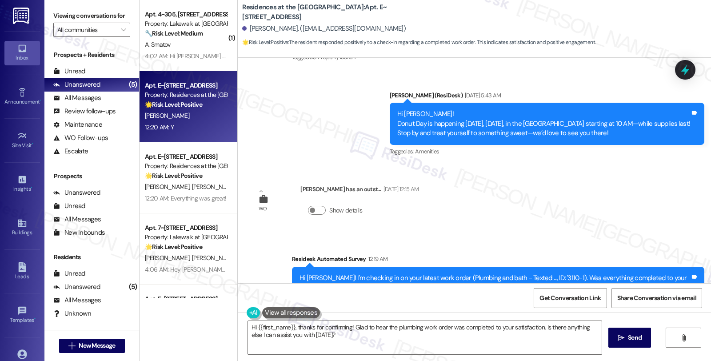
scroll to position [251, 0]
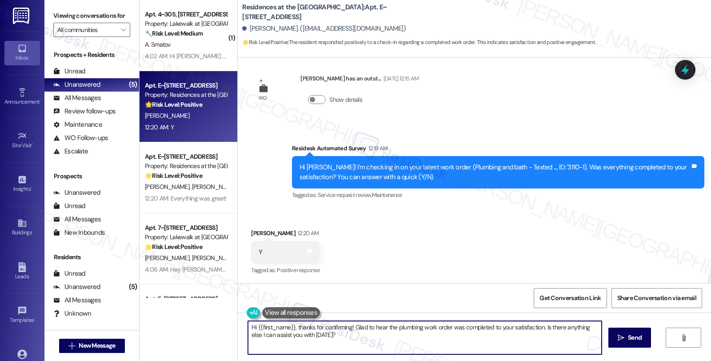
drag, startPoint x: 540, startPoint y: 327, endPoint x: 551, endPoint y: 339, distance: 16.3
click at [551, 339] on textarea "Hi {{first_name}}, thanks for confirming! Glad to hear the plumbing work order …" at bounding box center [425, 337] width 354 height 33
paste textarea "We would love to hear your honest feedback. How would you rate your overall sat…"
drag, startPoint x: 487, startPoint y: 326, endPoint x: 538, endPoint y: 325, distance: 50.7
click at [538, 325] on textarea "Hi {{first_name}}, thanks for confirming! Glad to hear the plumbing work order …" at bounding box center [425, 337] width 354 height 33
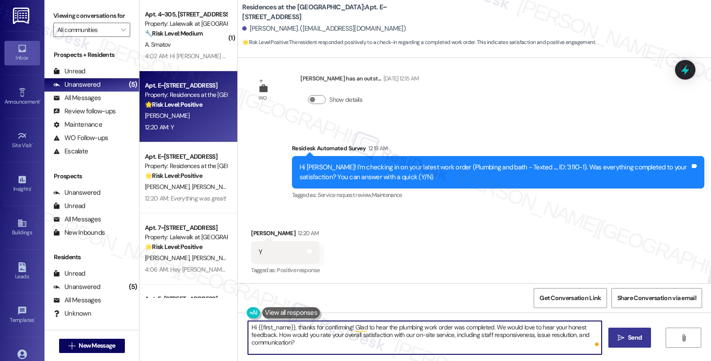
type textarea "Hi {{first_name}}, thanks for confirming! Glad to hear the plumbing work order …"
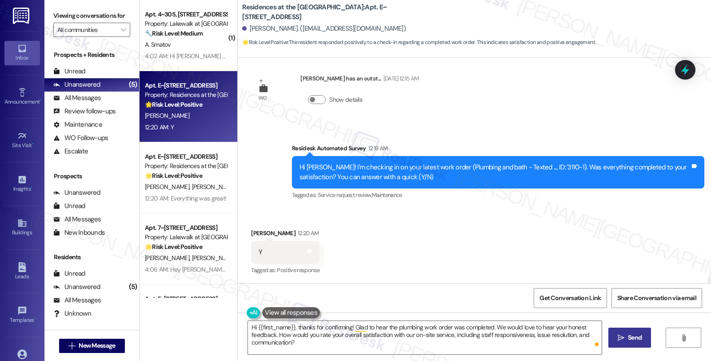
click at [628, 341] on span "Send" at bounding box center [635, 337] width 14 height 9
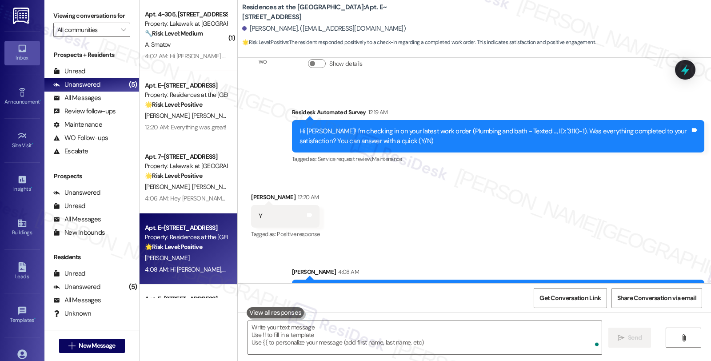
scroll to position [323, 0]
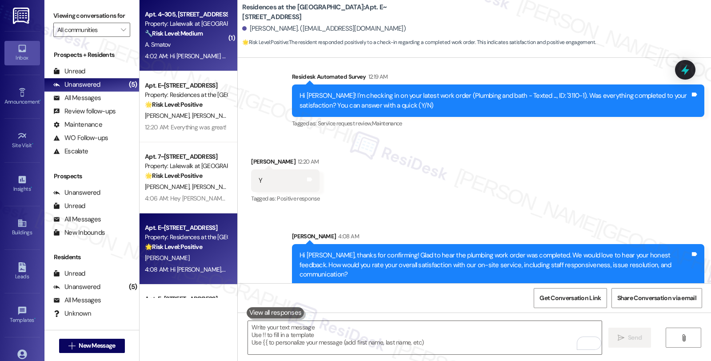
click at [222, 33] on div "Apt. 4~305, 14012 Shoreside Way Property: Lakewalk at Hamlin 🔧 Risk Level: Medi…" at bounding box center [189, 35] width 98 height 71
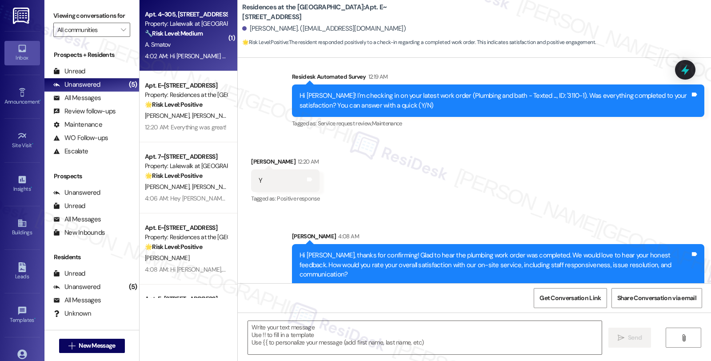
type textarea "Fetching suggested responses. Please feel free to read through the conversation…"
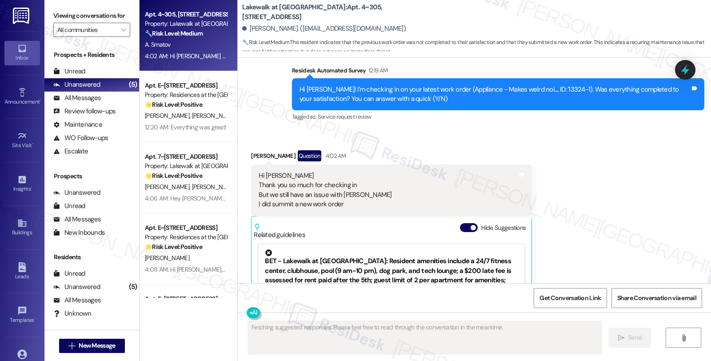
scroll to position [470, 0]
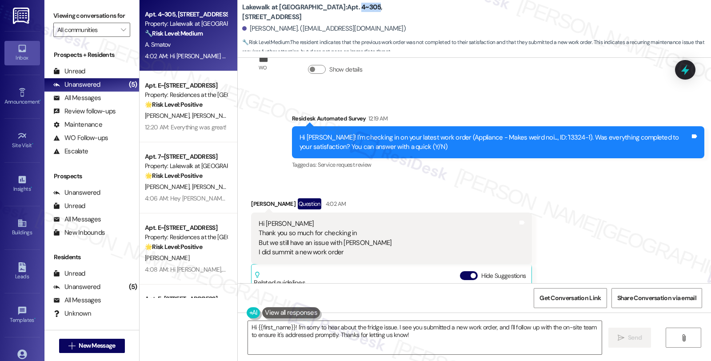
drag, startPoint x: 310, startPoint y: 12, endPoint x: 327, endPoint y: 12, distance: 17.8
click at [327, 12] on b "Lakewalk at Hamlin: Apt. 4~305, 14012 Shoreside Way" at bounding box center [331, 12] width 178 height 19
copy b "4~305"
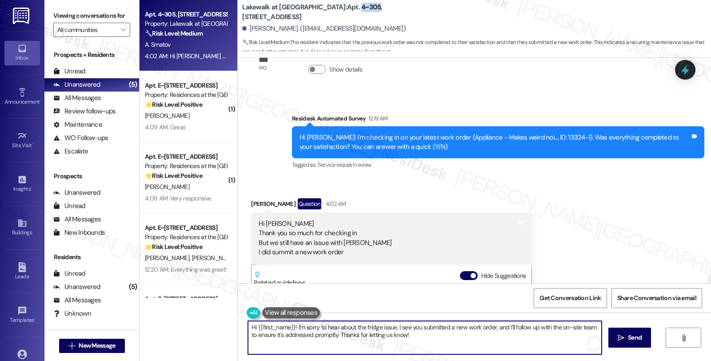
click at [489, 329] on textarea "Hi {{first_name}}! I'm sorry to hear about the fridge issue. I see you submitte…" at bounding box center [425, 337] width 354 height 33
paste textarea "13357-1"
drag, startPoint x: 542, startPoint y: 329, endPoint x: 543, endPoint y: 335, distance: 5.4
click at [543, 335] on textarea "Hi {{first_name}}! I'm sorry to hear about the fridge issue. I see you submitte…" at bounding box center [425, 337] width 354 height 33
click at [256, 334] on textarea "Hi {{first_name}}! I'm sorry to hear about the fridge issue. I see you submitte…" at bounding box center [425, 337] width 354 height 33
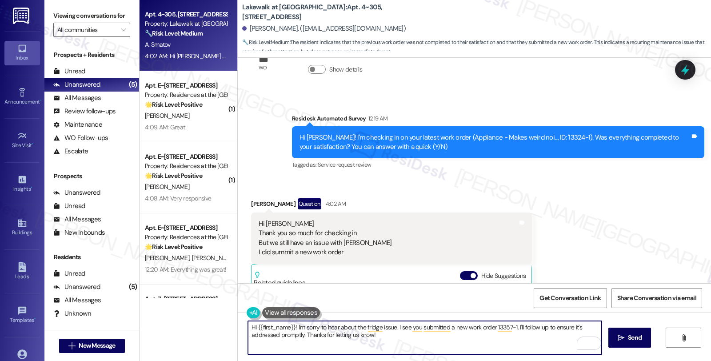
click at [380, 335] on textarea "Hi {{first_name}}! I'm sorry to hear about the fridge issue. I see you submitte…" at bounding box center [425, 337] width 354 height 33
type textarea "Hi {{first_name}}! I'm sorry to hear about the fridge issue. I see you submitte…"
click at [526, 337] on textarea "Hi {{first_name}}! I'm sorry to hear about the fridge issue. I see you submitte…" at bounding box center [425, 337] width 354 height 33
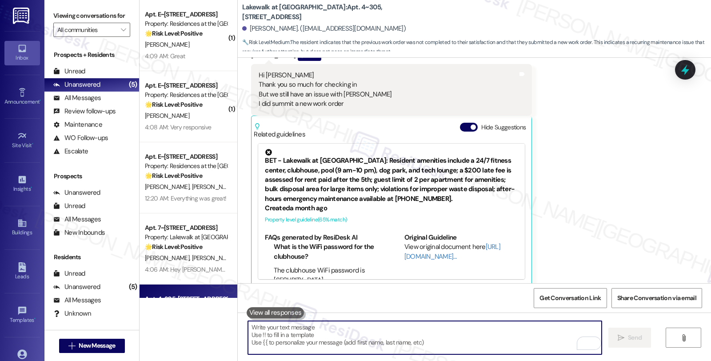
scroll to position [690, 0]
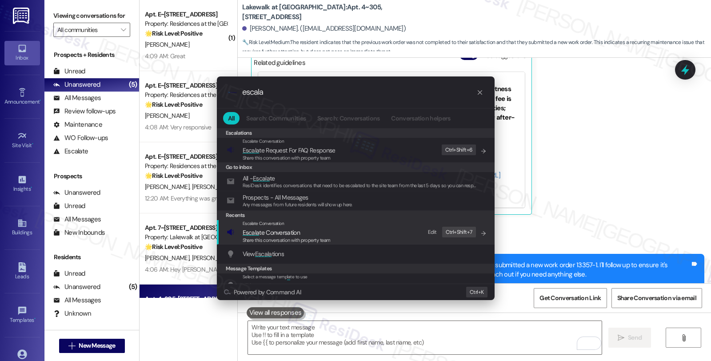
type input "escala"
click at [318, 236] on div "Share this conversation with property team" at bounding box center [287, 240] width 88 height 8
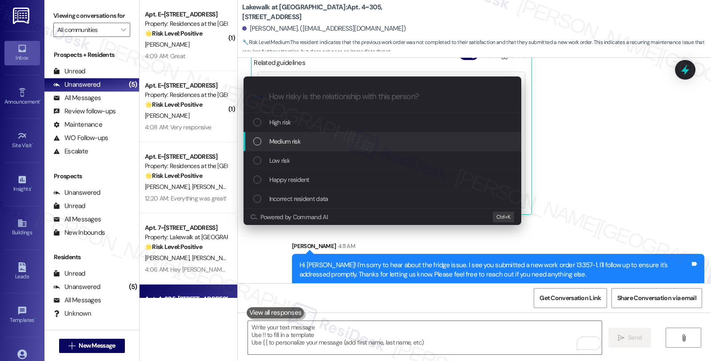
click at [318, 145] on div "Medium risk" at bounding box center [383, 141] width 260 height 10
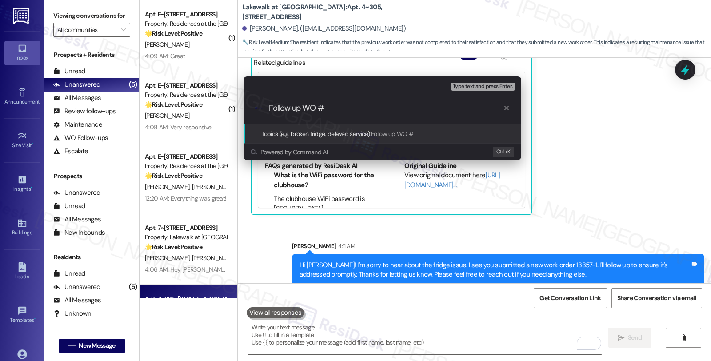
paste input "13357-1"
type input "Follow up WO #13357-1 (fridge)"
drag, startPoint x: 380, startPoint y: 110, endPoint x: 248, endPoint y: 110, distance: 132.0
click at [248, 110] on div ".cls-1{fill:#0a055f;}.cls-2{fill:#0cc4c4;} resideskLogoBlueOrange Follow up WO …" at bounding box center [382, 108] width 278 height 32
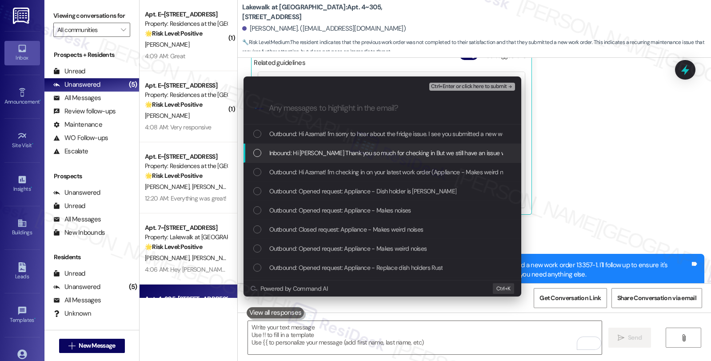
click at [287, 147] on div "Inbound: Hi Sarah Thank you so much for checking in But we still have an issue …" at bounding box center [382, 153] width 278 height 19
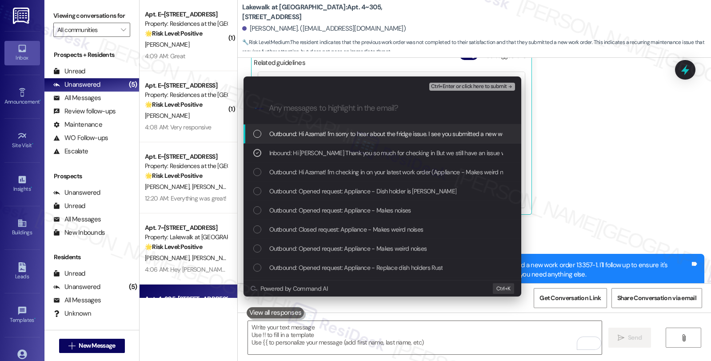
click at [480, 86] on span "Ctrl+Enter or click here to submit" at bounding box center [469, 87] width 76 height 6
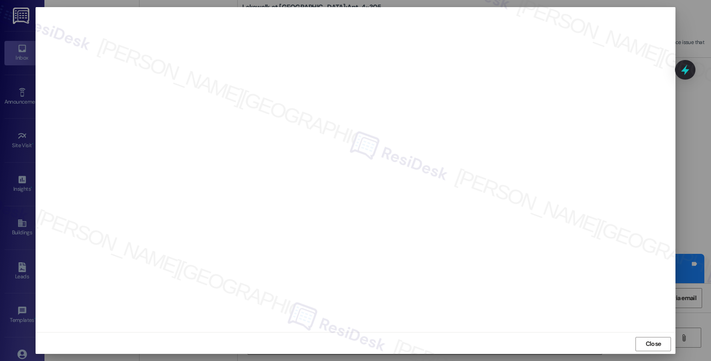
scroll to position [751, 0]
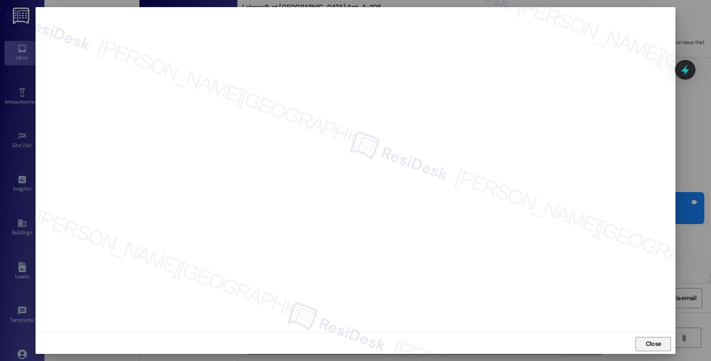
click at [651, 345] on span "Close" at bounding box center [654, 343] width 16 height 9
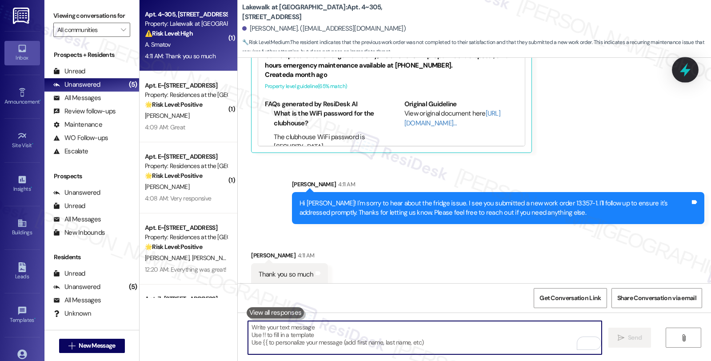
click at [687, 69] on icon at bounding box center [685, 69] width 15 height 15
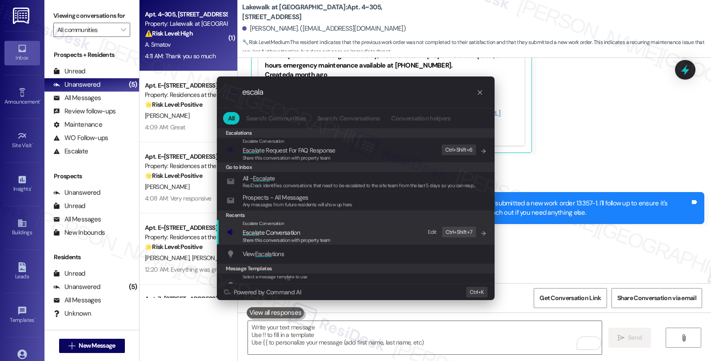
type input "escala"
click at [295, 228] on span "Escala te Conversation" at bounding box center [271, 233] width 57 height 10
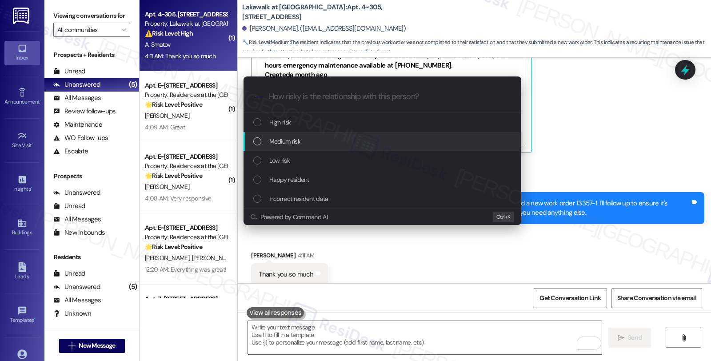
click at [299, 135] on div "Medium risk" at bounding box center [382, 141] width 278 height 19
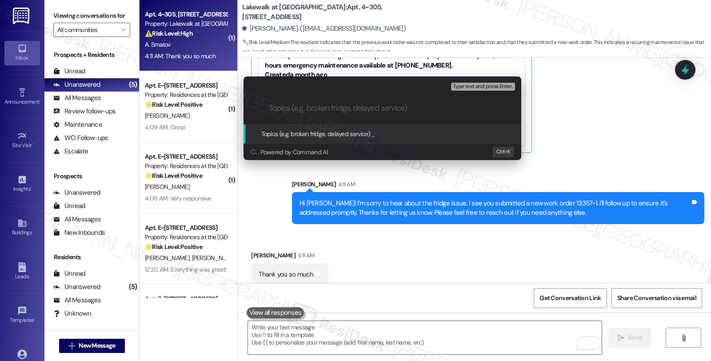
paste input "Follow up WO #13357-1 (fridge)"
type input "Follow up WO #13357-1 (fridge)"
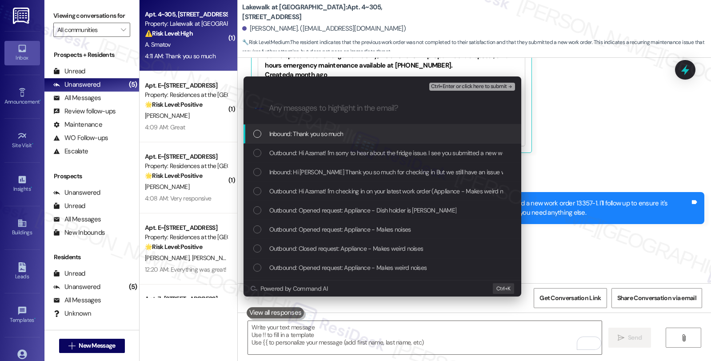
click at [298, 136] on span "Inbound: Thank you so much" at bounding box center [306, 134] width 74 height 10
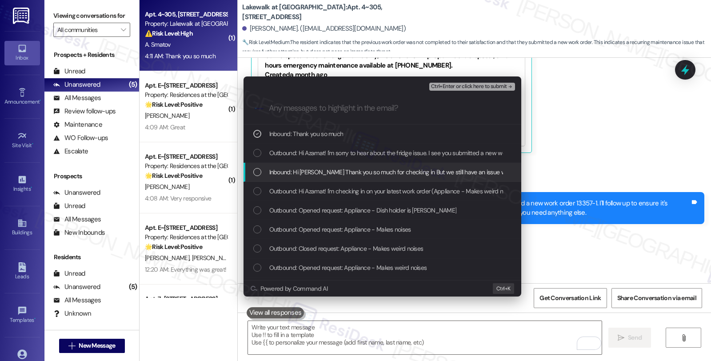
click at [300, 169] on span "Inbound: Hi Sarah Thank you so much for checking in But we still have an issue …" at bounding box center [453, 172] width 368 height 10
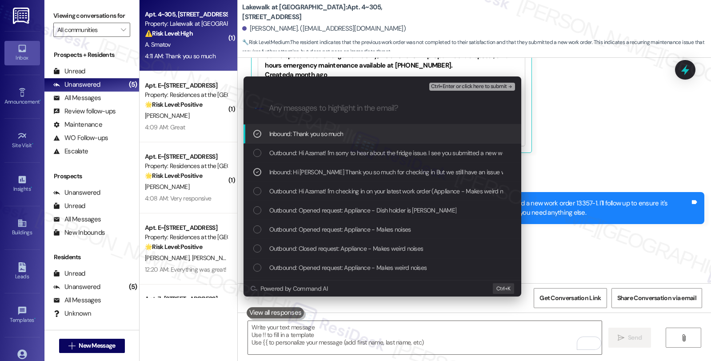
click at [456, 92] on div "Ctrl+Enter or click here to submit" at bounding box center [473, 87] width 88 height 12
click at [456, 86] on span "Ctrl+Enter or click here to submit" at bounding box center [469, 87] width 76 height 6
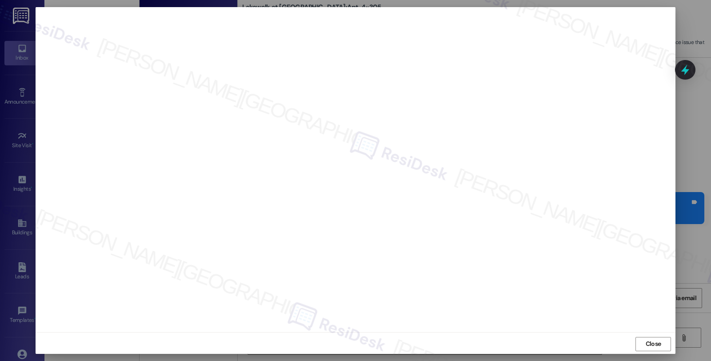
scroll to position [607, 0]
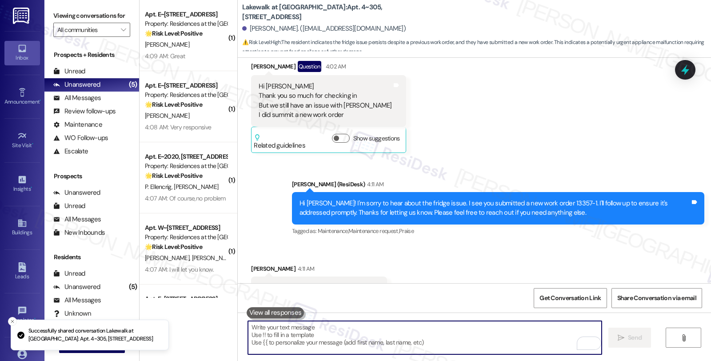
click at [283, 331] on textarea "To enrich screen reader interactions, please activate Accessibility in Grammarl…" at bounding box center [425, 337] width 354 height 33
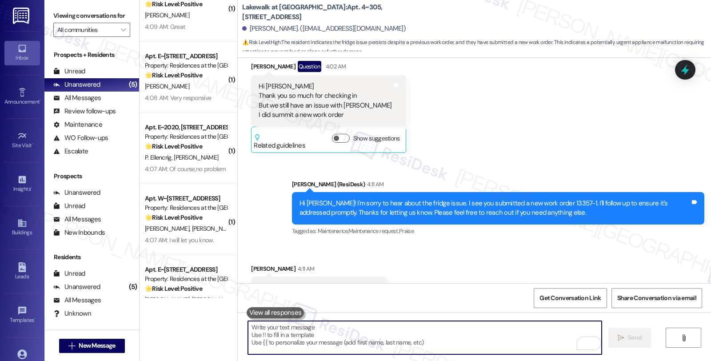
scroll to position [0, 0]
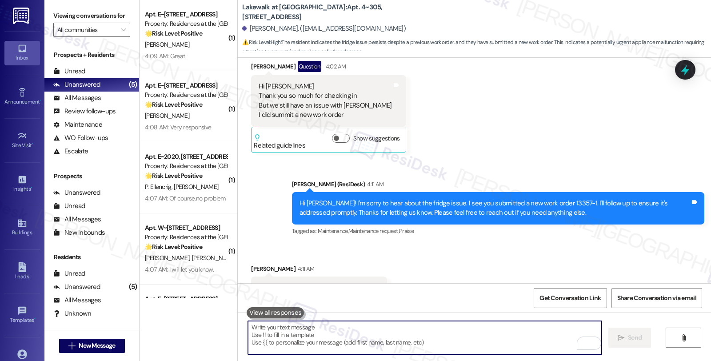
click at [314, 345] on textarea "To enrich screen reader interactions, please activate Accessibility in Grammarl…" at bounding box center [425, 337] width 354 height 33
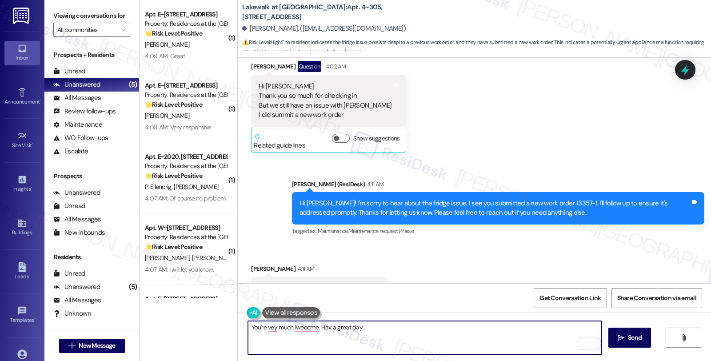
drag, startPoint x: 378, startPoint y: 329, endPoint x: 429, endPoint y: 77, distance: 257.1
click at [430, 72] on div "Received via SMS Azamat Smatov Question 4:02 AM Hi Sarah Thank you so much for …" at bounding box center [474, 100] width 473 height 119
type textarea "You're vey much lweocme. Hav a great day 😊"
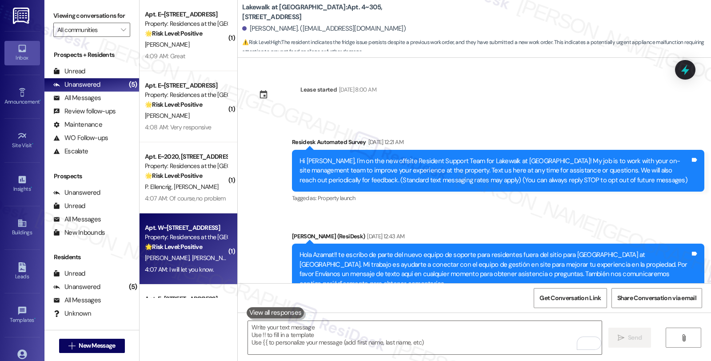
scroll to position [695, 0]
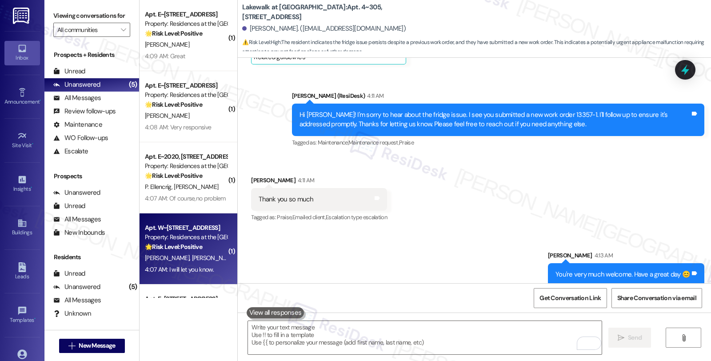
click at [188, 254] on div "[PERSON_NAME] [PERSON_NAME]" at bounding box center [186, 257] width 84 height 11
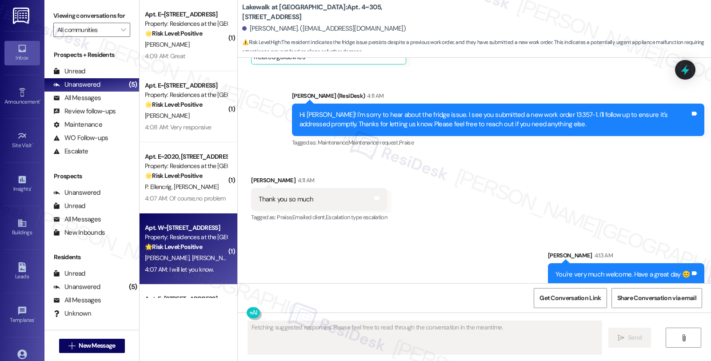
type textarea "Fetching suggested responses. Please feel free to read through the conversation…"
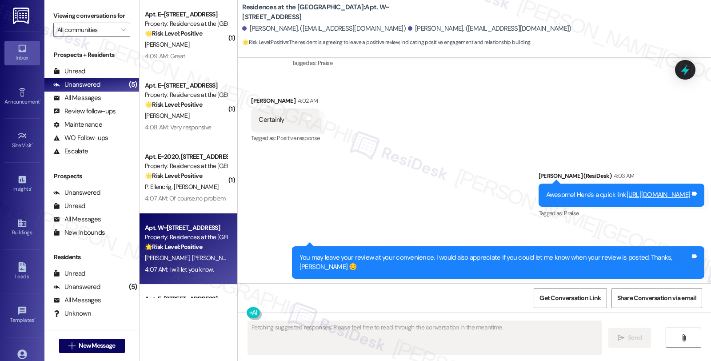
scroll to position [1866, 0]
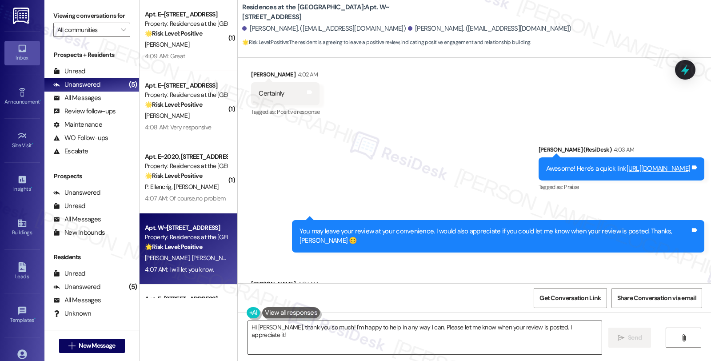
click at [319, 329] on textarea "Hi [PERSON_NAME], thank you so much! I'm happy to help in any way I can. Please…" at bounding box center [425, 337] width 354 height 33
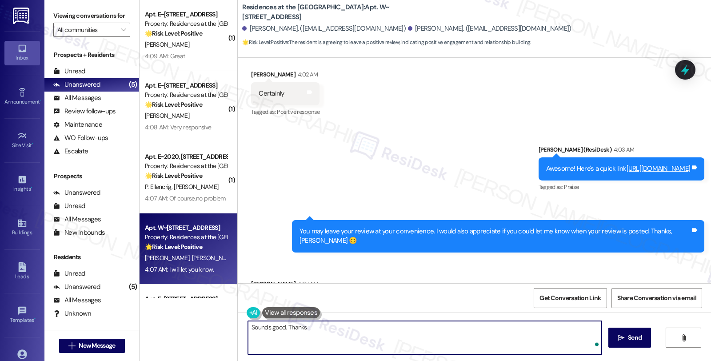
type textarea "Sounds good. Thanks!"
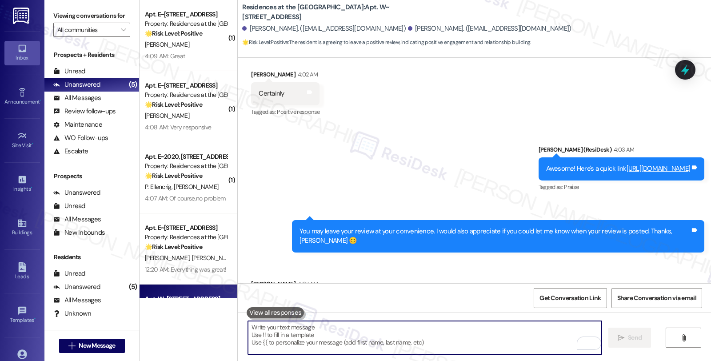
scroll to position [1928, 0]
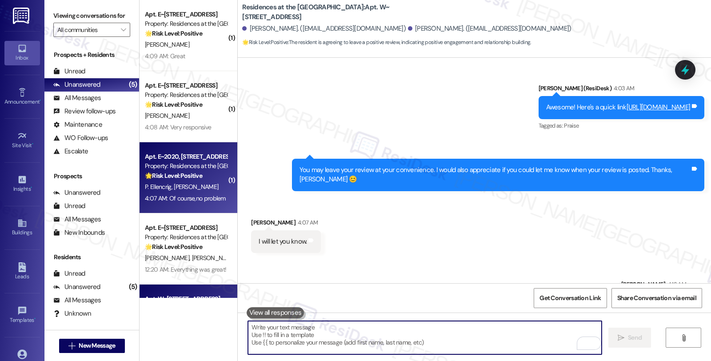
click at [184, 158] on div "Apt. E~2020, [STREET_ADDRESS]" at bounding box center [186, 156] width 82 height 9
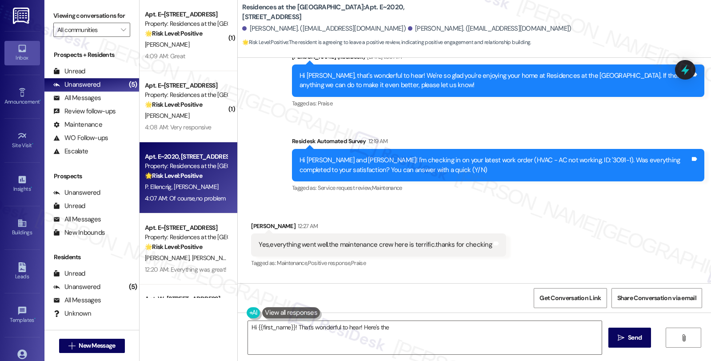
scroll to position [1853, 0]
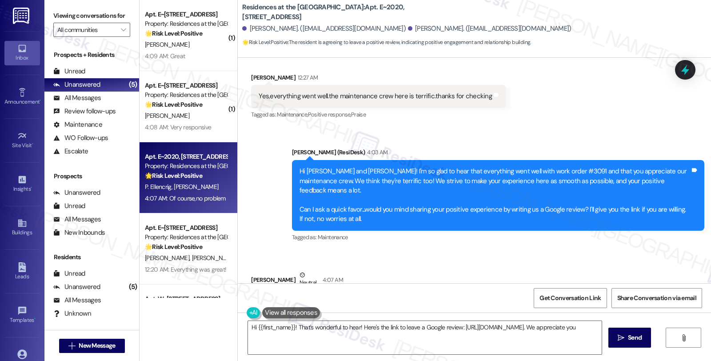
type textarea "Hi {{first_name}}! That's wonderful to hear! Here's the link to leave a Google …"
click at [677, 68] on div at bounding box center [685, 69] width 27 height 25
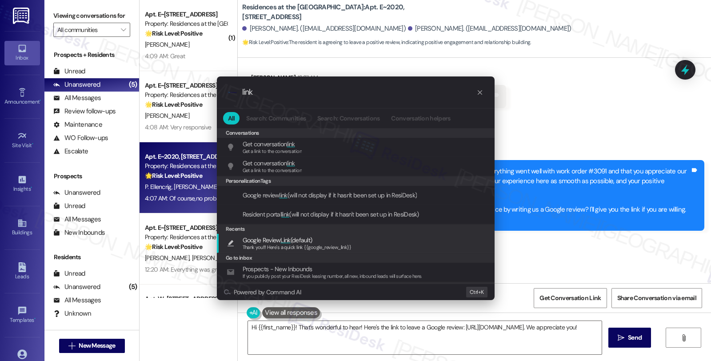
type input "link"
click at [356, 247] on div "Google Review Link (default) Thank you!!! Here's a quick link {{google_review_l…" at bounding box center [357, 243] width 260 height 16
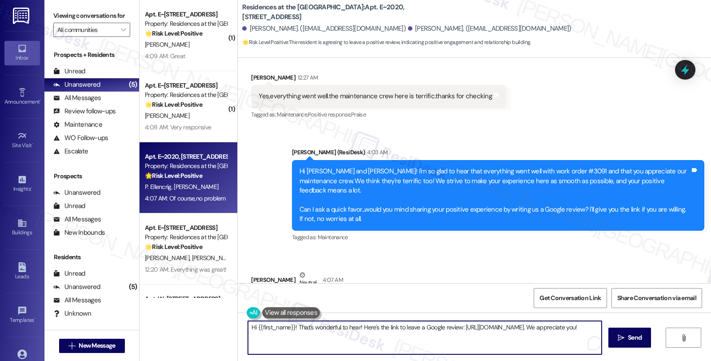
type textarea "Thank you!!! Here's a quick link {{google_review_link}}"
click at [276, 327] on textarea "Thank you!!! Here's a quick link {{google_review_link}}" at bounding box center [425, 337] width 354 height 33
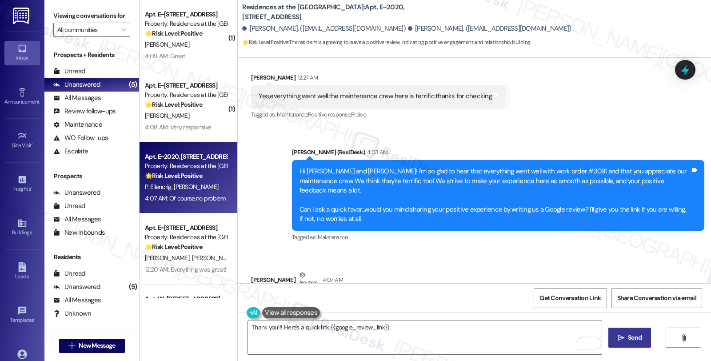
click at [636, 332] on button " Send" at bounding box center [629, 337] width 43 height 20
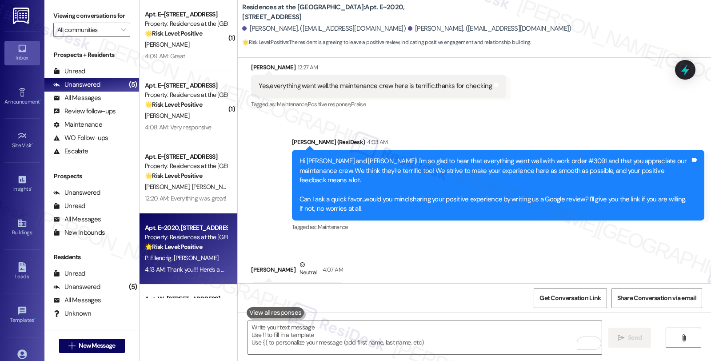
scroll to position [1916, 0]
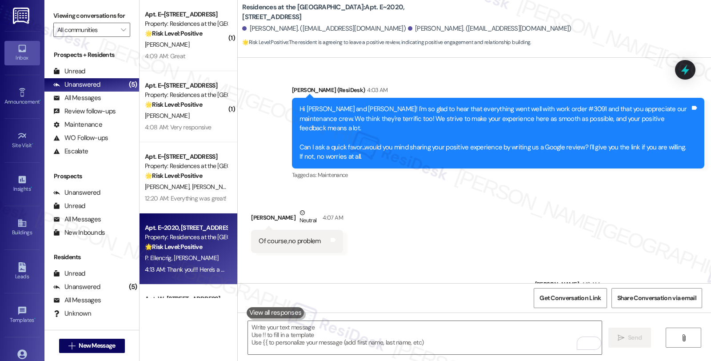
copy div "Richard Fittingoff"
drag, startPoint x: 244, startPoint y: 176, endPoint x: 289, endPoint y: 180, distance: 45.0
click at [289, 201] on div "Received via SMS Richard Fittingoff Neutral 4:07 AM Of course,no problem Tags a…" at bounding box center [296, 230] width 105 height 58
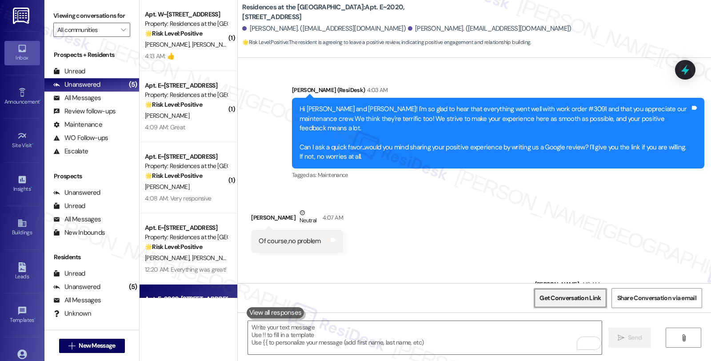
click at [579, 303] on span "Get Conversation Link" at bounding box center [569, 297] width 61 height 9
click at [335, 331] on textarea "To enrich screen reader interactions, please activate Accessibility in Grammarl…" at bounding box center [425, 337] width 354 height 33
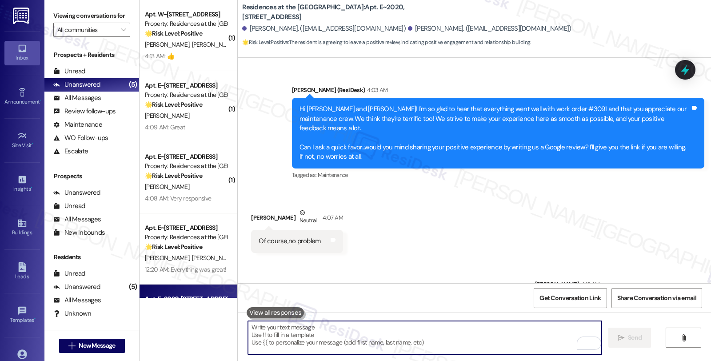
paste textarea "You may leave your review at your convenience. I would also appreciate if you c…"
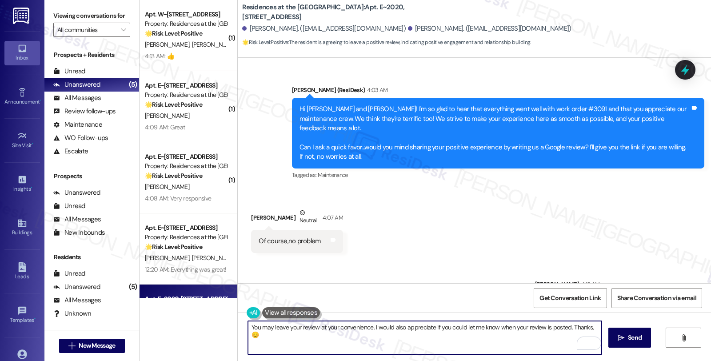
click at [251, 208] on div "Richard Fittingoff Neutral 4:07 AM" at bounding box center [297, 219] width 92 height 22
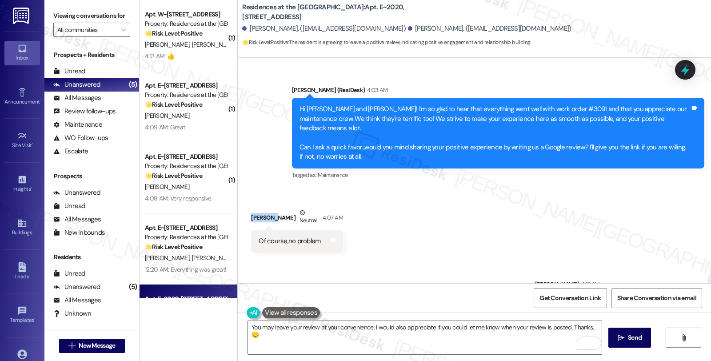
click at [251, 208] on div "Richard Fittingoff Neutral 4:07 AM" at bounding box center [297, 219] width 92 height 22
copy div "Richard"
click at [585, 327] on textarea "You may leave your review at your convenience. I would also appreciate if you c…" at bounding box center [425, 337] width 354 height 33
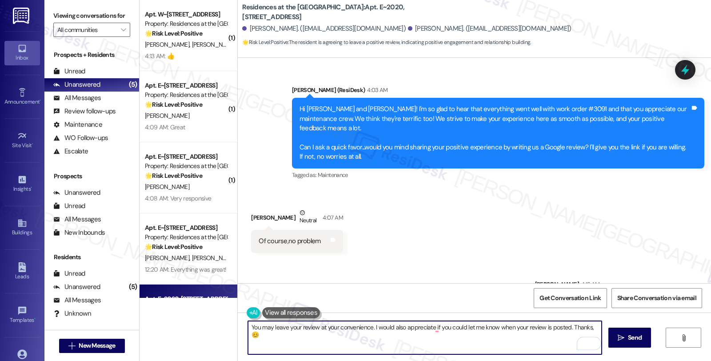
paste textarea "Richard"
type textarea "You may leave your review at your convenience. I would also appreciate if you c…"
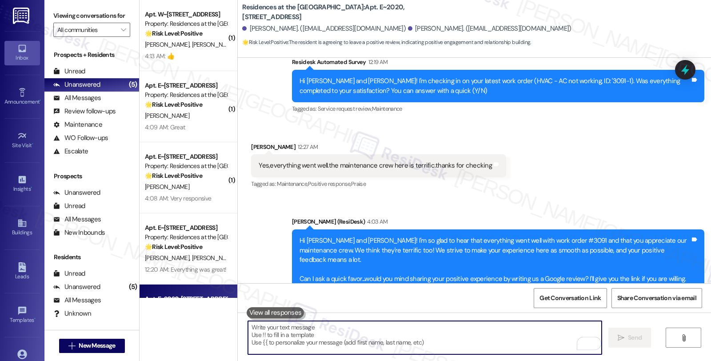
scroll to position [1782, 0]
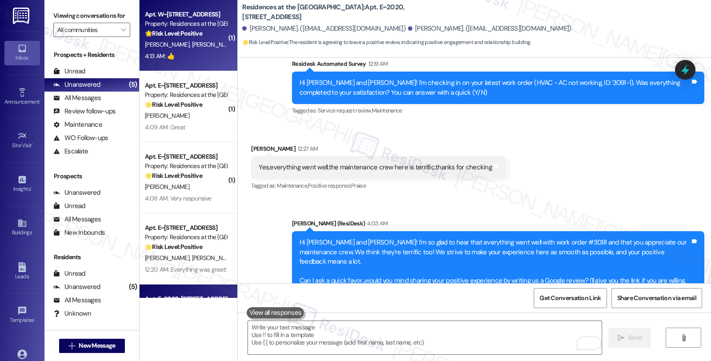
click at [200, 42] on div "I. Katz I. Katz" at bounding box center [186, 44] width 84 height 11
type textarea "Fetching suggested responses. Please feel free to read through the conversation…"
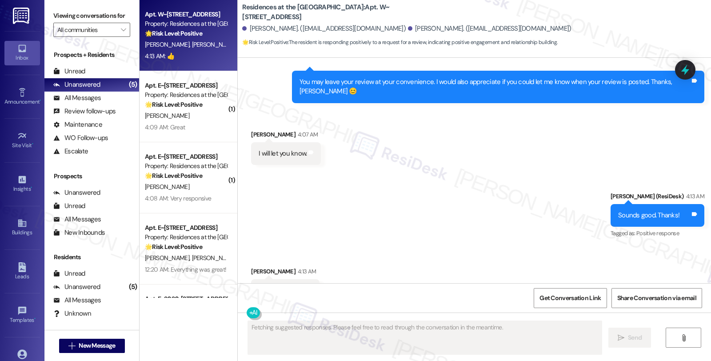
scroll to position [2016, 0]
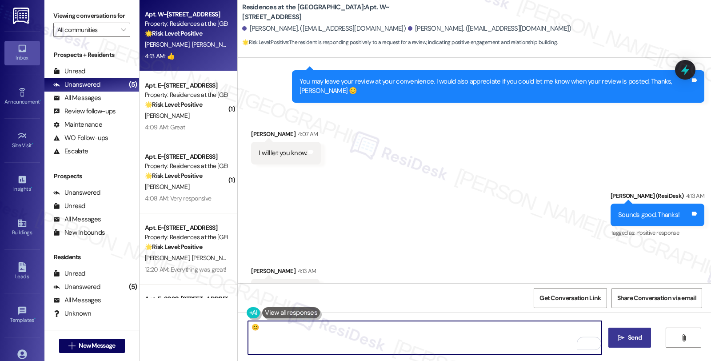
type textarea "😊"
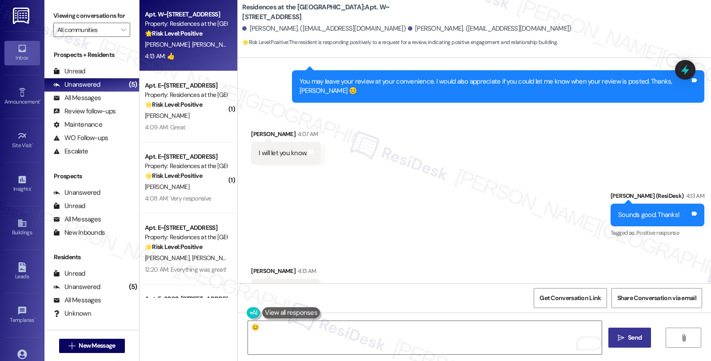
click at [626, 331] on button " Send" at bounding box center [629, 337] width 43 height 20
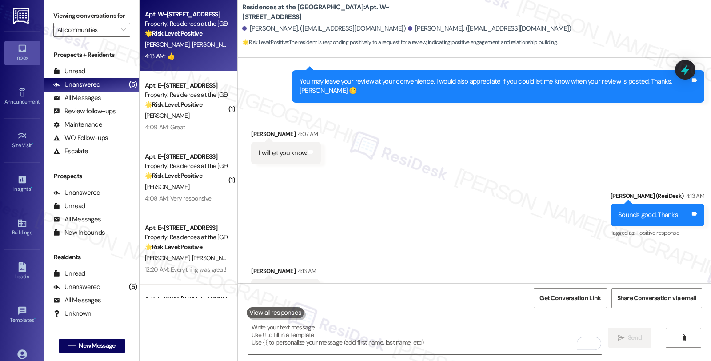
scroll to position [2016, 0]
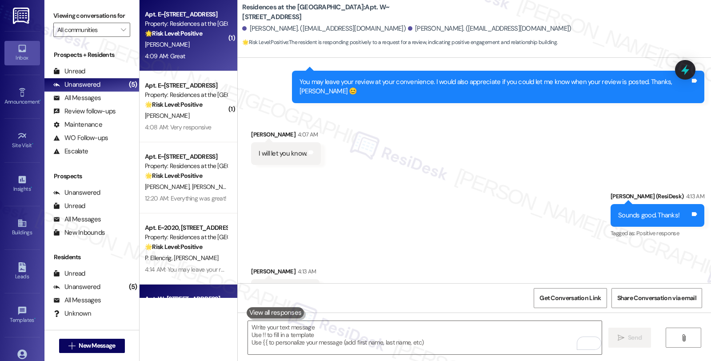
click at [192, 44] on div "[PERSON_NAME]" at bounding box center [186, 44] width 84 height 11
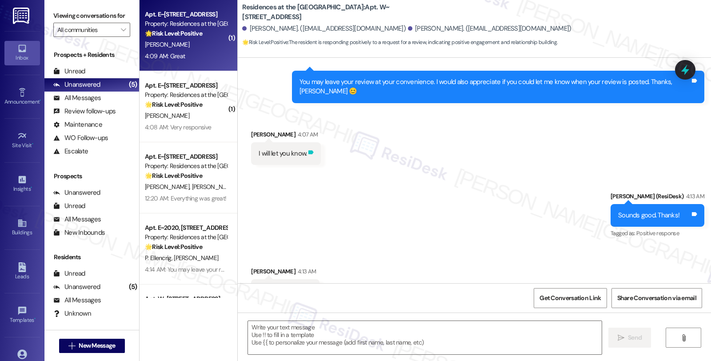
type textarea "Fetching suggested responses. Please feel free to read through the conversation…"
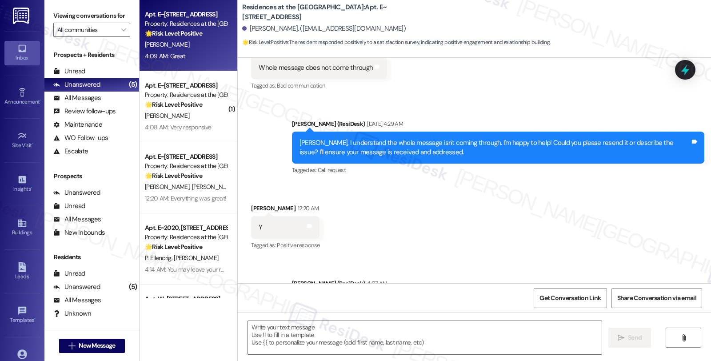
scroll to position [238, 0]
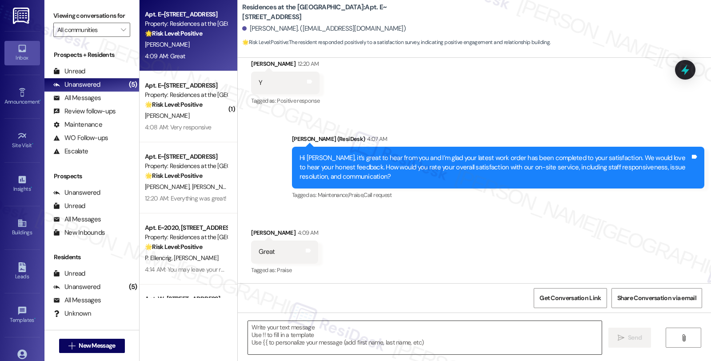
click at [303, 336] on textarea at bounding box center [425, 337] width 354 height 33
click at [73, 103] on div "All Messages" at bounding box center [77, 97] width 48 height 9
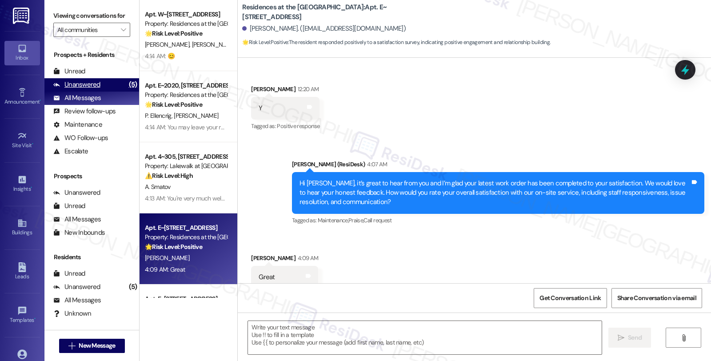
type textarea "Fetching suggested responses. Please feel free to read through the conversation…"
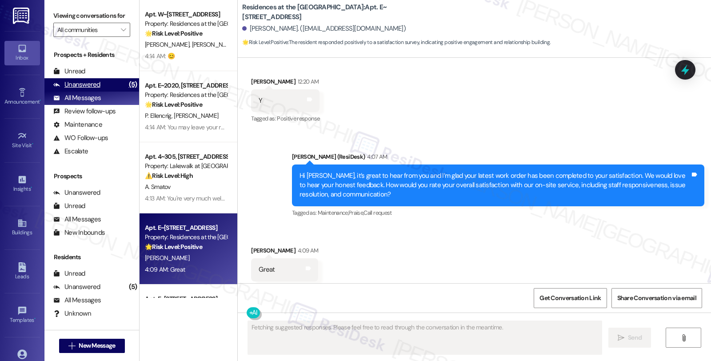
click at [81, 89] on div "Unanswered" at bounding box center [76, 84] width 47 height 9
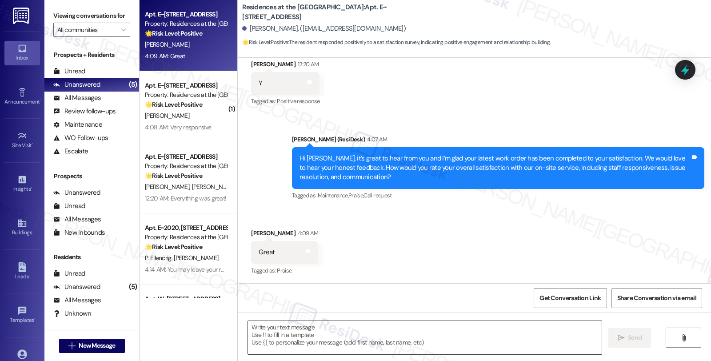
click at [331, 331] on textarea at bounding box center [425, 337] width 354 height 33
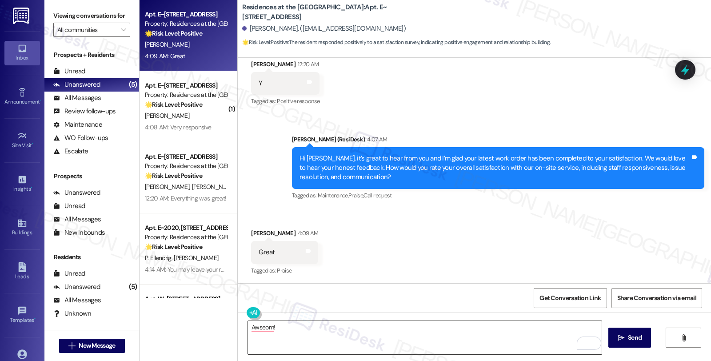
click at [377, 332] on textarea "Awseom!" at bounding box center [425, 337] width 354 height 33
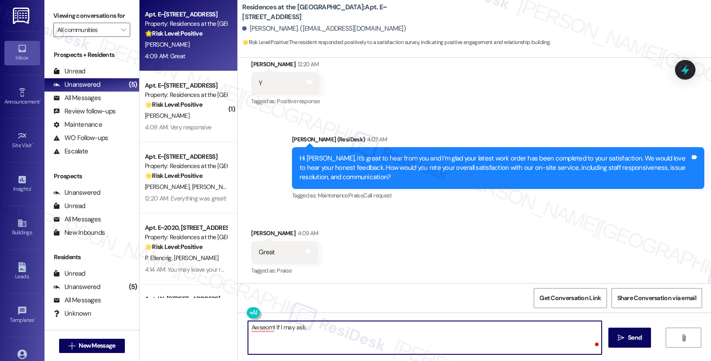
paste textarea "would you mind sharing your positive experience by writing us a Google review? …"
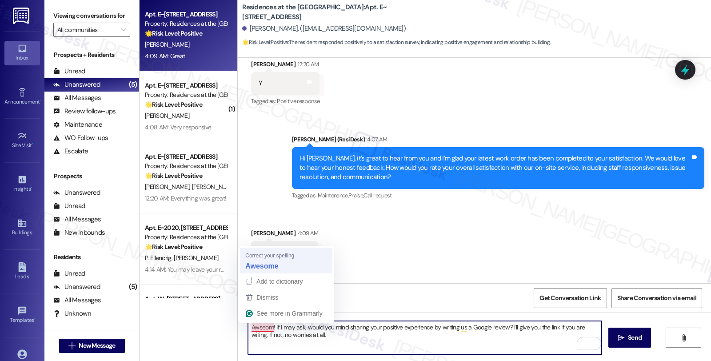
type textarea "Awesome! If I may ask, would you mind sharing your positive experience by writi…"
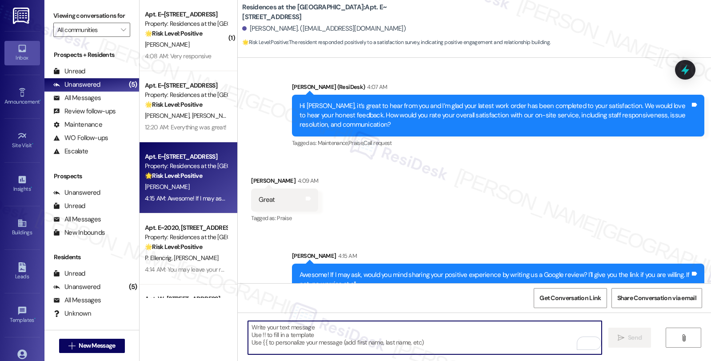
scroll to position [309, 0]
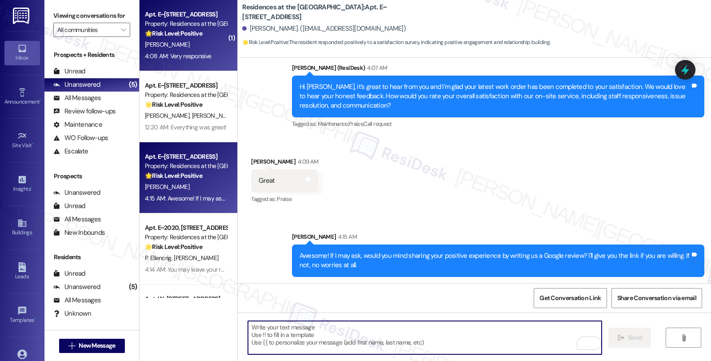
click at [186, 42] on div "[PERSON_NAME]" at bounding box center [186, 44] width 84 height 11
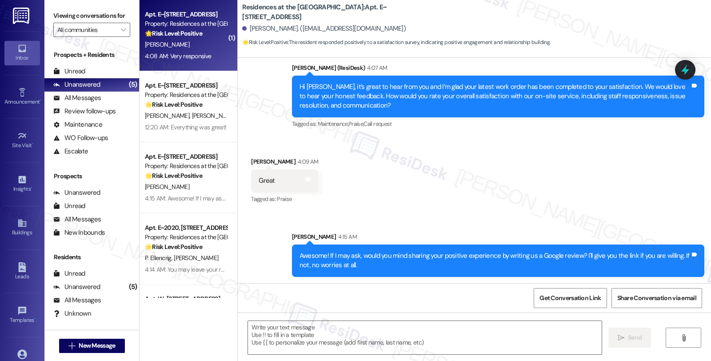
type textarea "Fetching suggested responses. Please feel free to read through the conversation…"
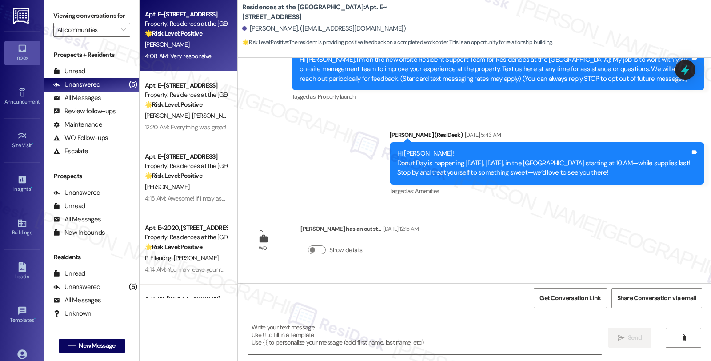
scroll to position [398, 0]
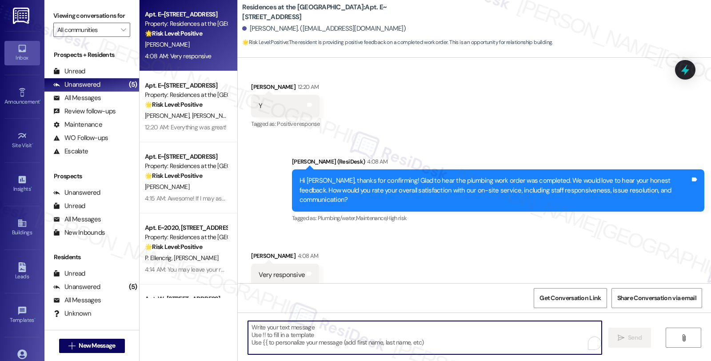
click at [307, 333] on textarea "To enrich screen reader interactions, please activate Accessibility in Grammarl…" at bounding box center [425, 337] width 354 height 33
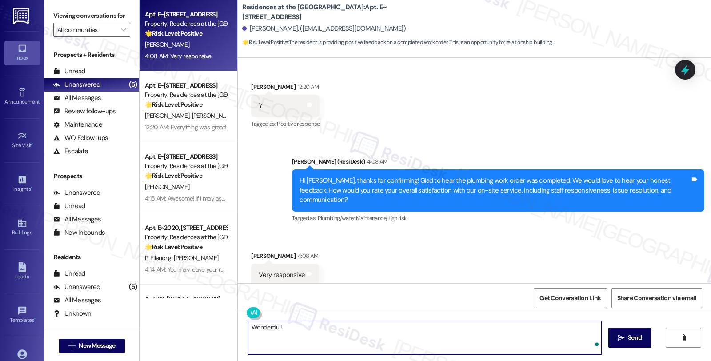
paste textarea "would you mind sharing your positive experience by writing us a Google review? …"
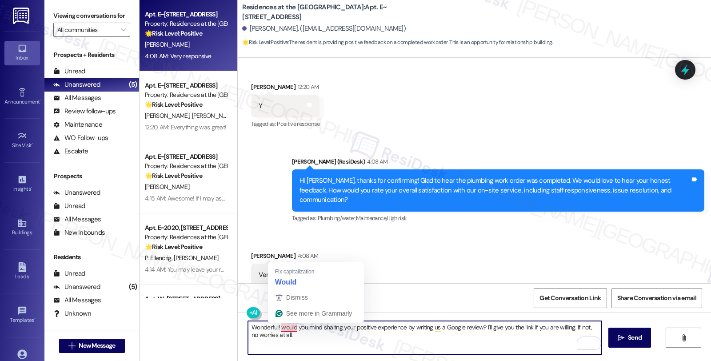
click at [275, 325] on textarea "Wonderful! would you mind sharing your positive experience by writing us a Goog…" at bounding box center [425, 337] width 354 height 33
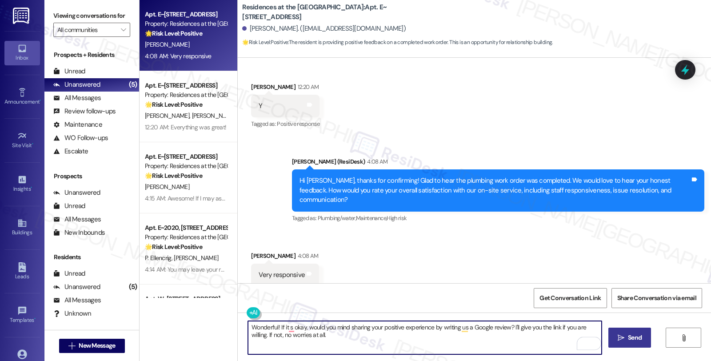
type textarea "Wonderful! If it s okay, would you mind sharing your positive experience by wri…"
click at [643, 335] on button " Send" at bounding box center [629, 337] width 43 height 20
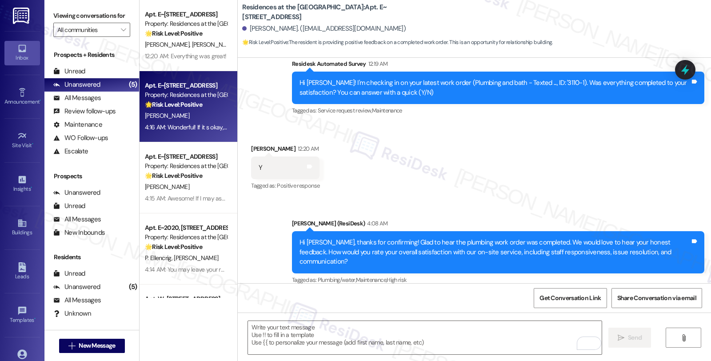
scroll to position [469, 0]
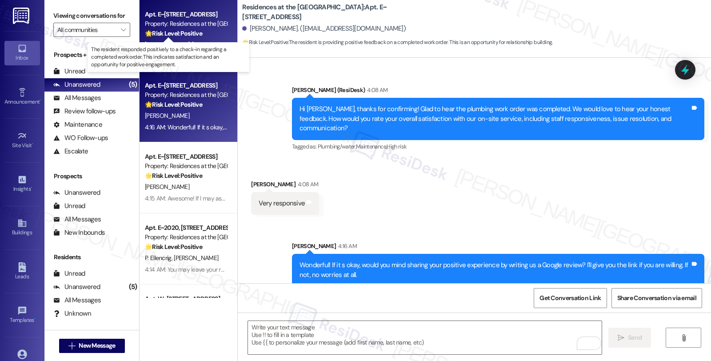
click at [188, 37] on strong "🌟 Risk Level: Positive" at bounding box center [173, 33] width 57 height 8
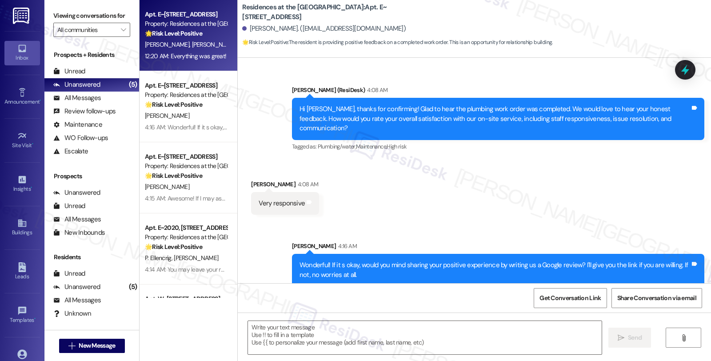
type textarea "Fetching suggested responses. Please feel free to read through the conversation…"
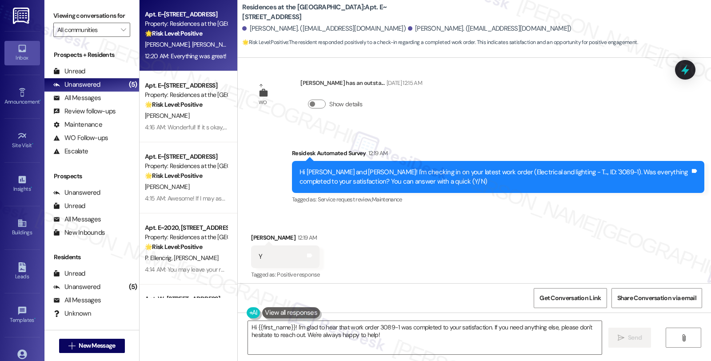
scroll to position [795, 0]
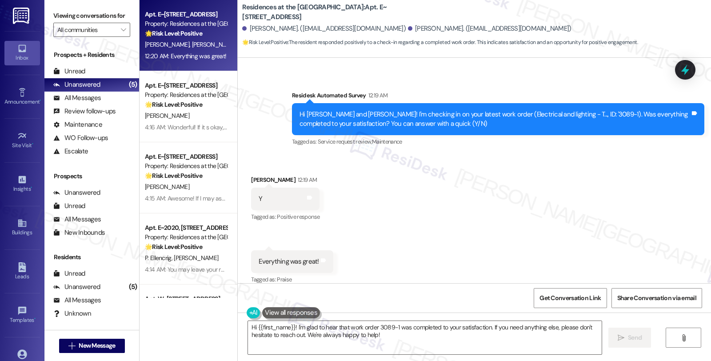
click at [513, 258] on div "Received via SMS Alan Glassman 12:19 AM Y Tags and notes Tagged as: Positive re…" at bounding box center [474, 224] width 473 height 138
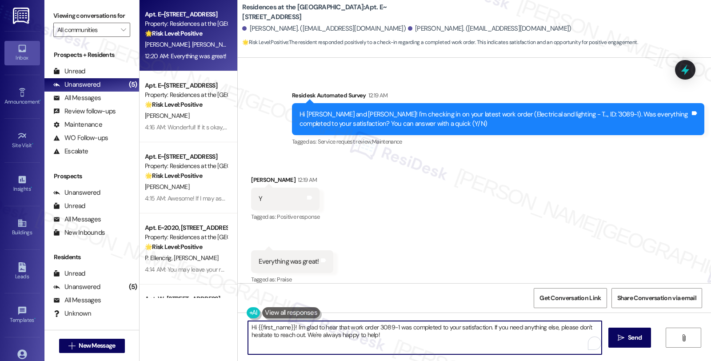
drag, startPoint x: 486, startPoint y: 327, endPoint x: 492, endPoint y: 341, distance: 15.3
click at [492, 341] on textarea "Hi {{first_name}}! I'm glad to hear that work order 3089-1 was completed to you…" at bounding box center [425, 337] width 354 height 33
paste textarea "We strive to make your experience here as smooth as possible, and your positive…"
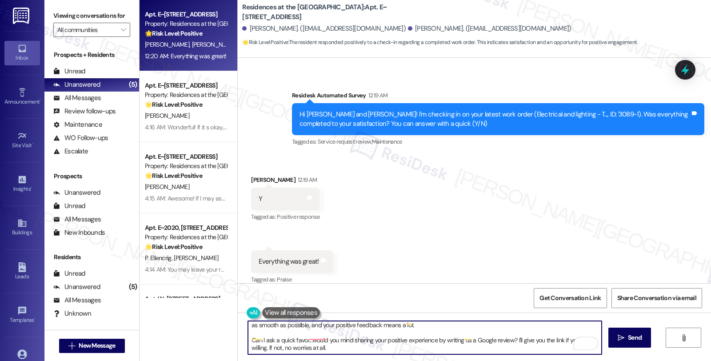
type textarea "Hi {{first_name}}! I'm glad to hear that work order 3089-1 was completed to you…"
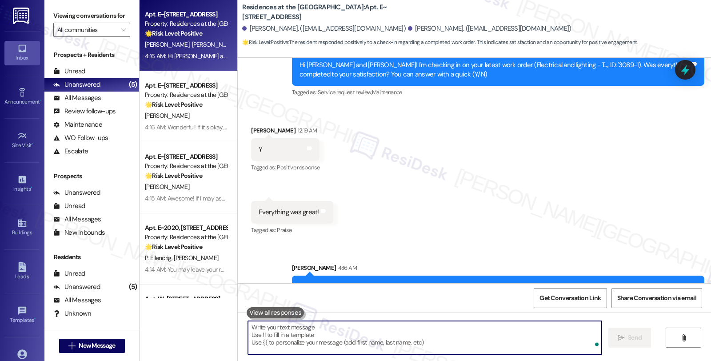
scroll to position [895, 0]
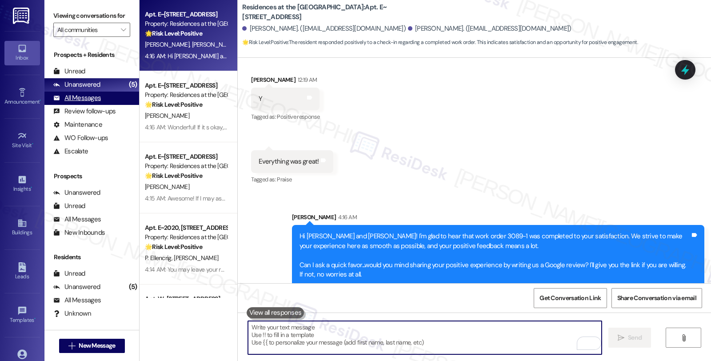
click at [98, 103] on div "All Messages" at bounding box center [77, 97] width 48 height 9
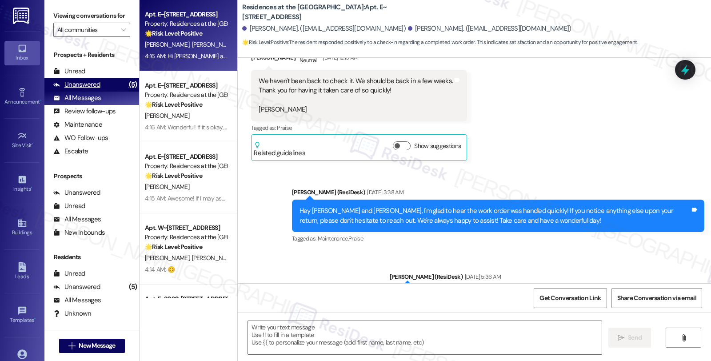
type textarea "Fetching suggested responses. Please feel free to read through the conversation…"
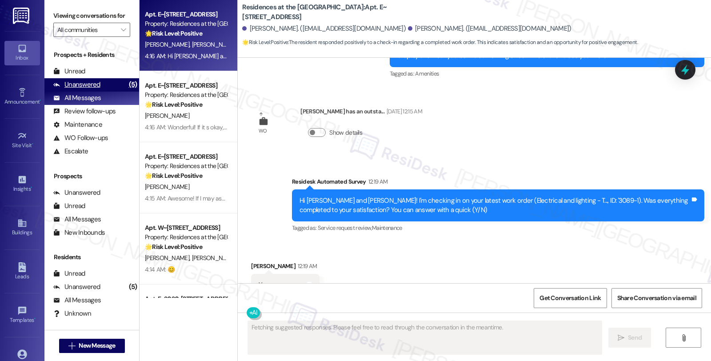
click at [107, 92] on div "Unanswered (5)" at bounding box center [91, 84] width 95 height 13
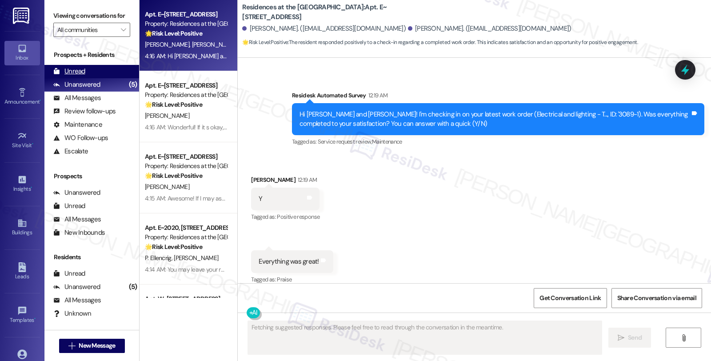
click at [86, 78] on div "Unread (0)" at bounding box center [91, 71] width 95 height 13
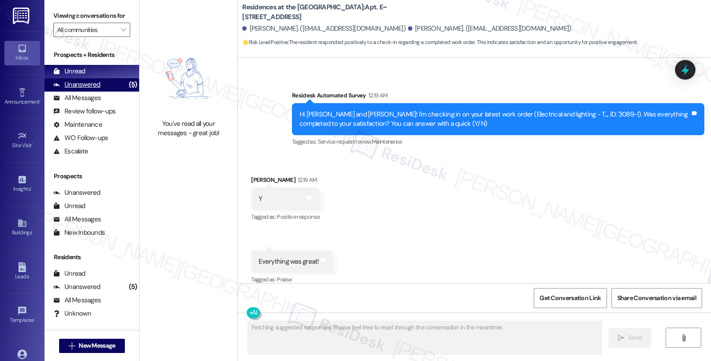
click at [91, 89] on div "Unanswered" at bounding box center [76, 84] width 47 height 9
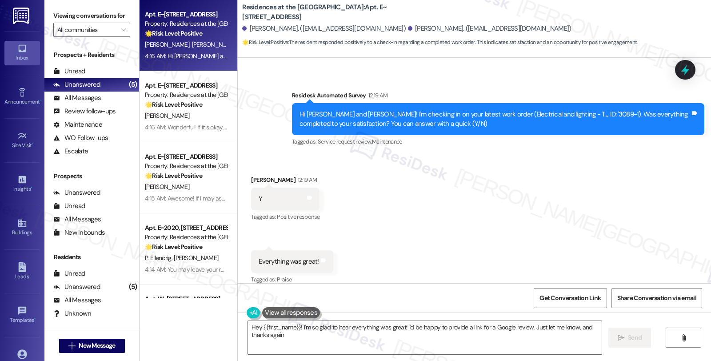
type textarea "Hey {{first_name}}! I'm so glad to hear everything was great! I'd be happy to p…"
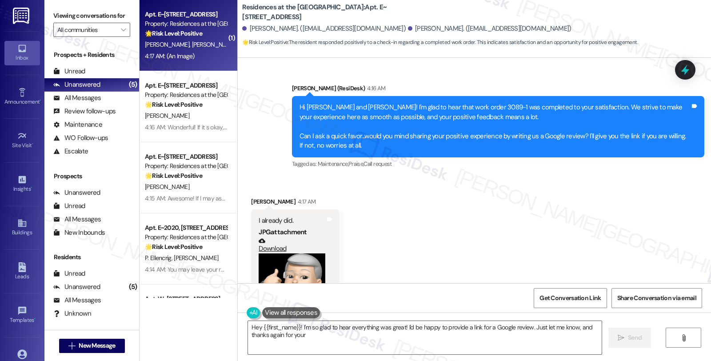
scroll to position [1080, 0]
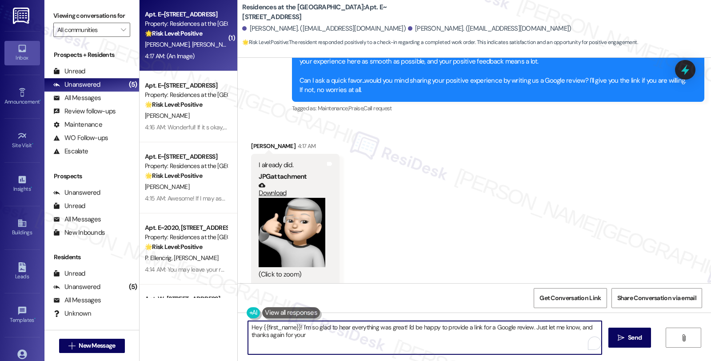
drag, startPoint x: 396, startPoint y: 347, endPoint x: 220, endPoint y: 312, distance: 179.3
click at [220, 312] on div "( 1 ) Apt. E~[STREET_ADDRESS] Property: Residences at the Promenade 🌟 Risk Leve…" at bounding box center [425, 180] width 571 height 361
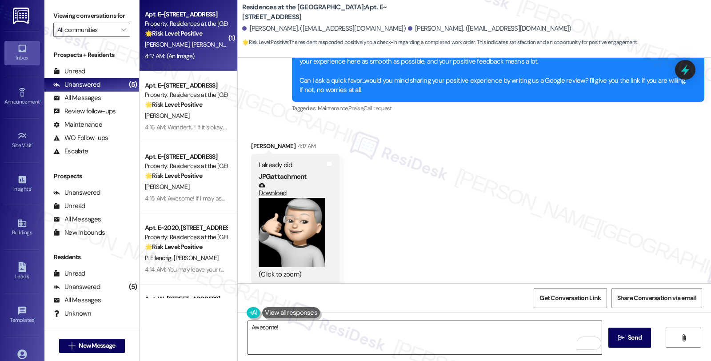
click at [294, 322] on textarea "Awesome!" at bounding box center [425, 337] width 354 height 33
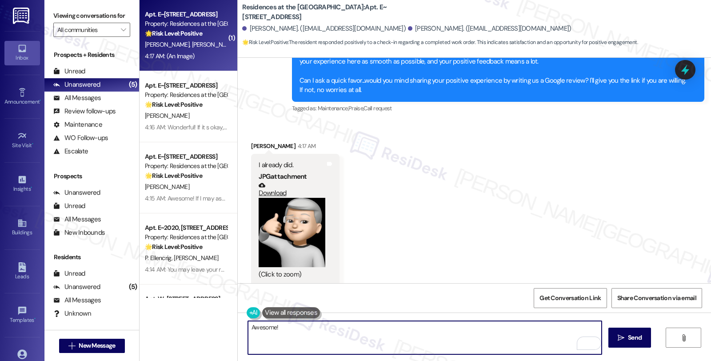
paste textarea "If you ever need anything in the future, please don't hesitate to reach out. Ha…"
click at [296, 326] on textarea "Awesome! If you ever need anything in the future, please don't hesitate to reac…" at bounding box center [425, 337] width 354 height 33
type textarea "Awesome! If you ever need anything in the future, please don't hesitate to reac…"
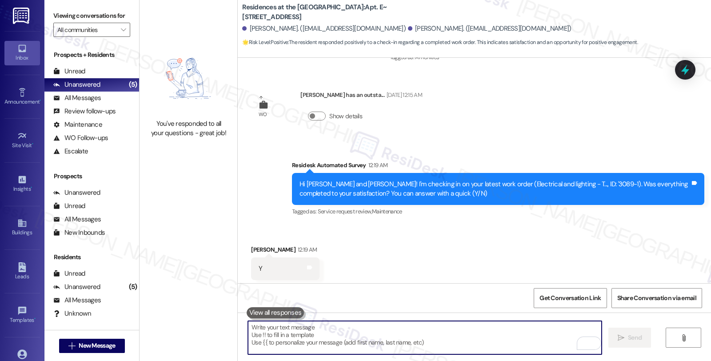
scroll to position [710, 0]
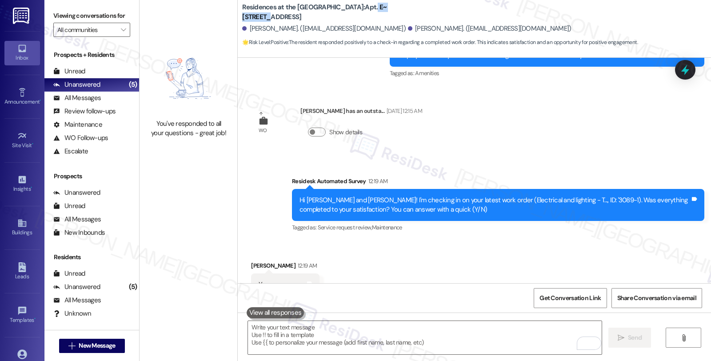
drag, startPoint x: 339, startPoint y: 7, endPoint x: 371, endPoint y: 3, distance: 32.2
click at [371, 3] on b "Residences at the [GEOGRAPHIC_DATA]: Apt. E~[STREET_ADDRESS]" at bounding box center [331, 12] width 178 height 19
click at [357, 10] on b "Residences at the [GEOGRAPHIC_DATA]: Apt. E~[STREET_ADDRESS]" at bounding box center [331, 12] width 178 height 19
drag, startPoint x: 341, startPoint y: 6, endPoint x: 363, endPoint y: 6, distance: 22.2
click at [363, 6] on b "Residences at the [GEOGRAPHIC_DATA]: Apt. E~[STREET_ADDRESS]" at bounding box center [331, 12] width 178 height 19
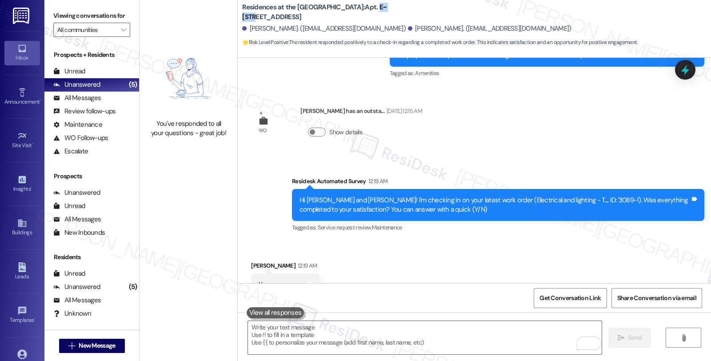
copy b "E~3053"
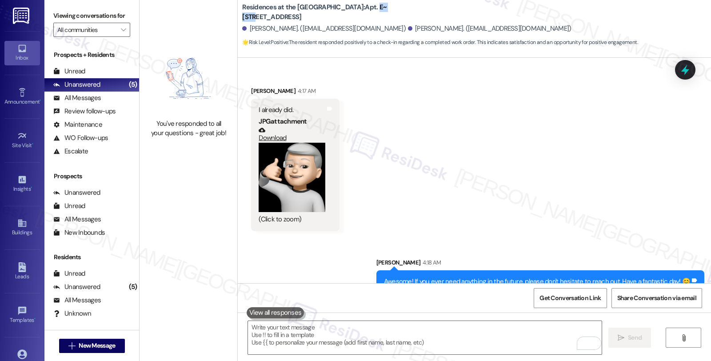
scroll to position [1203, 0]
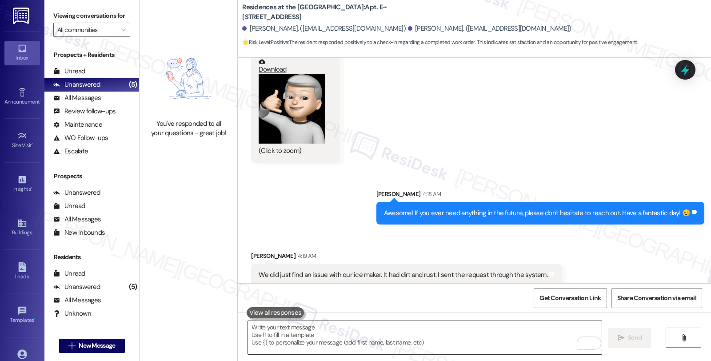
click at [303, 333] on textarea "To enrich screen reader interactions, please activate Accessibility in Grammarl…" at bounding box center [425, 337] width 354 height 33
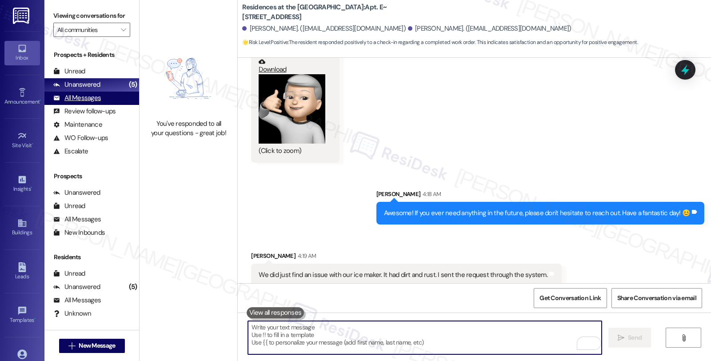
click at [61, 101] on div "All Messages (undefined)" at bounding box center [91, 98] width 95 height 13
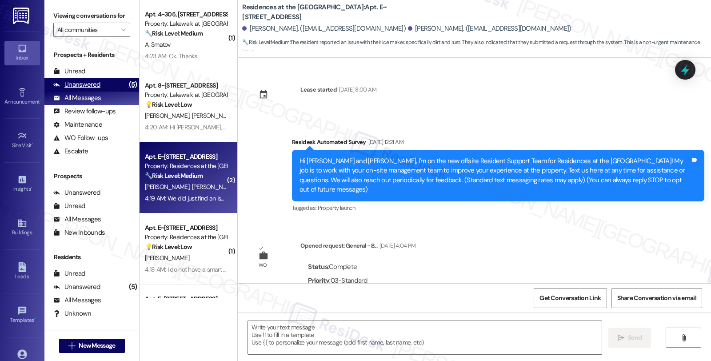
scroll to position [1460, 0]
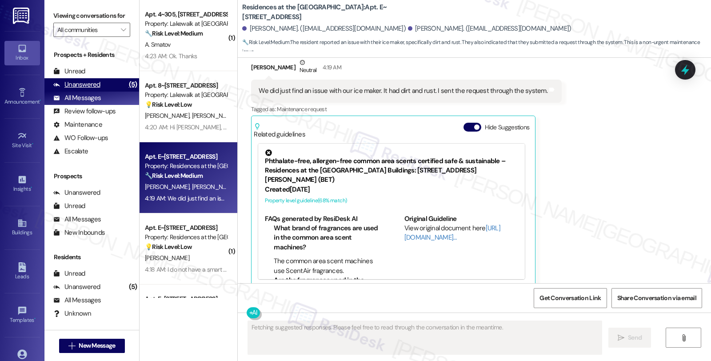
click at [91, 89] on div "Unanswered" at bounding box center [76, 84] width 47 height 9
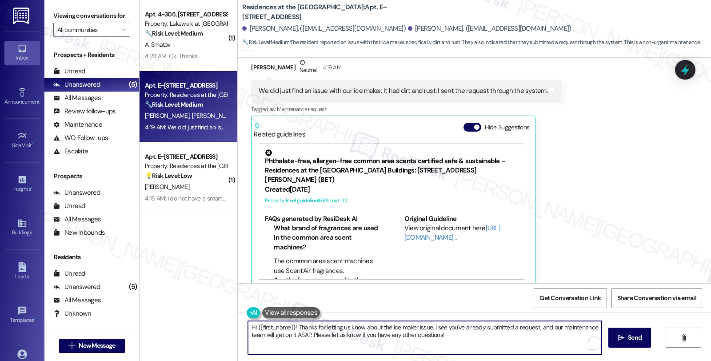
drag, startPoint x: 291, startPoint y: 325, endPoint x: 199, endPoint y: 319, distance: 92.6
click at [199, 319] on div "( 1 ) Apt. 4~305, [STREET_ADDRESS] Property: Lakewalk at [GEOGRAPHIC_DATA] 🔧 Ri…" at bounding box center [425, 180] width 571 height 361
click at [486, 327] on textarea "Thanks for letting us know about the ice maker issue. I see you've already subm…" at bounding box center [425, 337] width 354 height 33
paste textarea "3126-1"
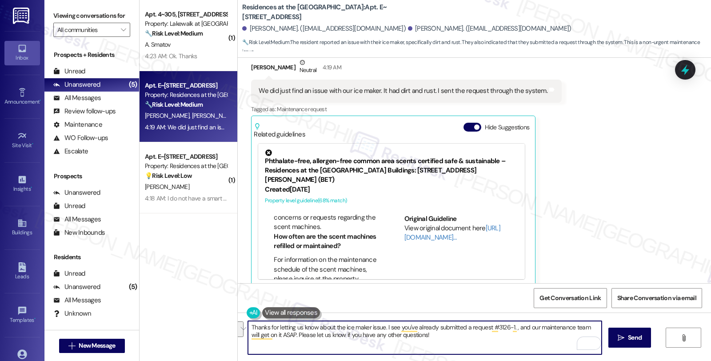
scroll to position [395, 0]
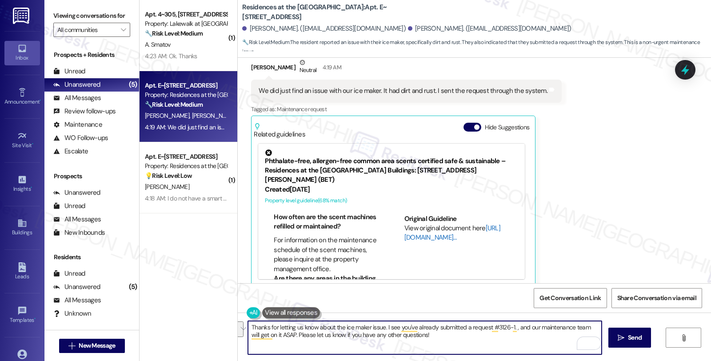
click at [429, 224] on link "[URL][DOMAIN_NAME]…" at bounding box center [452, 233] width 96 height 18
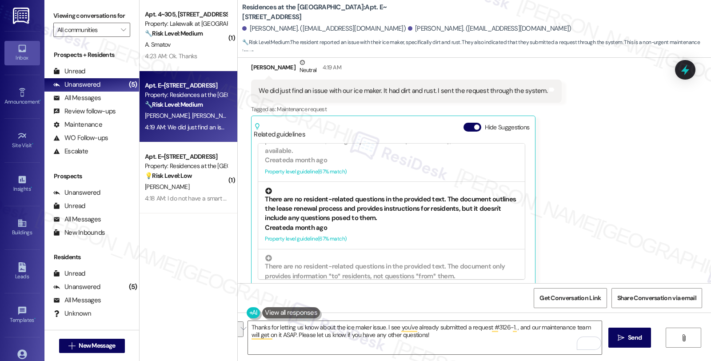
scroll to position [229, 0]
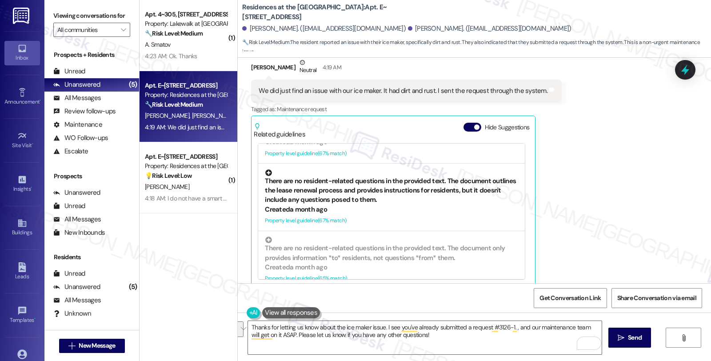
click at [386, 176] on div "There are no resident-related questions in the provided text. The document outl…" at bounding box center [391, 187] width 253 height 36
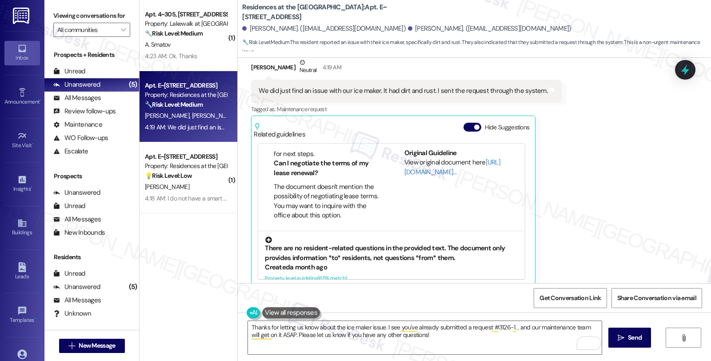
click at [433, 236] on div "There are no resident-related questions in the provided text. The document only…" at bounding box center [391, 249] width 253 height 26
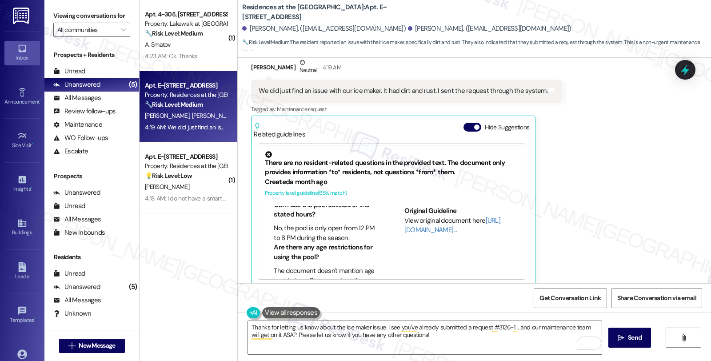
scroll to position [276, 0]
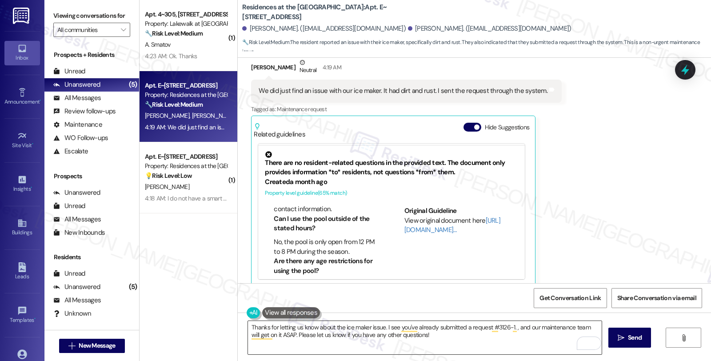
click at [429, 340] on textarea "Thanks for letting us know about the ice maker issue. I see you've already subm…" at bounding box center [425, 337] width 354 height 33
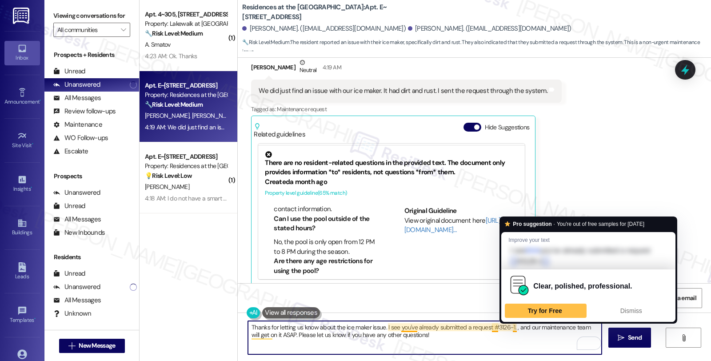
click at [508, 329] on textarea "Thanks for letting us know about the ice maker issue. I see you've already subm…" at bounding box center [425, 337] width 354 height 33
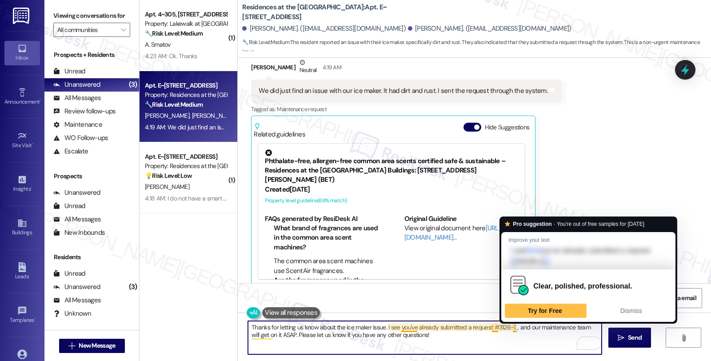
click at [510, 327] on textarea "Thanks for letting us know about the ice maker issue. I see you've already subm…" at bounding box center [425, 337] width 354 height 33
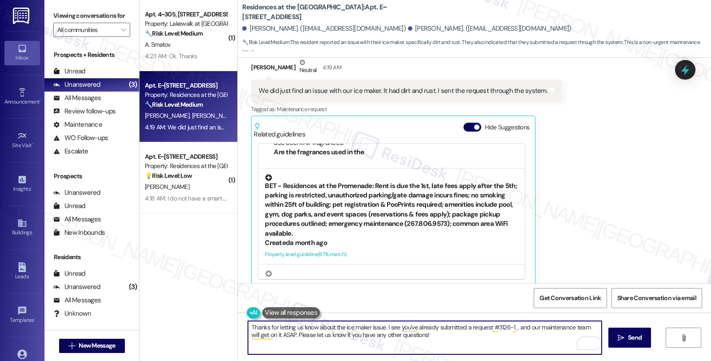
scroll to position [148, 0]
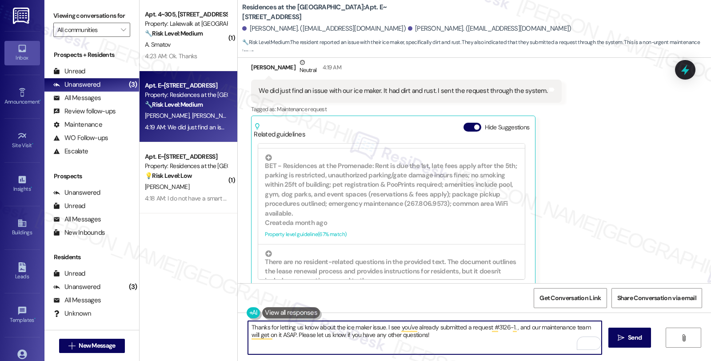
click at [475, 339] on textarea "Thanks for letting us know about the ice maker issue. I see you've already subm…" at bounding box center [425, 337] width 354 height 33
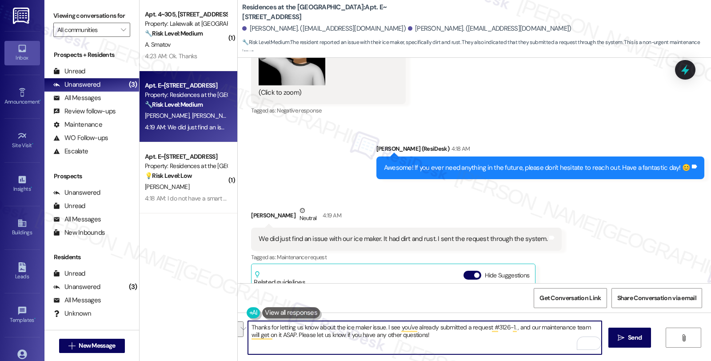
scroll to position [1460, 0]
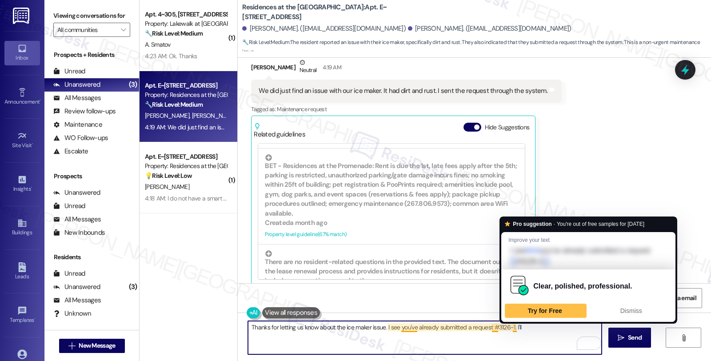
click at [509, 326] on textarea "Thanks for letting us know about the ice maker issue. I see you've already subm…" at bounding box center [425, 337] width 354 height 33
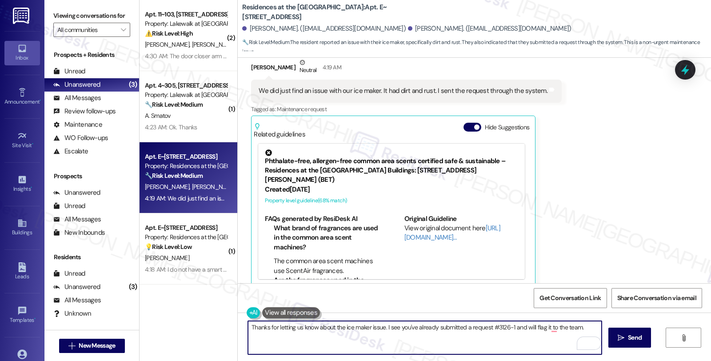
click at [583, 323] on textarea "Thanks for letting us know about the ice maker issue. I see you've already subm…" at bounding box center [425, 337] width 354 height 33
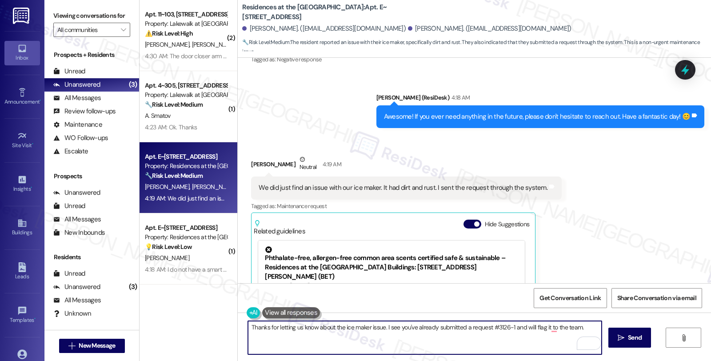
scroll to position [1361, 0]
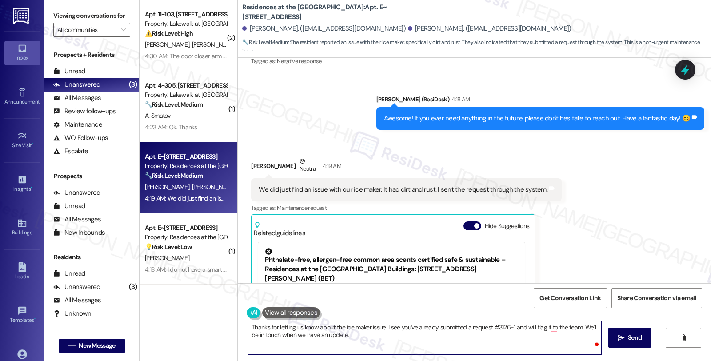
type textarea "Thanks for letting us know about the ice maker issue. I see you've already subm…"
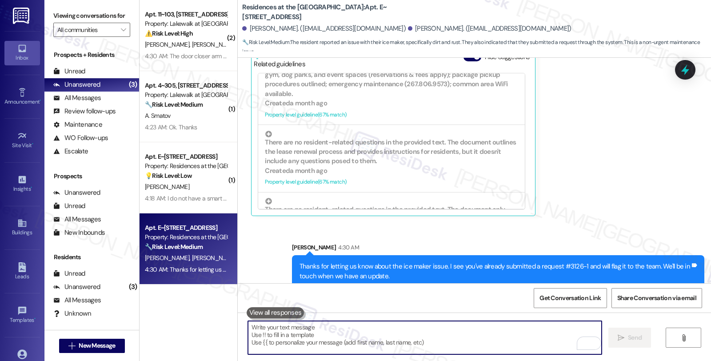
scroll to position [1531, 0]
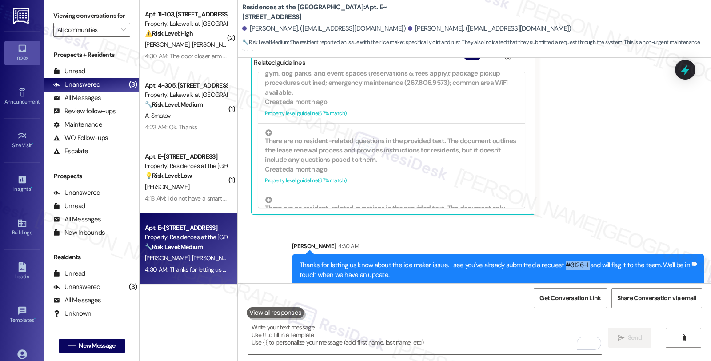
drag, startPoint x: 552, startPoint y: 253, endPoint x: 576, endPoint y: 253, distance: 24.4
click at [576, 260] on div "Thanks for letting us know about the ice maker issue. I see you've already subm…" at bounding box center [494, 269] width 391 height 19
copy div "#3126-1"
click at [689, 68] on icon at bounding box center [685, 69] width 15 height 15
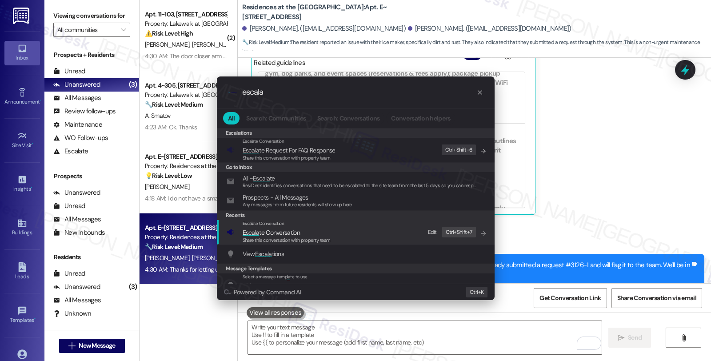
type input "escala"
click at [278, 237] on span "Share this conversation with property team" at bounding box center [287, 240] width 88 height 6
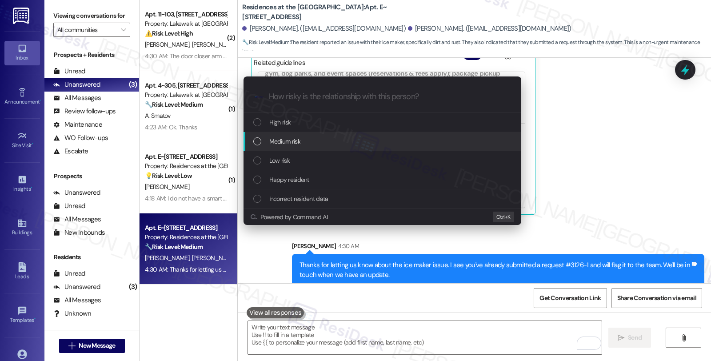
click at [285, 142] on span "Medium risk" at bounding box center [284, 141] width 31 height 10
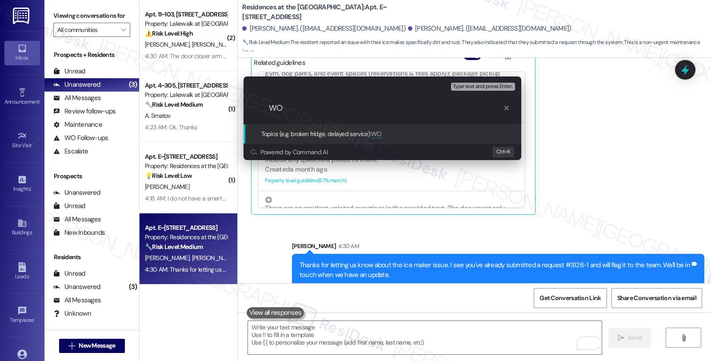
paste input "#3126-1"
type input "WO #3126-1 (icemaker) has been submitted by the resident"
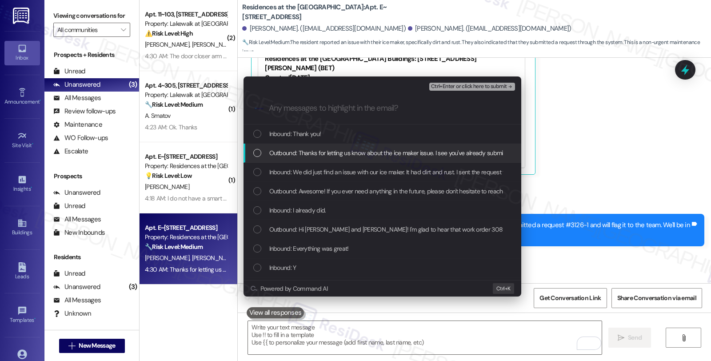
scroll to position [1593, 0]
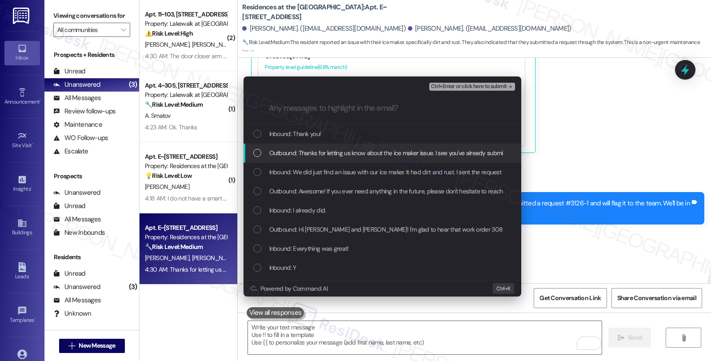
click at [286, 152] on span "Outbound: Thanks for letting us know about the ice maker issue. I see you've al…" at bounding box center [505, 153] width 473 height 10
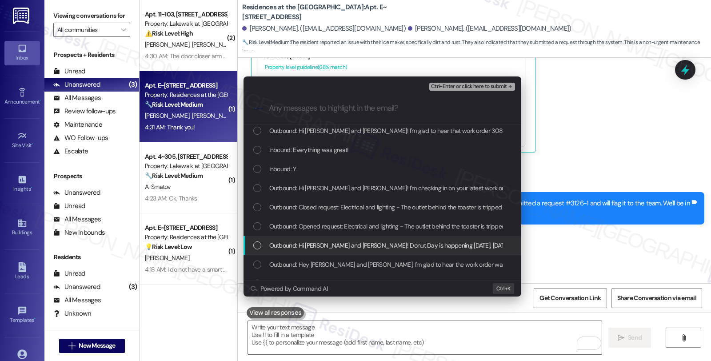
scroll to position [0, 0]
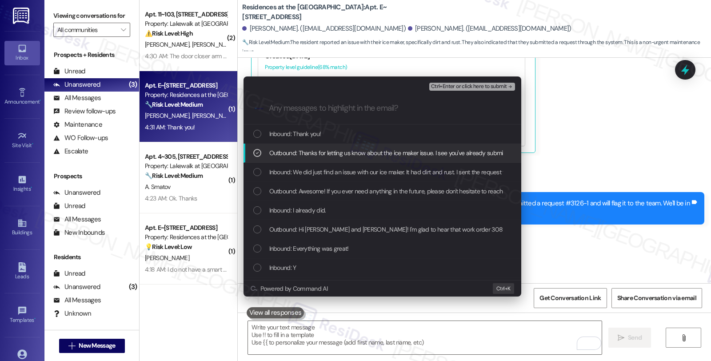
click at [259, 153] on icon "List of options" at bounding box center [257, 153] width 6 height 6
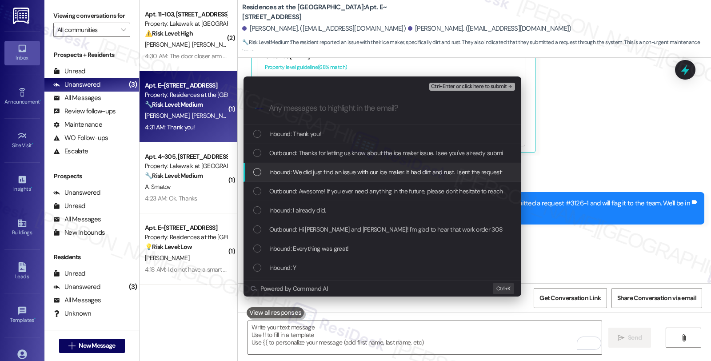
click at [261, 167] on div "Inbound: We did just find an issue with our ice maker. It had dirt and rust. I …" at bounding box center [383, 172] width 260 height 10
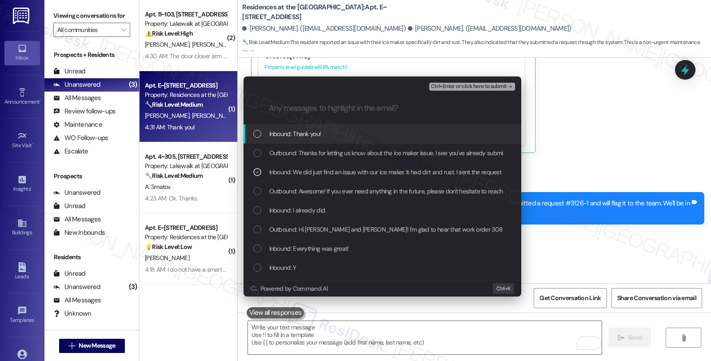
click at [475, 84] on span "Ctrl+Enter or click here to submit" at bounding box center [469, 87] width 76 height 6
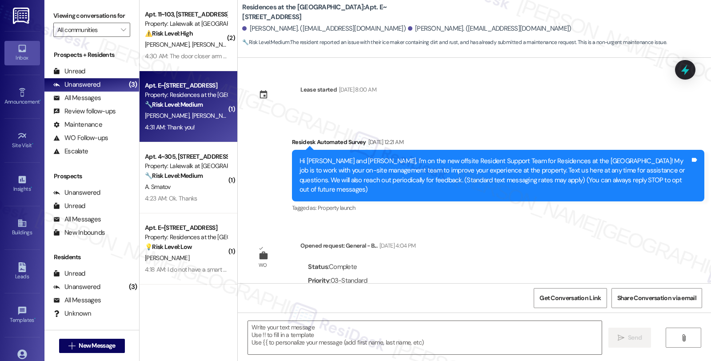
scroll to position [1475, 0]
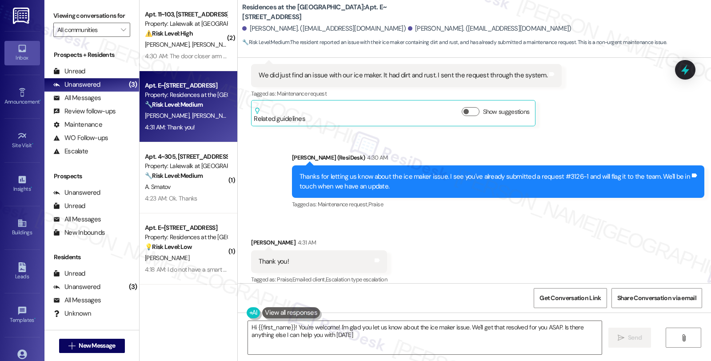
type textarea "Hi {{first_name}}! You're welcome! I'm glad you let us know about the ice maker…"
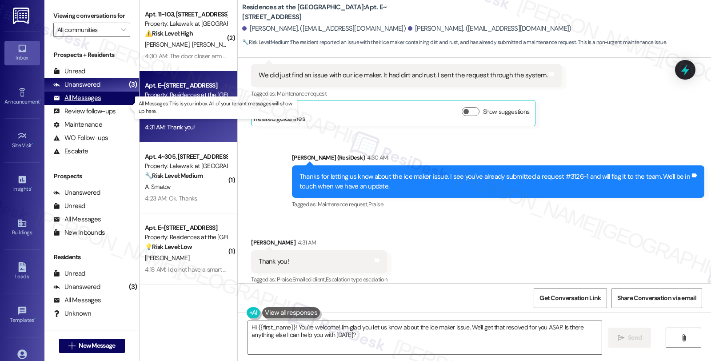
click at [87, 103] on div "All Messages" at bounding box center [77, 97] width 48 height 9
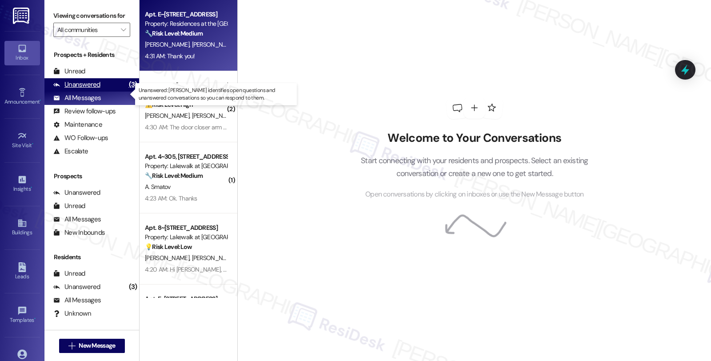
click at [89, 89] on div "Unanswered" at bounding box center [76, 84] width 47 height 9
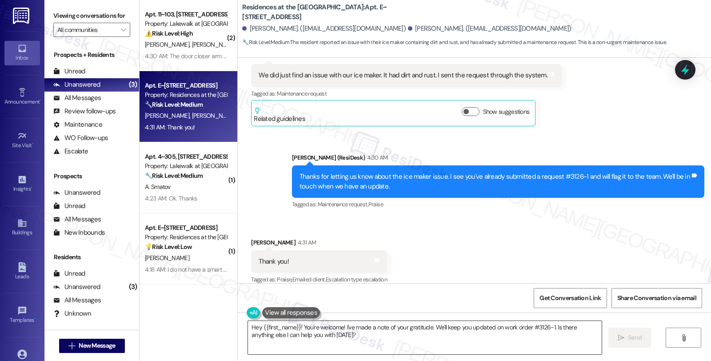
click at [318, 331] on textarea "Hey {{first_name}}! You're welcome! I've made a note of your gratitude. We'll k…" at bounding box center [425, 337] width 354 height 33
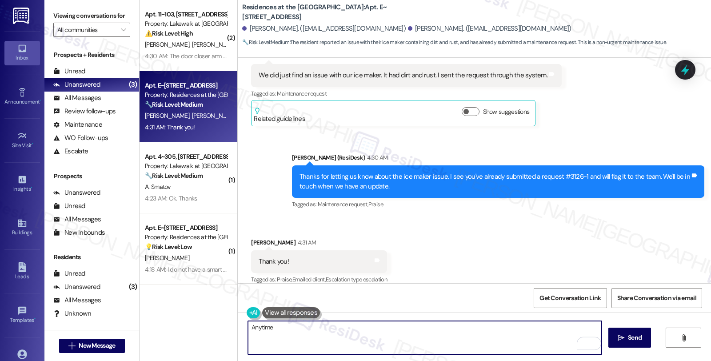
type textarea "Anytime!"
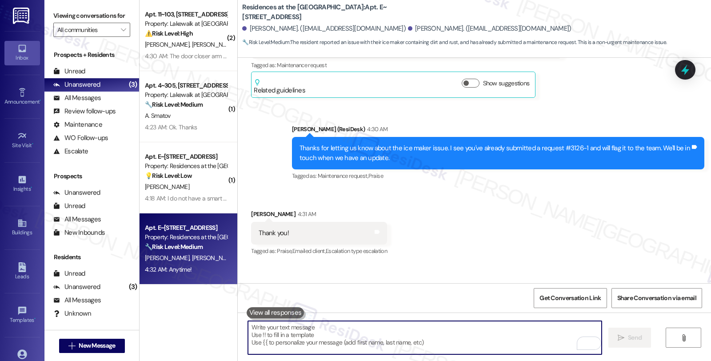
scroll to position [1537, 0]
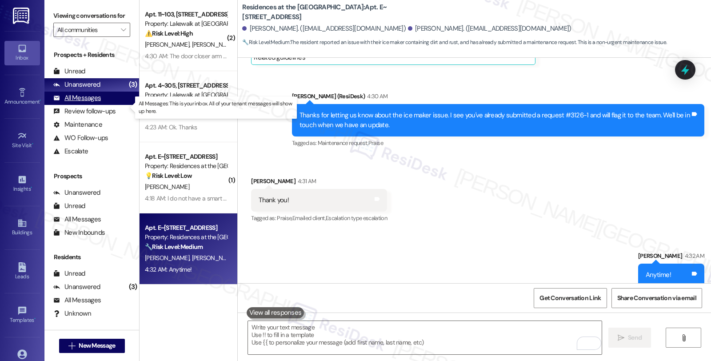
click at [79, 103] on div "All Messages" at bounding box center [77, 97] width 48 height 9
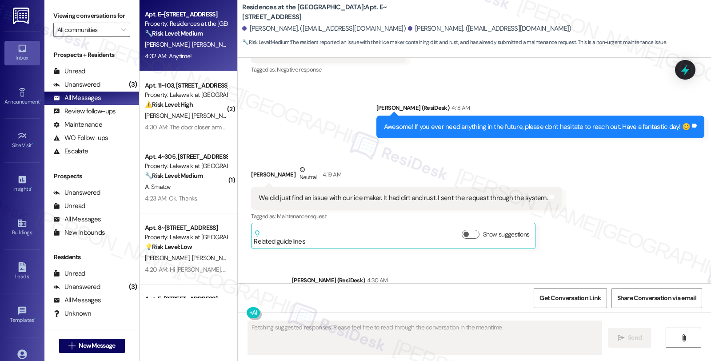
scroll to position [1550, 0]
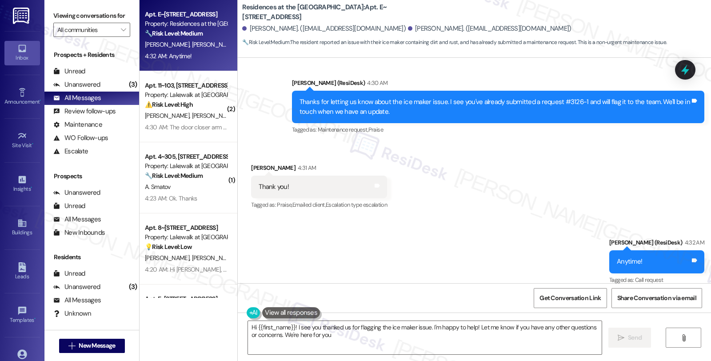
type textarea "Hi {{first_name}}! I see you thanked us for flagging the ice maker issue. I'm h…"
click at [680, 68] on icon at bounding box center [685, 69] width 15 height 15
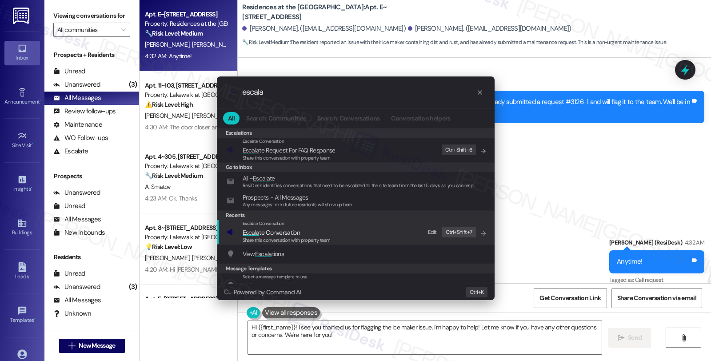
type input "escala"
click at [265, 228] on span "Escala te Conversation" at bounding box center [271, 233] width 57 height 10
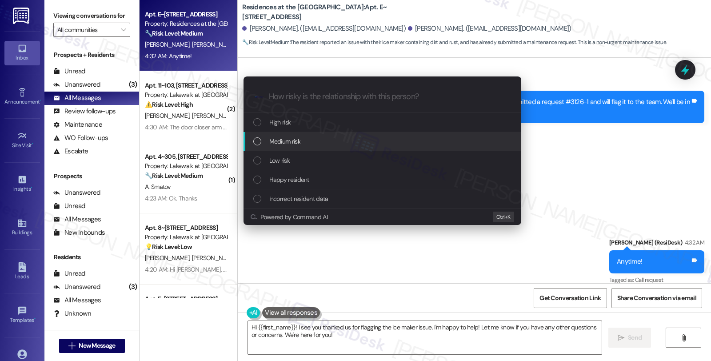
click at [278, 139] on span "Medium risk" at bounding box center [284, 141] width 31 height 10
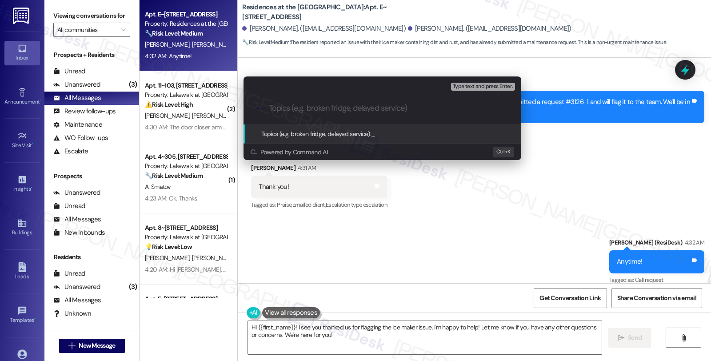
paste input "WO #3126-1 (icemaker) has been submitted by the resident"
type input "WO #3126-1 (icemaker) has been submitted by the resident"
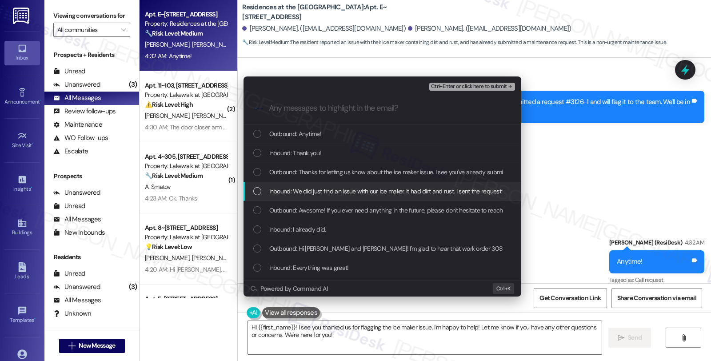
click at [321, 190] on span "Inbound: We did just find an issue with our ice maker. It had dirt and rust. I …" at bounding box center [411, 191] width 285 height 10
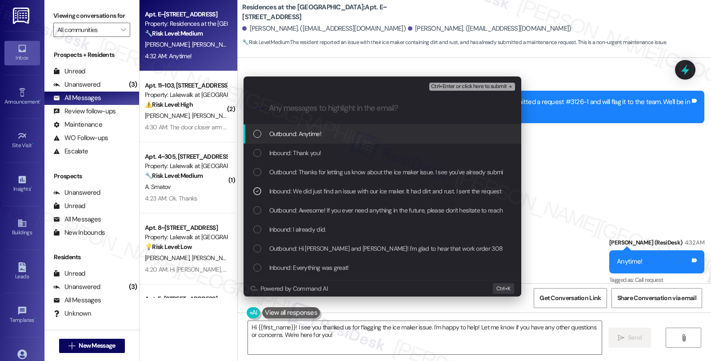
click at [442, 86] on span "Ctrl+Enter or click here to submit" at bounding box center [469, 87] width 76 height 6
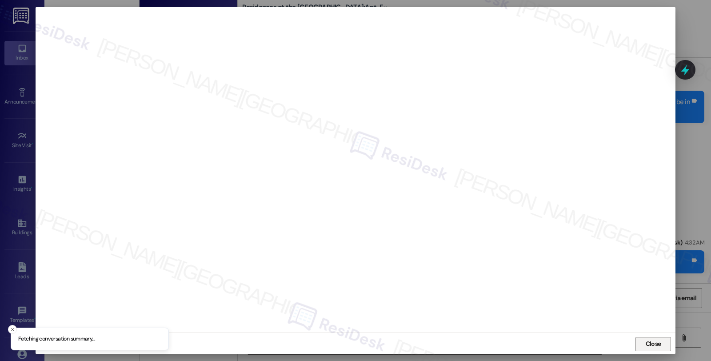
click at [651, 344] on span "Close" at bounding box center [654, 343] width 16 height 9
